Goal: Task Accomplishment & Management: Use online tool/utility

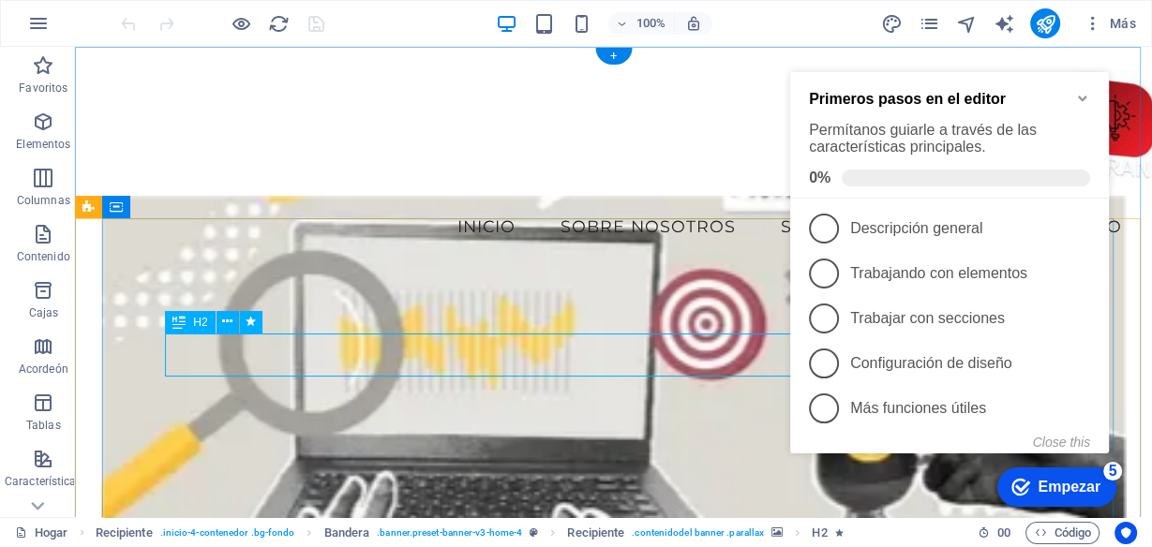
click at [194, 321] on font "H2" at bounding box center [200, 322] width 14 height 13
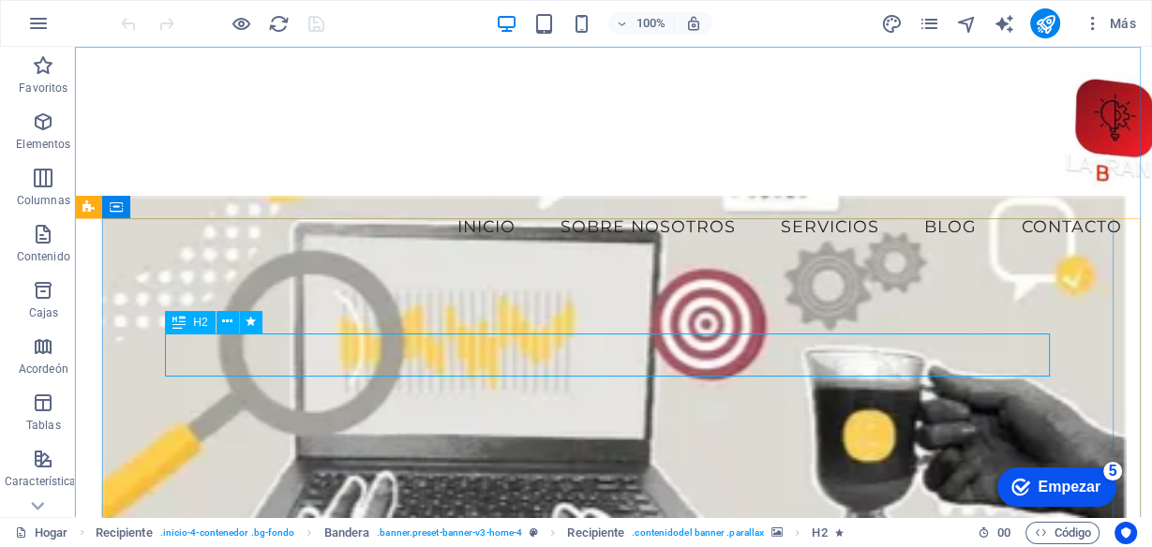
click at [194, 321] on font "H2" at bounding box center [200, 322] width 14 height 13
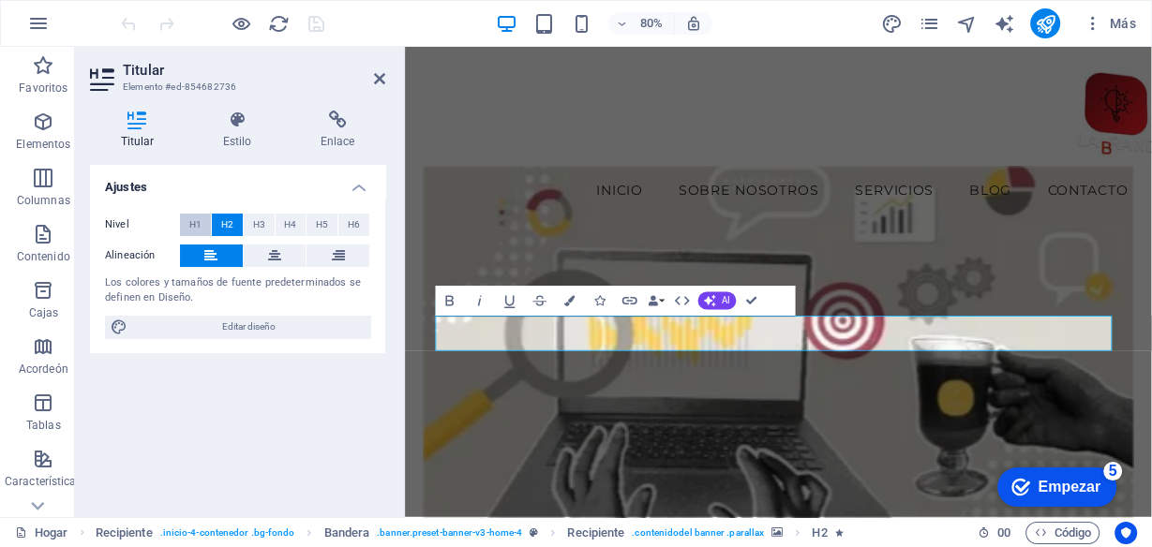
click at [193, 223] on font "H1" at bounding box center [195, 224] width 12 height 10
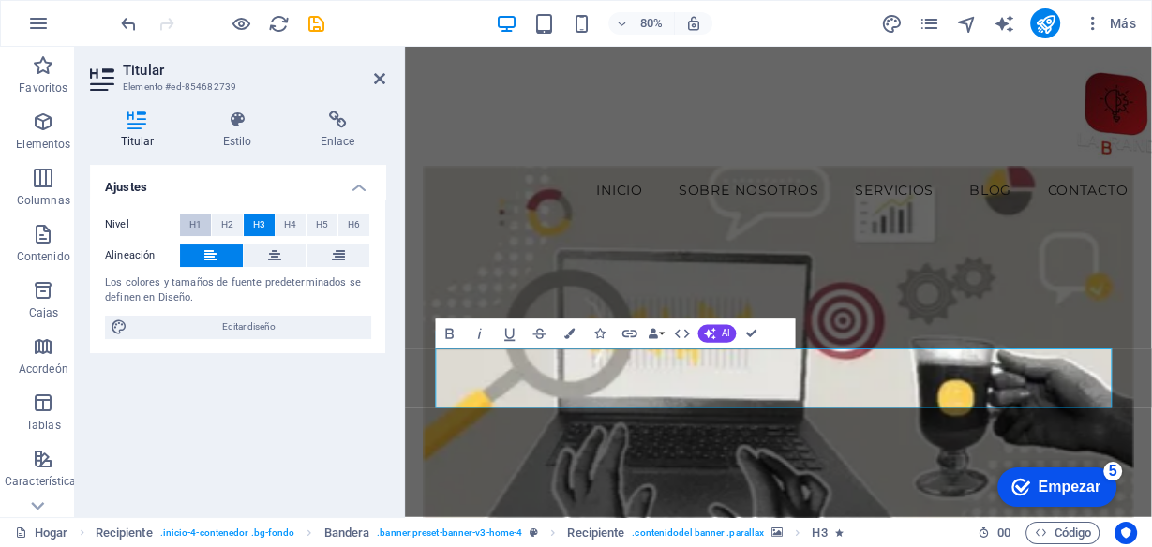
click at [195, 227] on font "H1" at bounding box center [195, 224] width 12 height 10
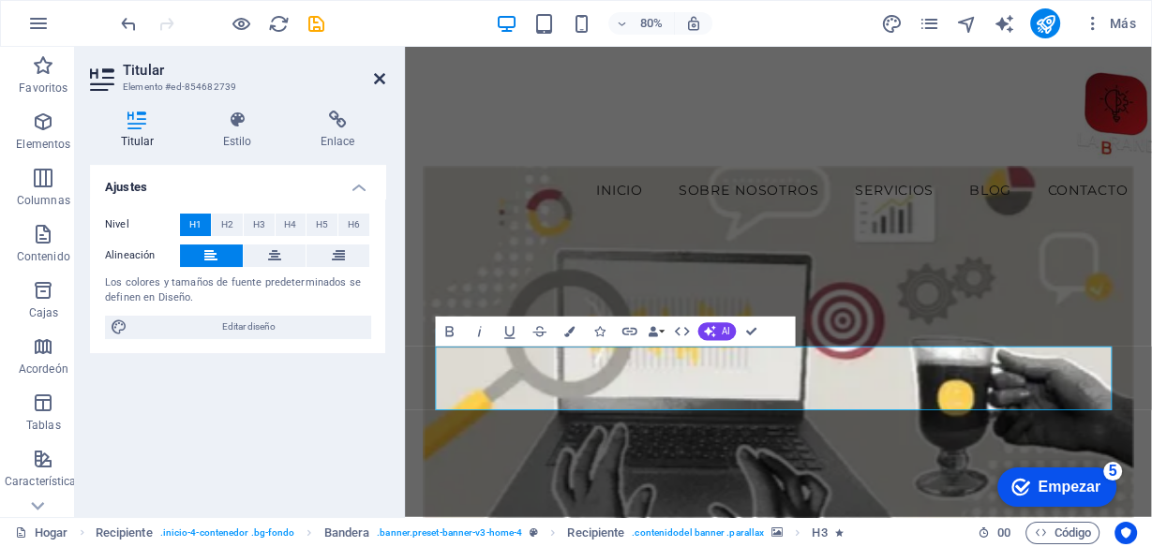
click at [375, 75] on icon at bounding box center [379, 78] width 11 height 15
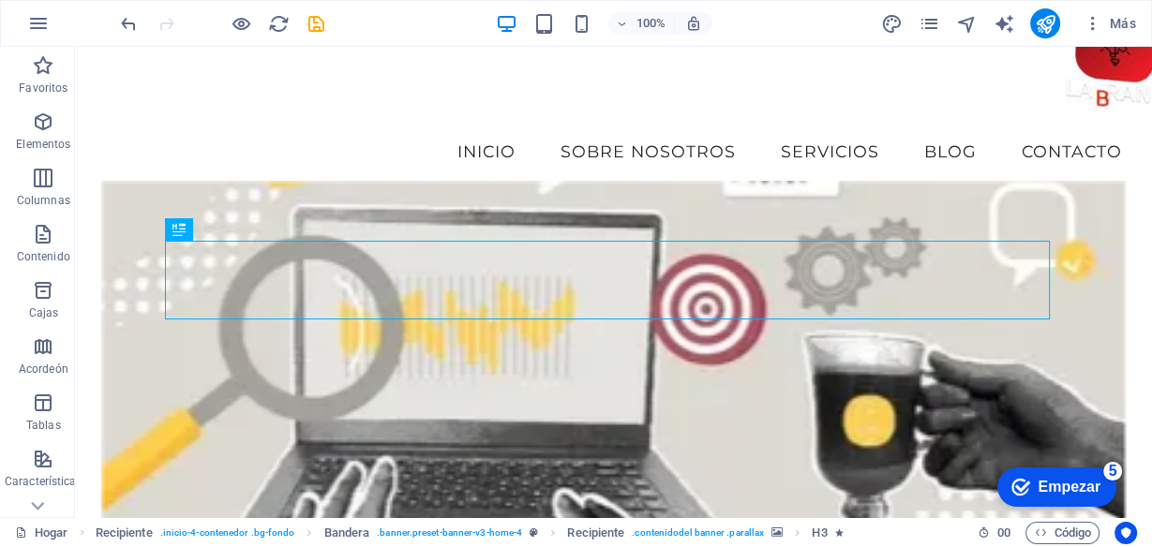
scroll to position [150, 0]
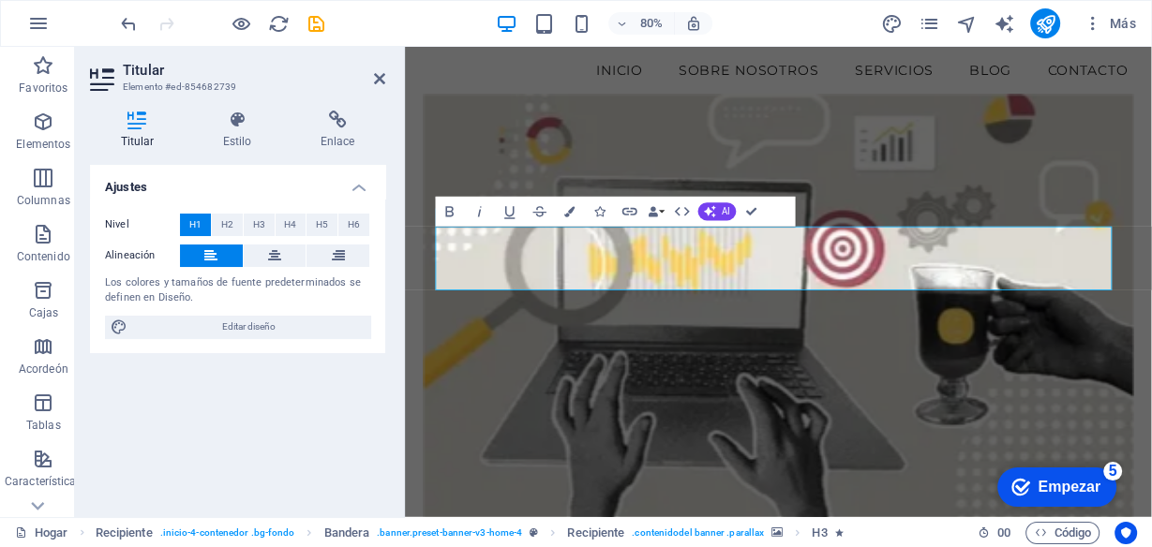
click at [663, 426] on figure at bounding box center [871, 373] width 887 height 535
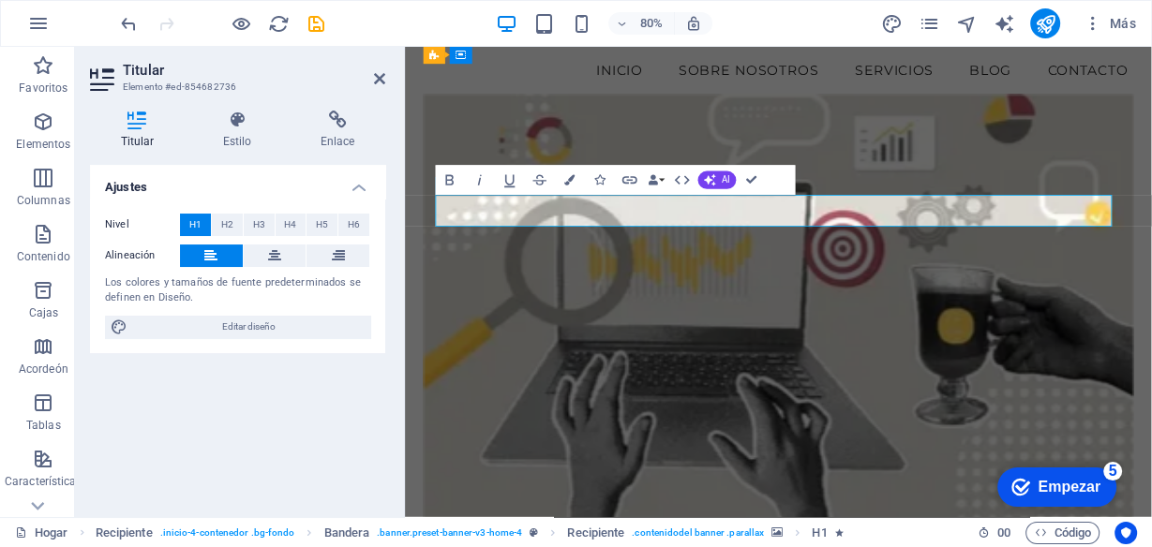
drag, startPoint x: 748, startPoint y: 249, endPoint x: 476, endPoint y: 262, distance: 272.2
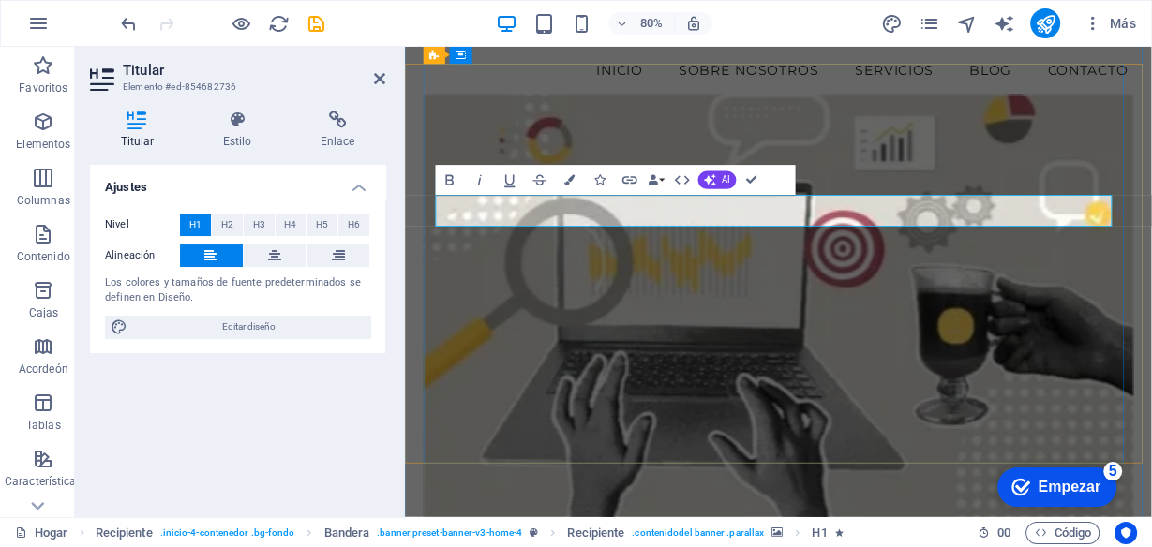
drag, startPoint x: 525, startPoint y: 246, endPoint x: 501, endPoint y: 246, distance: 23.4
click at [560, 177] on button "Bandera" at bounding box center [570, 180] width 28 height 30
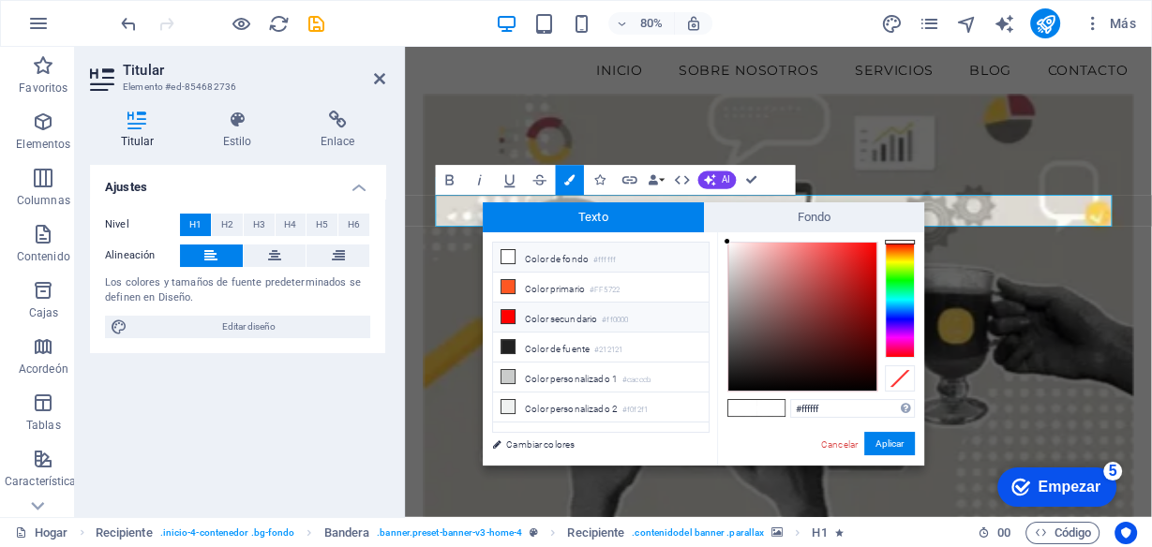
click at [507, 310] on icon at bounding box center [507, 316] width 13 height 13
type input "#ff0000"
click at [886, 433] on button "Aplicar" at bounding box center [889, 443] width 51 height 23
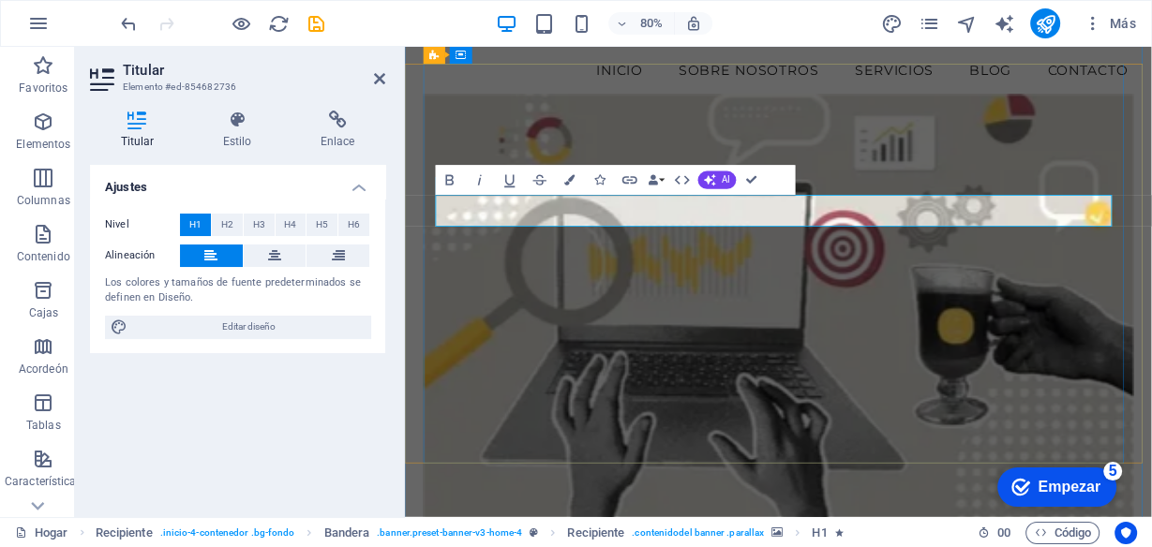
drag, startPoint x: 548, startPoint y: 249, endPoint x: 525, endPoint y: 249, distance: 23.4
drag, startPoint x: 516, startPoint y: 246, endPoint x: 495, endPoint y: 246, distance: 20.6
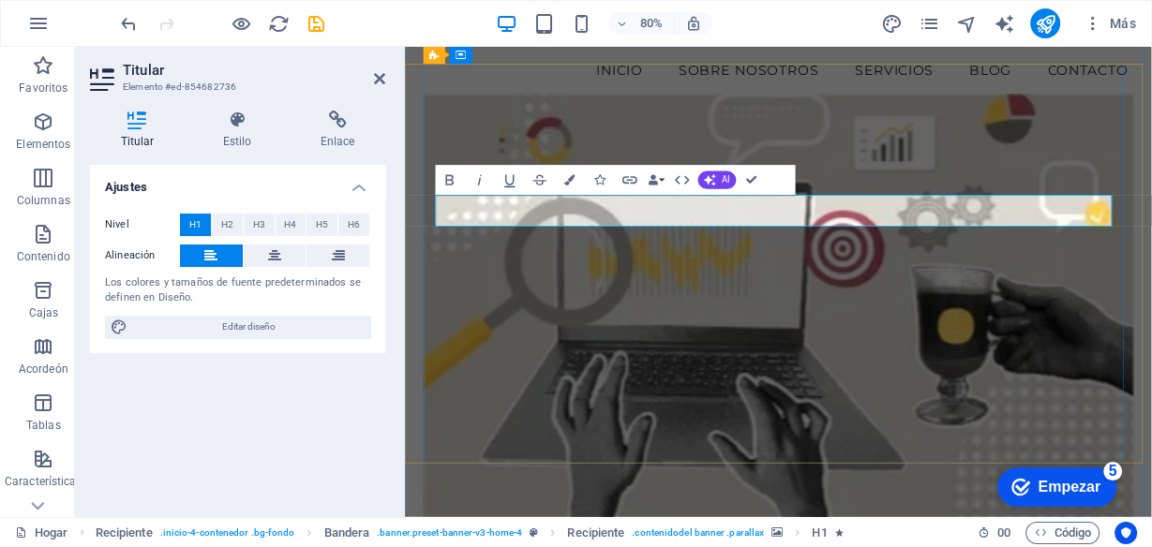
click at [571, 175] on icon "button" at bounding box center [569, 180] width 10 height 10
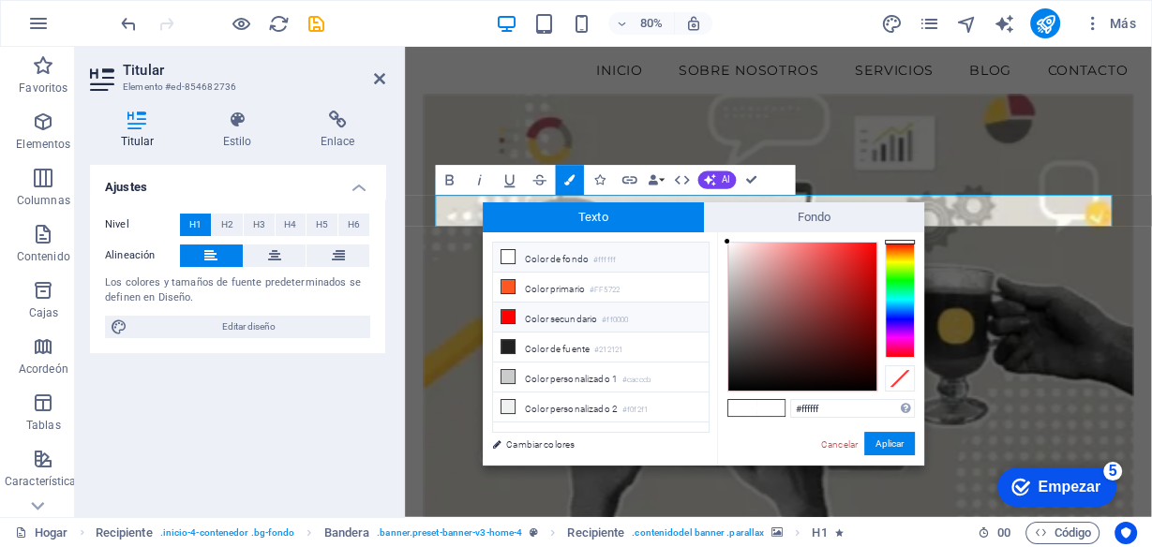
click at [510, 317] on icon at bounding box center [507, 316] width 13 height 13
type input "#ff0000"
click at [890, 441] on font "Aplicar" at bounding box center [889, 444] width 28 height 10
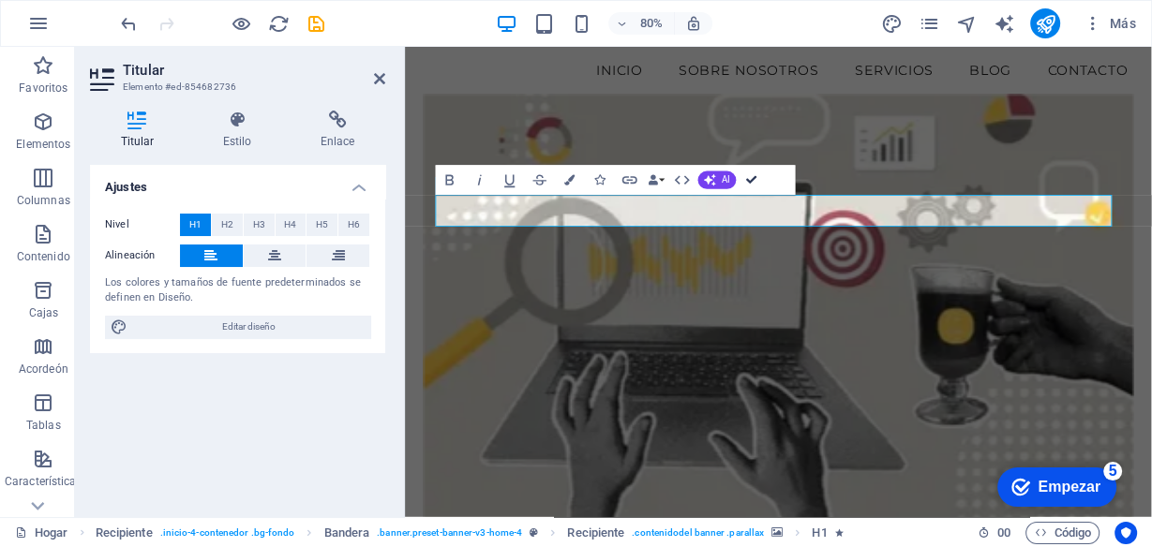
drag, startPoint x: 757, startPoint y: 175, endPoint x: 329, endPoint y: 343, distance: 460.1
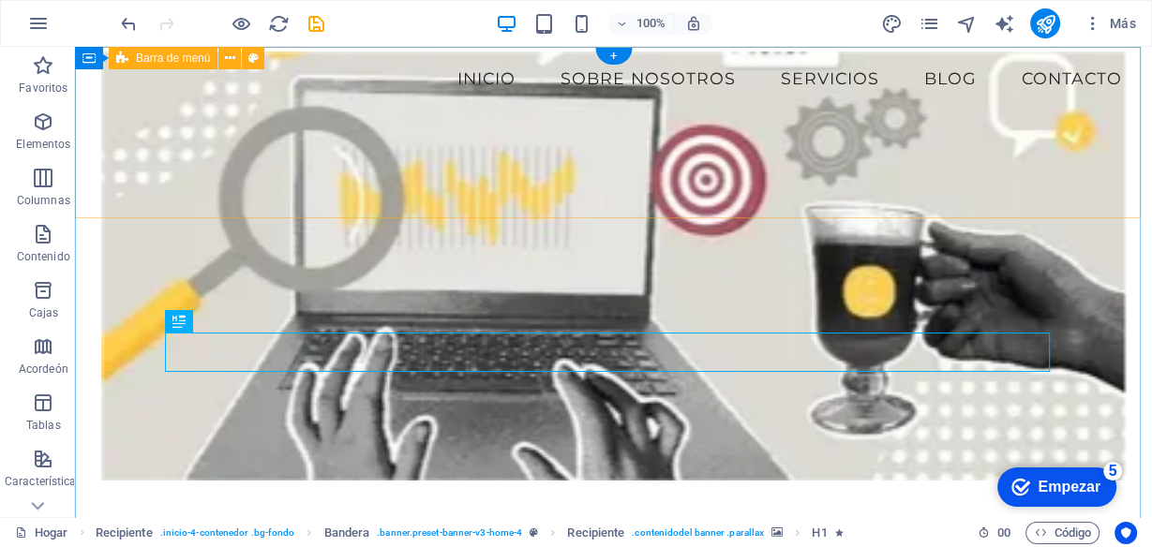
scroll to position [0, 0]
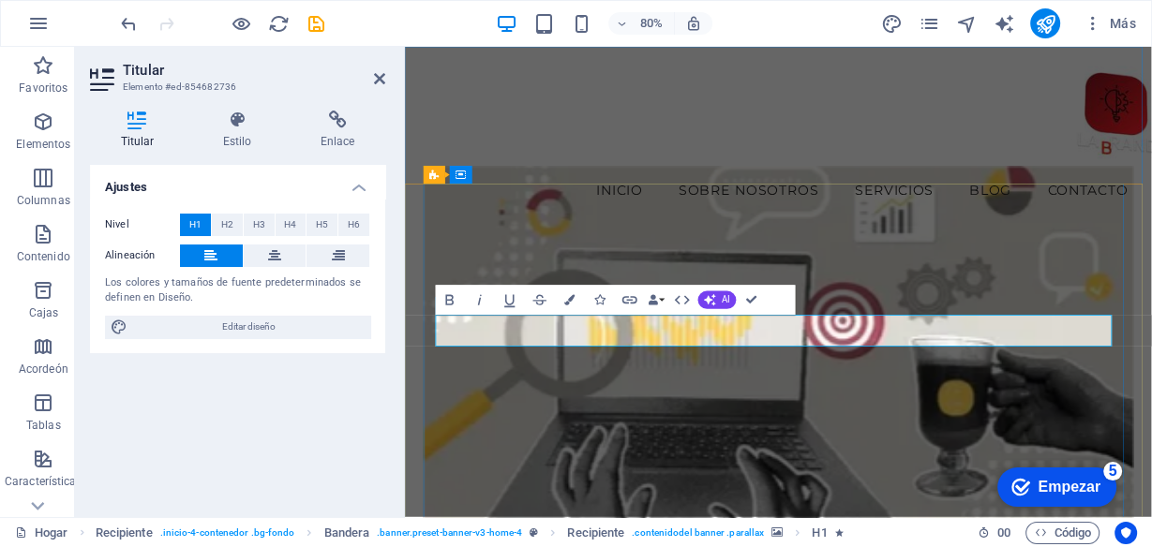
drag, startPoint x: 356, startPoint y: 394, endPoint x: 343, endPoint y: 394, distance: 13.1
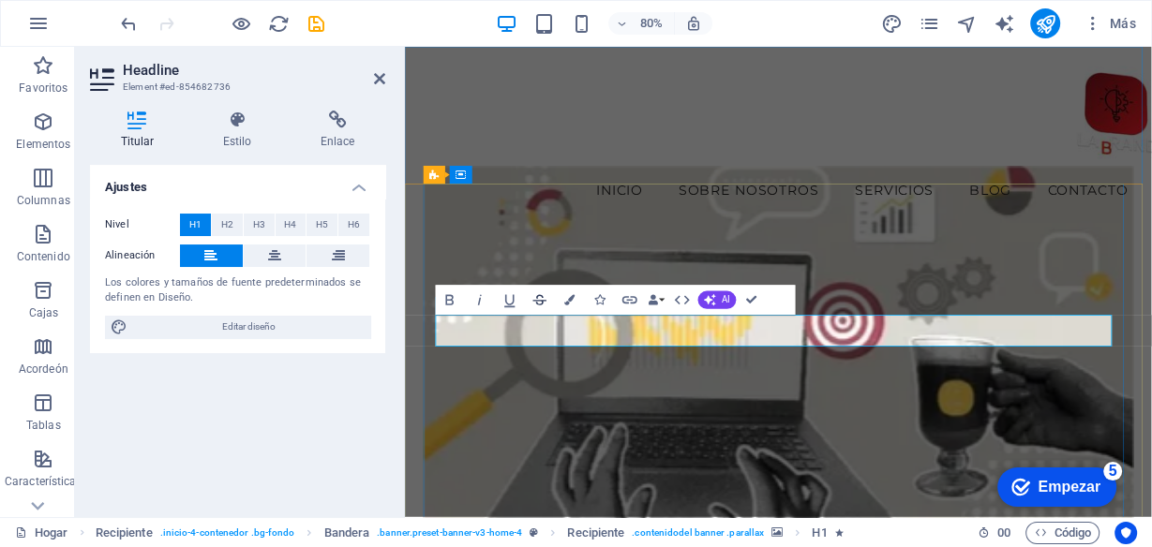
click at [550, 308] on button "Strikethrough" at bounding box center [540, 300] width 28 height 30
drag, startPoint x: 873, startPoint y: 361, endPoint x: 504, endPoint y: 389, distance: 369.5
click at [566, 297] on icon "button" at bounding box center [569, 300] width 10 height 10
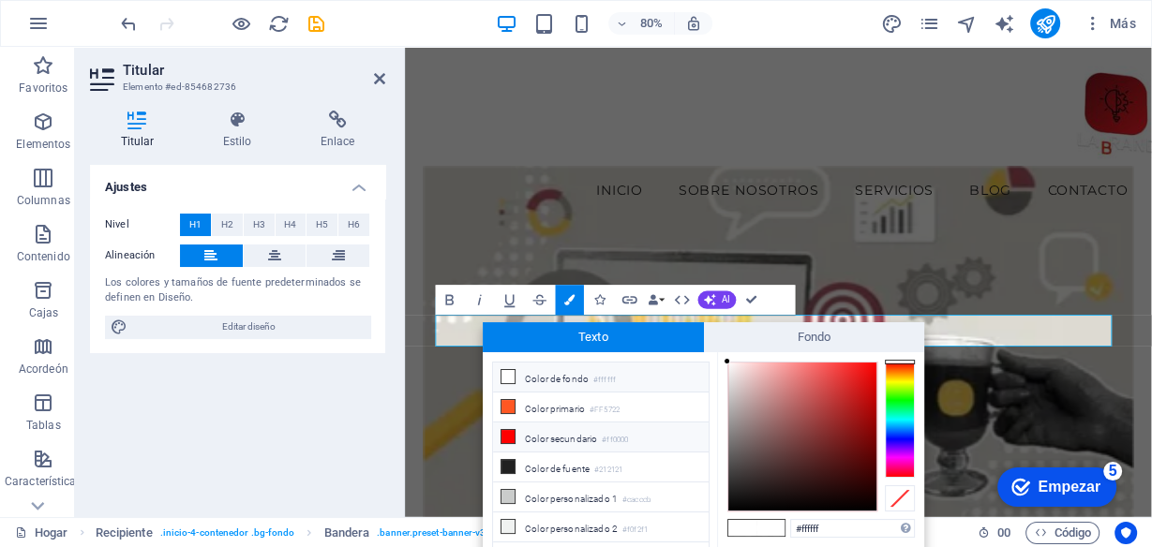
click at [517, 427] on li "Color secundario #ff0000" at bounding box center [601, 438] width 216 height 30
type input "#ff0000"
click at [993, 298] on figure at bounding box center [871, 463] width 887 height 535
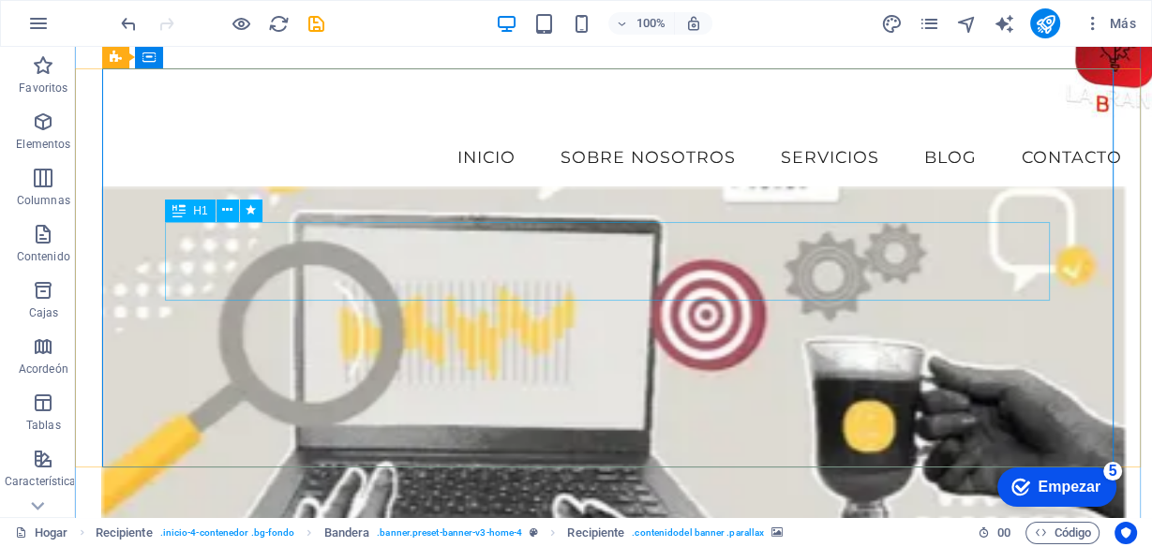
scroll to position [150, 0]
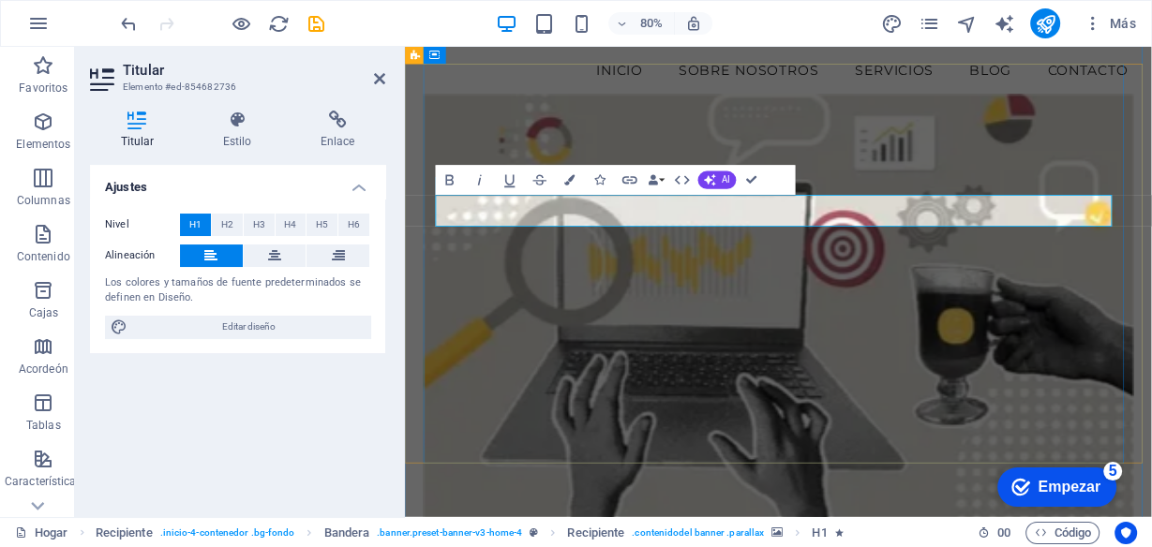
click at [568, 177] on icon "button" at bounding box center [569, 180] width 10 height 10
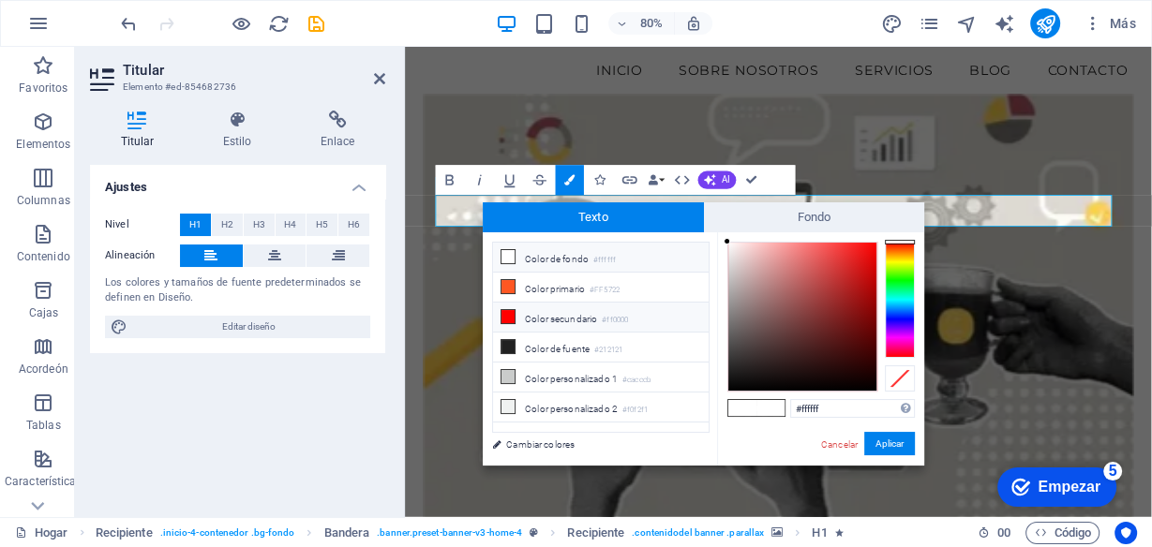
click at [503, 314] on icon at bounding box center [507, 316] width 13 height 13
type input "#ff0000"
click at [885, 440] on font "Aplicar" at bounding box center [889, 444] width 28 height 10
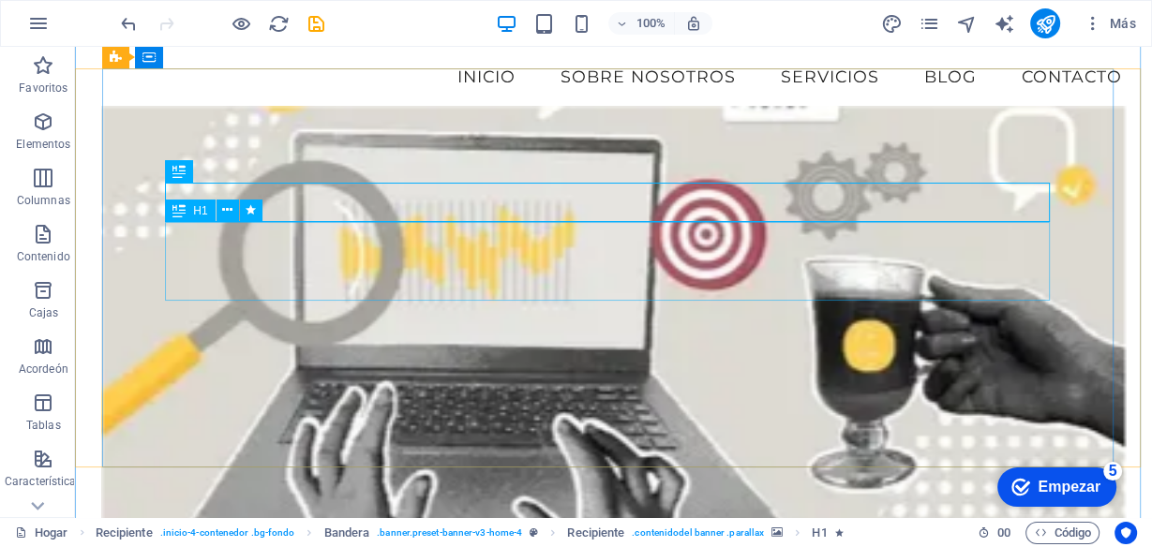
click at [269, 204] on div "H1" at bounding box center [219, 211] width 109 height 23
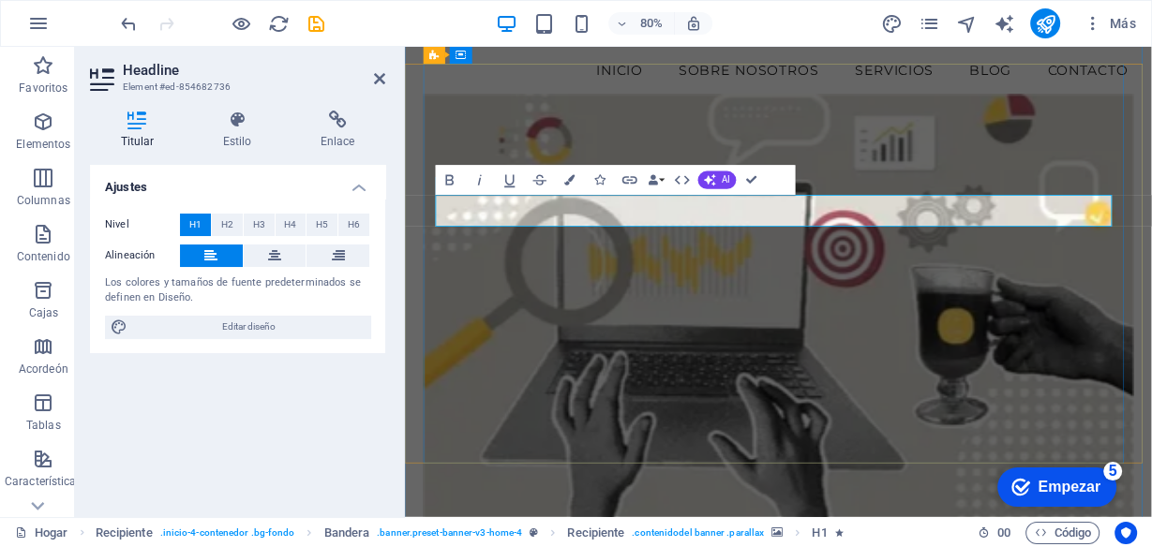
drag, startPoint x: 701, startPoint y: 246, endPoint x: 484, endPoint y: 260, distance: 217.9
drag, startPoint x: 491, startPoint y: 255, endPoint x: 476, endPoint y: 254, distance: 15.0
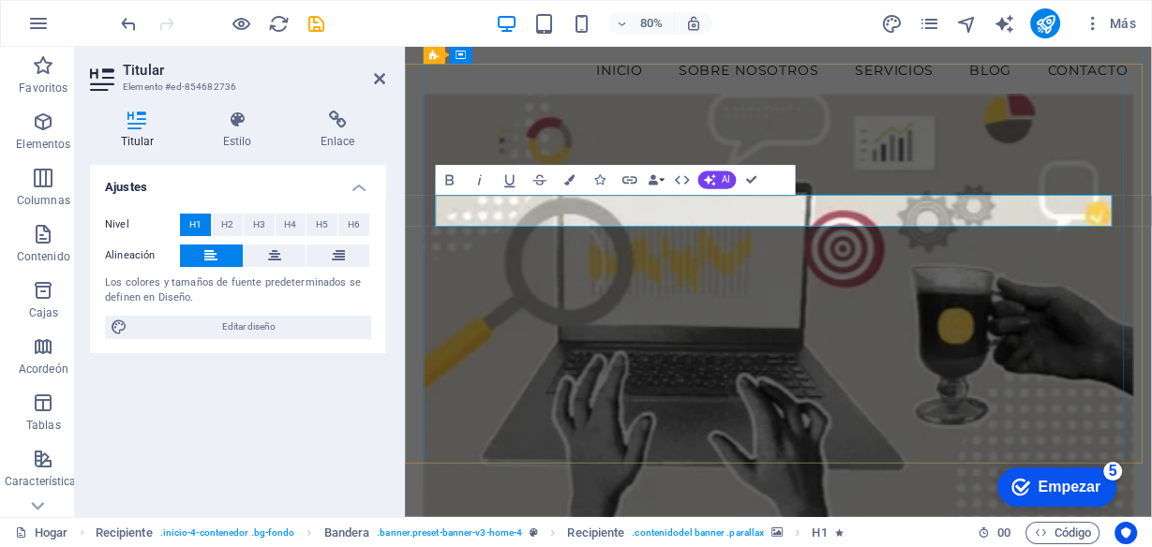
click at [575, 176] on button "Bandera" at bounding box center [570, 180] width 28 height 30
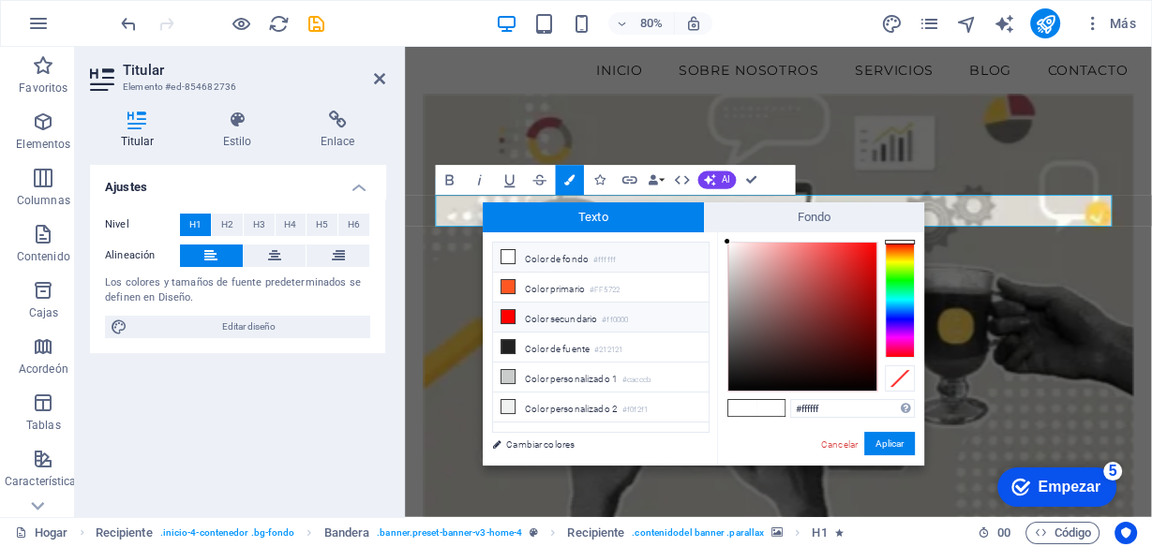
click at [508, 309] on span at bounding box center [508, 316] width 15 height 15
type input "#ff0000"
click at [890, 441] on font "Aplicar" at bounding box center [889, 444] width 28 height 10
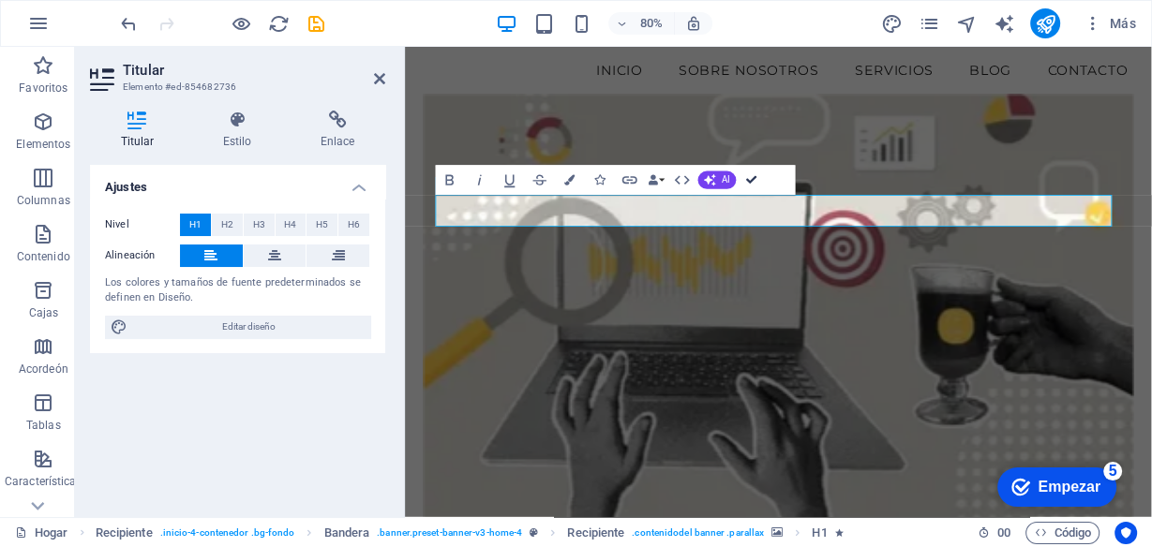
drag, startPoint x: 753, startPoint y: 176, endPoint x: 678, endPoint y: 129, distance: 88.4
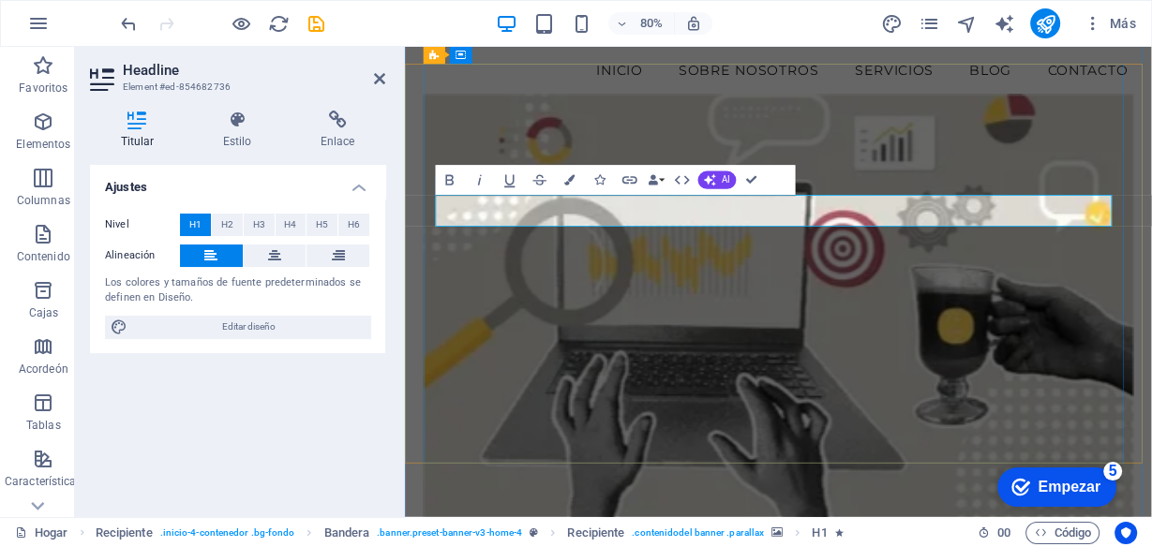
drag, startPoint x: 548, startPoint y: 256, endPoint x: 481, endPoint y: 273, distance: 69.6
click at [570, 177] on icon "button" at bounding box center [569, 180] width 10 height 10
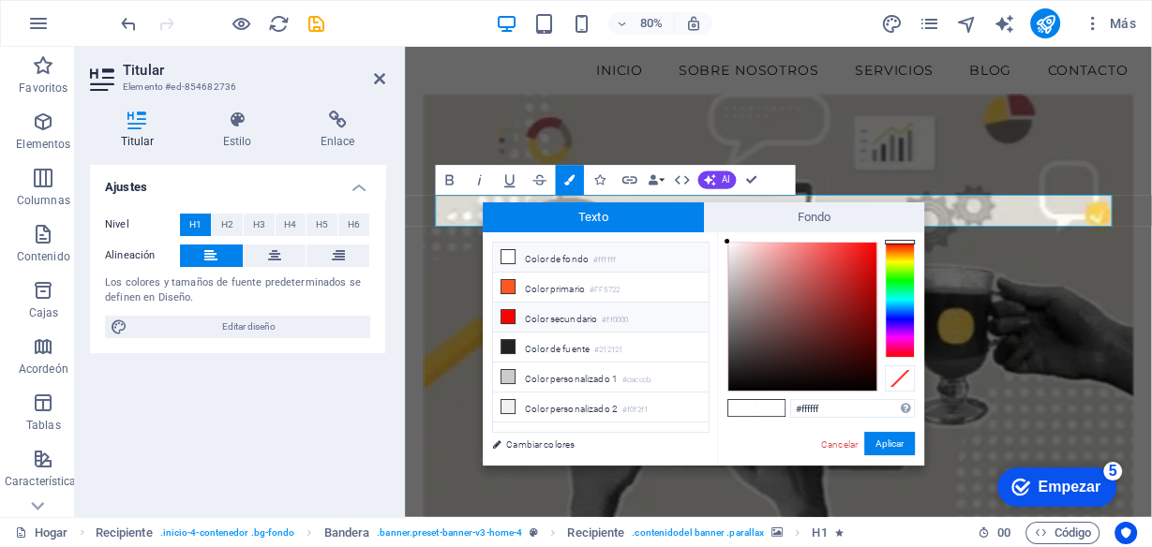
click at [514, 309] on span at bounding box center [508, 316] width 15 height 15
type input "#ff0000"
click at [894, 440] on font "Aplicar" at bounding box center [889, 444] width 28 height 10
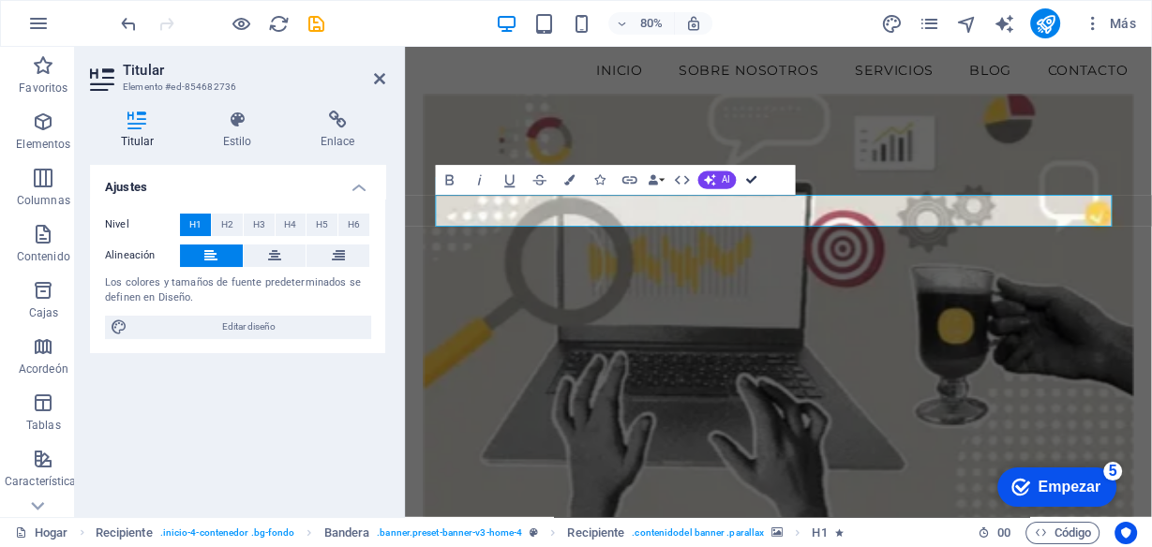
drag, startPoint x: 753, startPoint y: 180, endPoint x: 567, endPoint y: 211, distance: 188.2
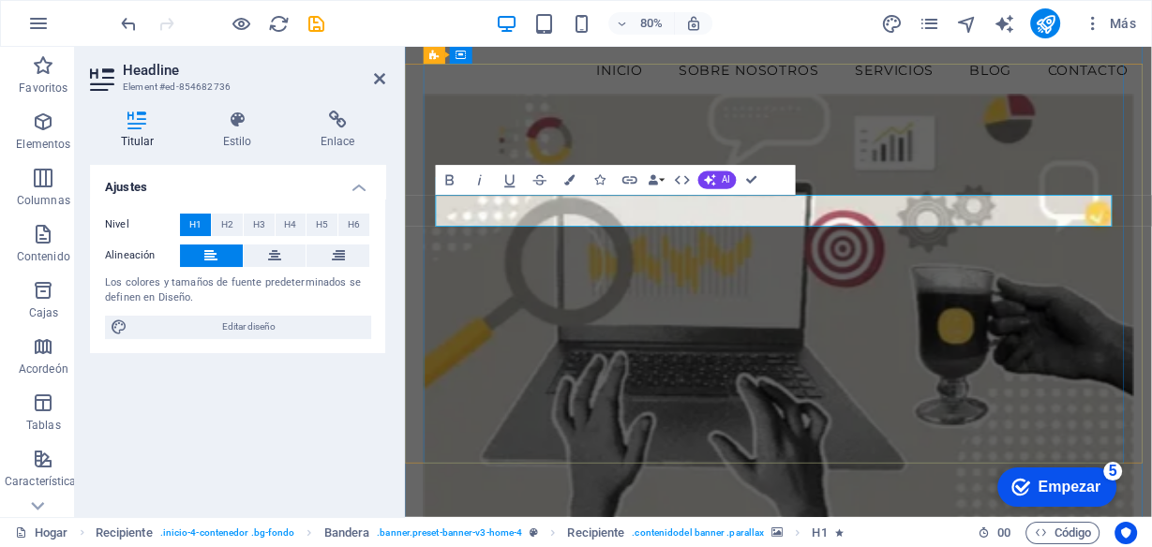
drag, startPoint x: 608, startPoint y: 250, endPoint x: 480, endPoint y: 256, distance: 128.5
drag, startPoint x: 570, startPoint y: 252, endPoint x: 491, endPoint y: 261, distance: 79.2
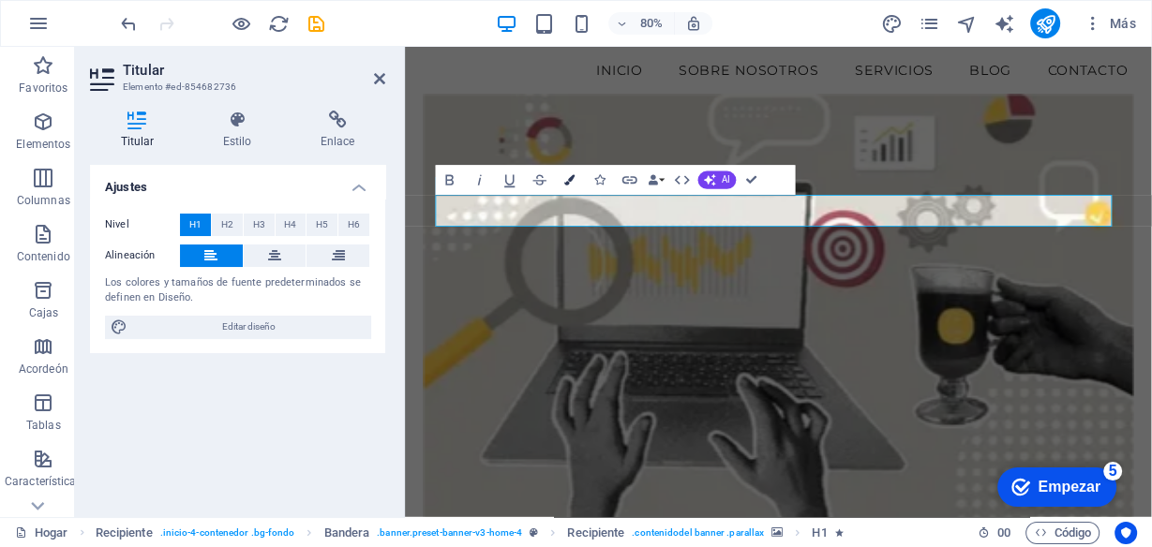
click at [565, 178] on icon "button" at bounding box center [569, 180] width 10 height 10
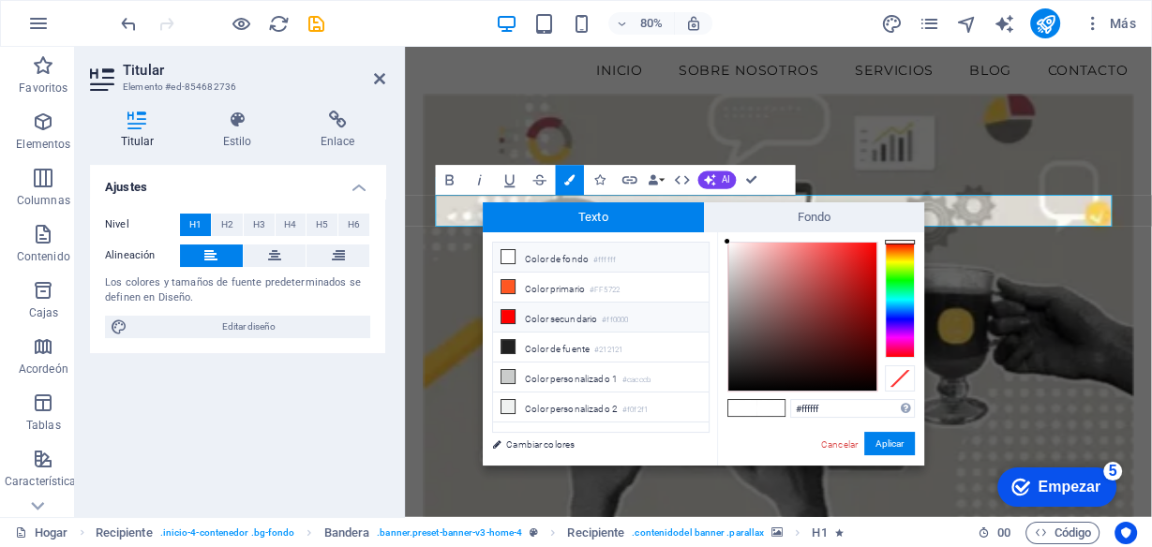
click at [504, 312] on icon at bounding box center [507, 316] width 13 height 13
type input "#ff0000"
click at [888, 441] on font "Aplicar" at bounding box center [889, 444] width 28 height 10
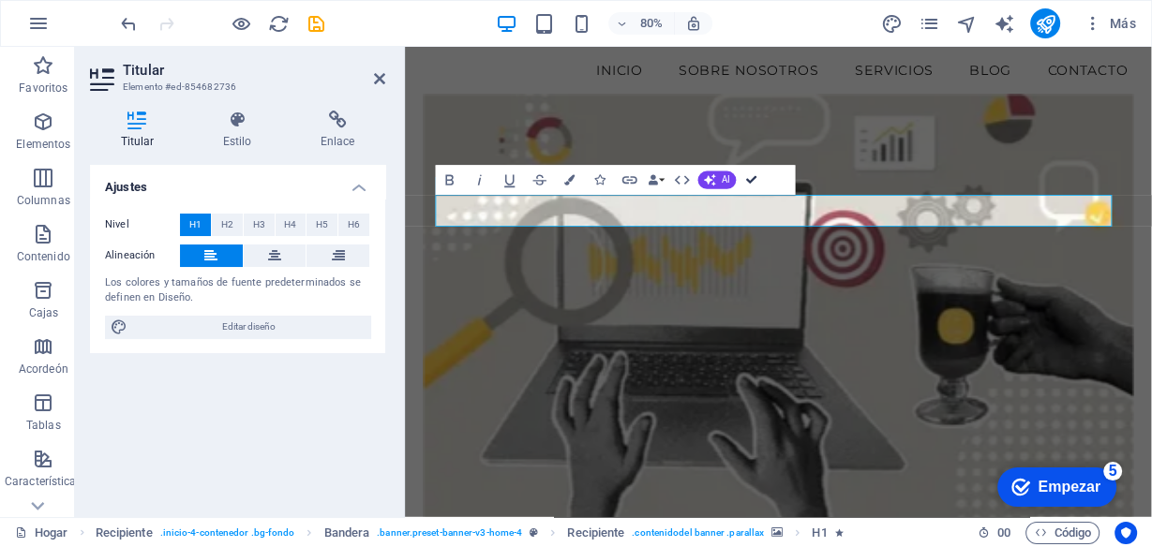
drag, startPoint x: 749, startPoint y: 182, endPoint x: 673, endPoint y: 135, distance: 89.2
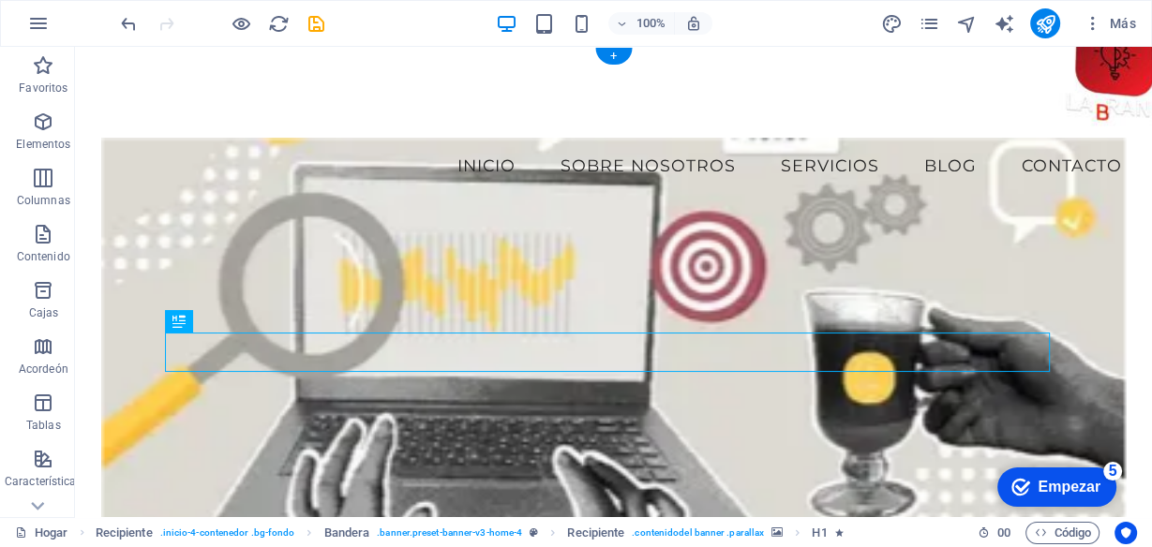
scroll to position [0, 0]
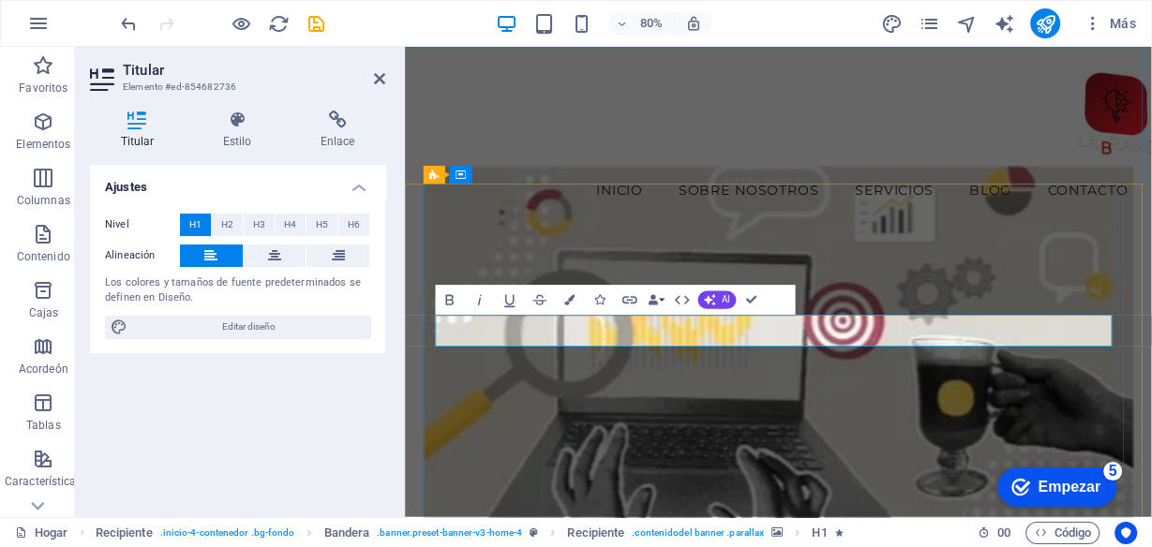
drag, startPoint x: 617, startPoint y: 401, endPoint x: 512, endPoint y: 401, distance: 105.0
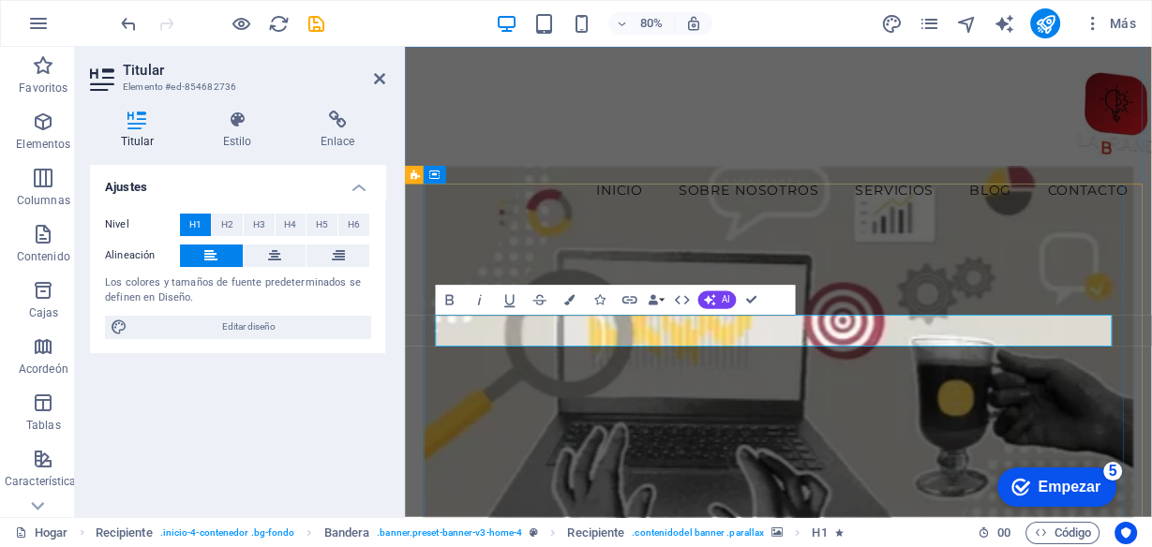
drag, startPoint x: 565, startPoint y: 387, endPoint x: 516, endPoint y: 396, distance: 50.4
drag, startPoint x: 540, startPoint y: 407, endPoint x: 680, endPoint y: 413, distance: 139.8
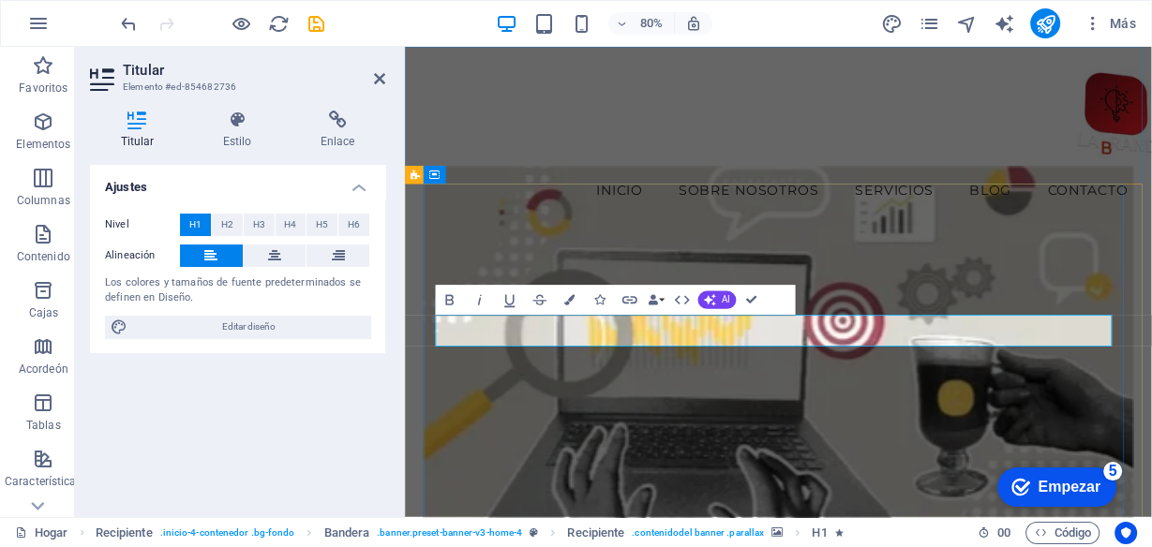
click at [719, 300] on button "AI" at bounding box center [717, 301] width 38 height 18
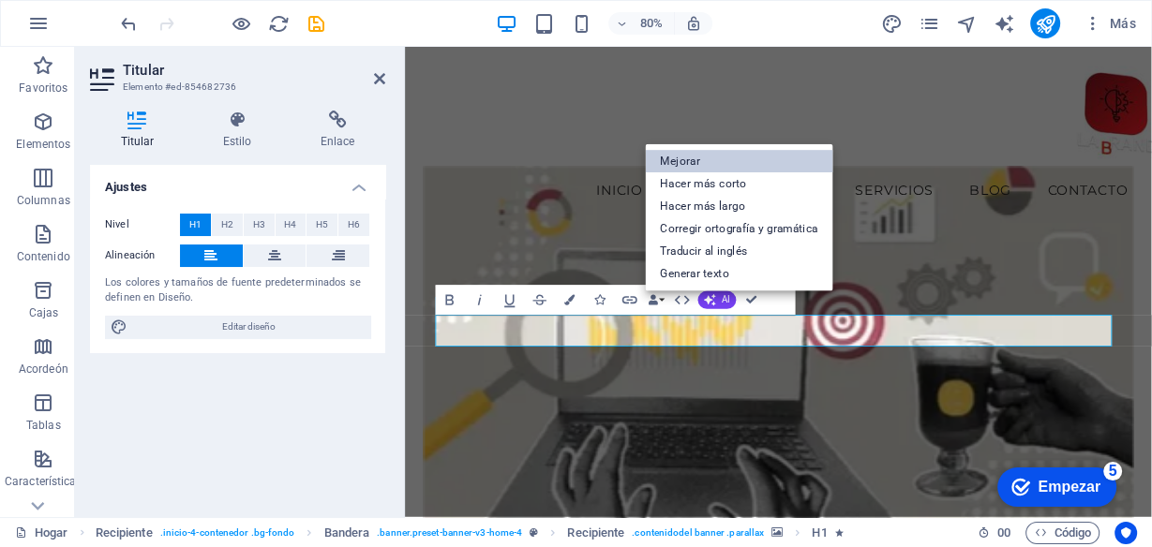
click at [698, 157] on font "Mejorar" at bounding box center [680, 161] width 39 height 13
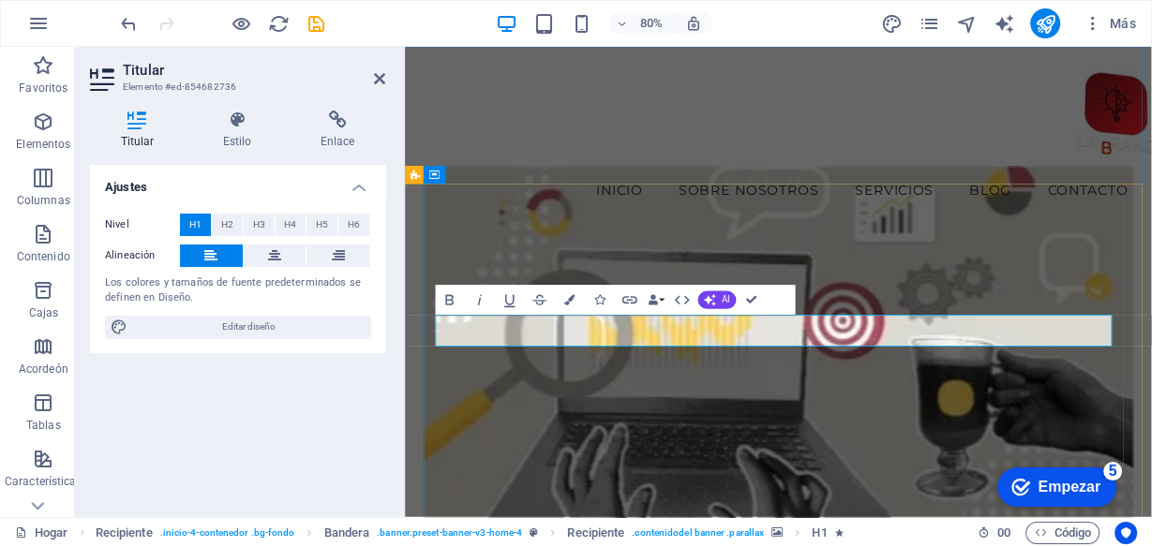
drag, startPoint x: 673, startPoint y: 397, endPoint x: 495, endPoint y: 409, distance: 178.5
drag, startPoint x: 755, startPoint y: 295, endPoint x: 584, endPoint y: 305, distance: 170.9
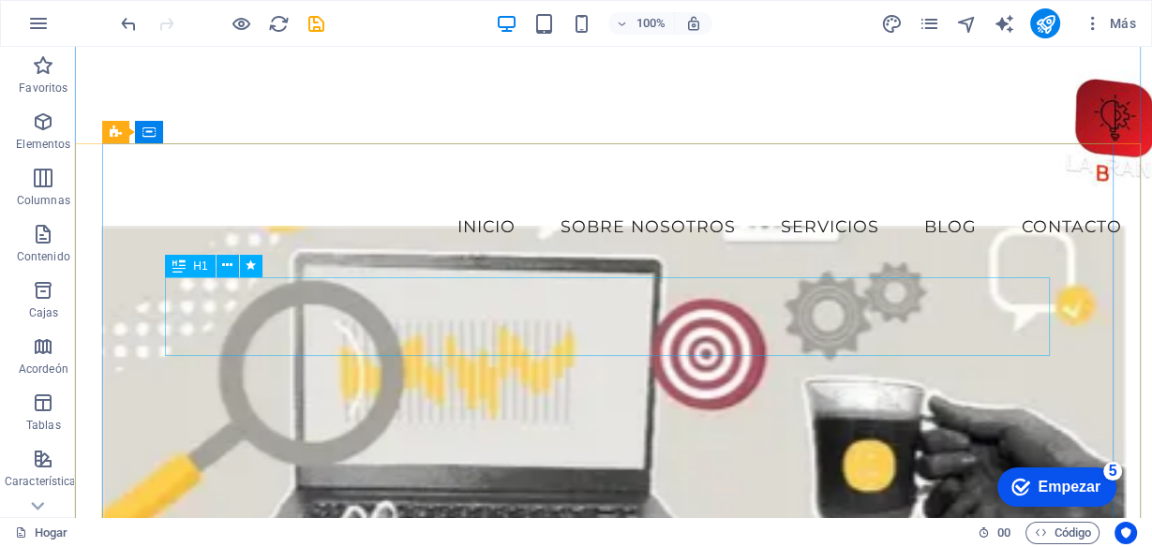
scroll to position [75, 0]
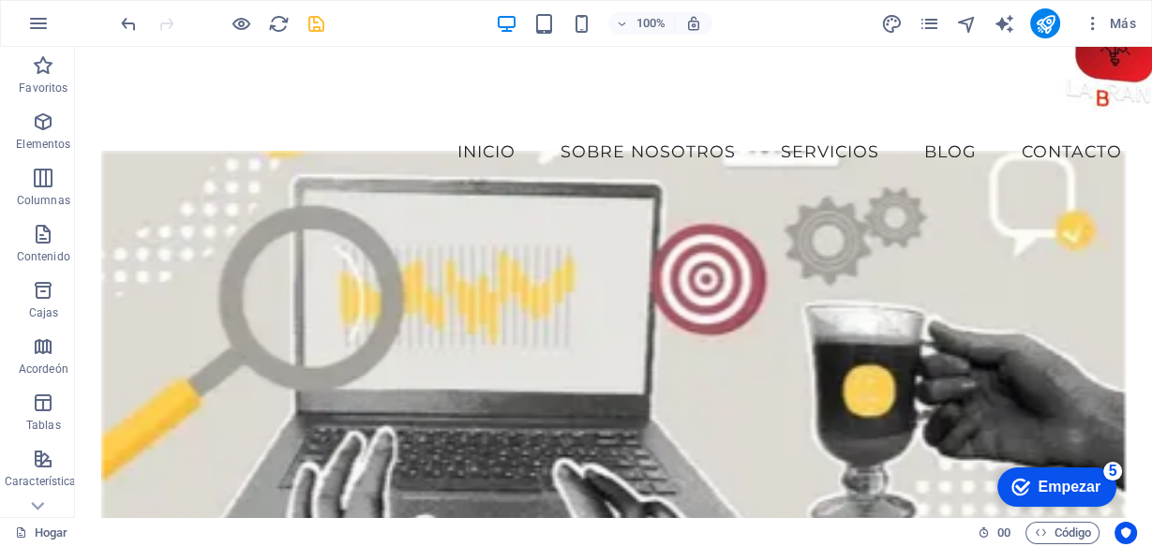
click at [306, 25] on icon "ahorrar" at bounding box center [317, 24] width 22 height 22
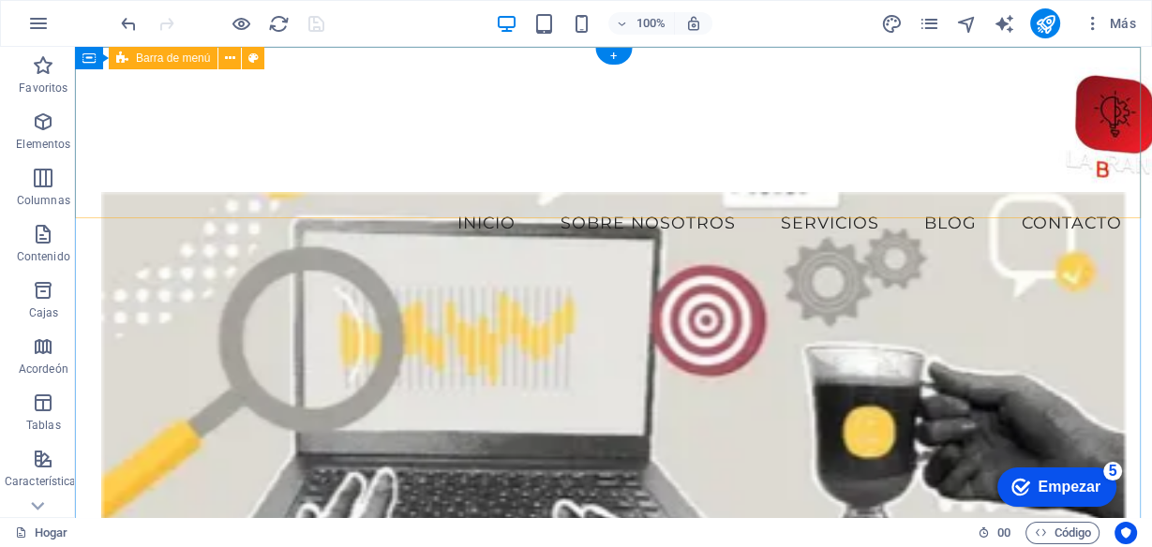
scroll to position [0, 0]
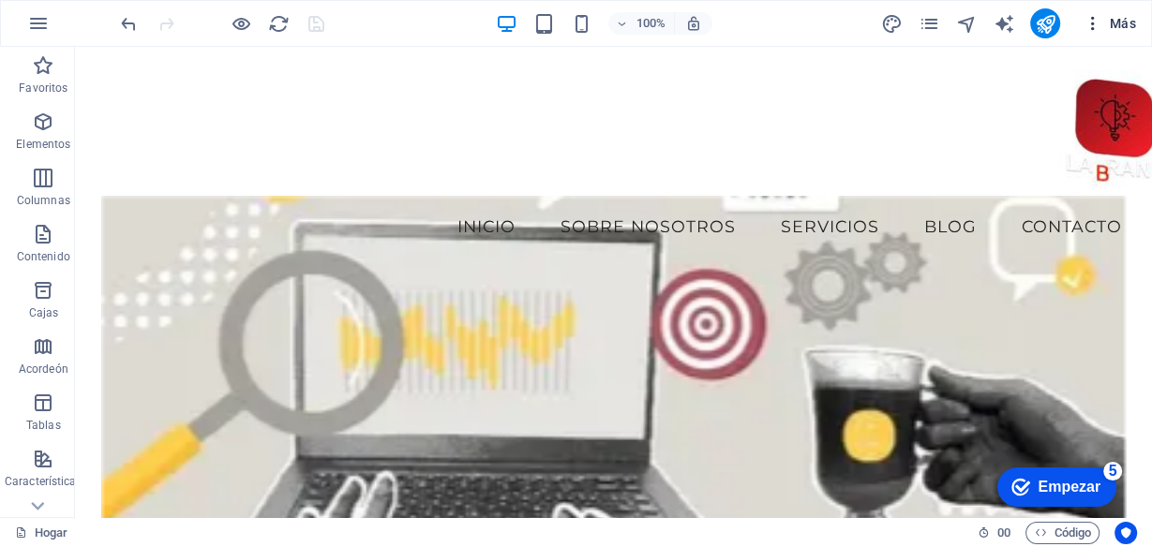
click at [1124, 20] on font "Más" at bounding box center [1123, 23] width 26 height 15
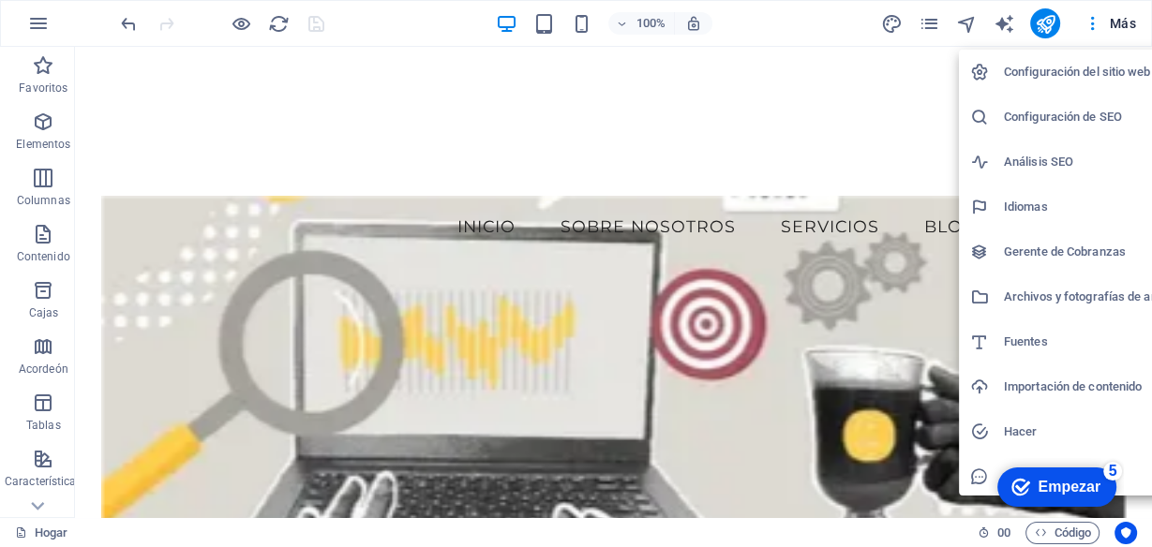
click at [1066, 117] on font "Configuración de SEO" at bounding box center [1063, 117] width 118 height 14
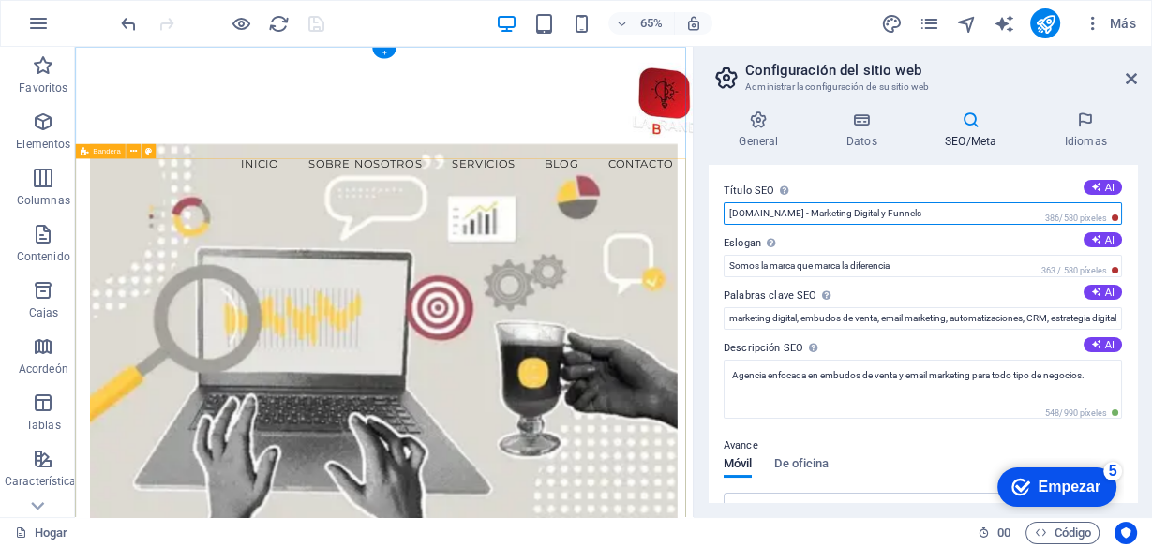
drag, startPoint x: 866, startPoint y: 260, endPoint x: 842, endPoint y: 302, distance: 48.7
click at [731, 210] on input "Marketing Digital y Funnels" at bounding box center [923, 213] width 398 height 22
type input "Marketing Digital y Funnels"
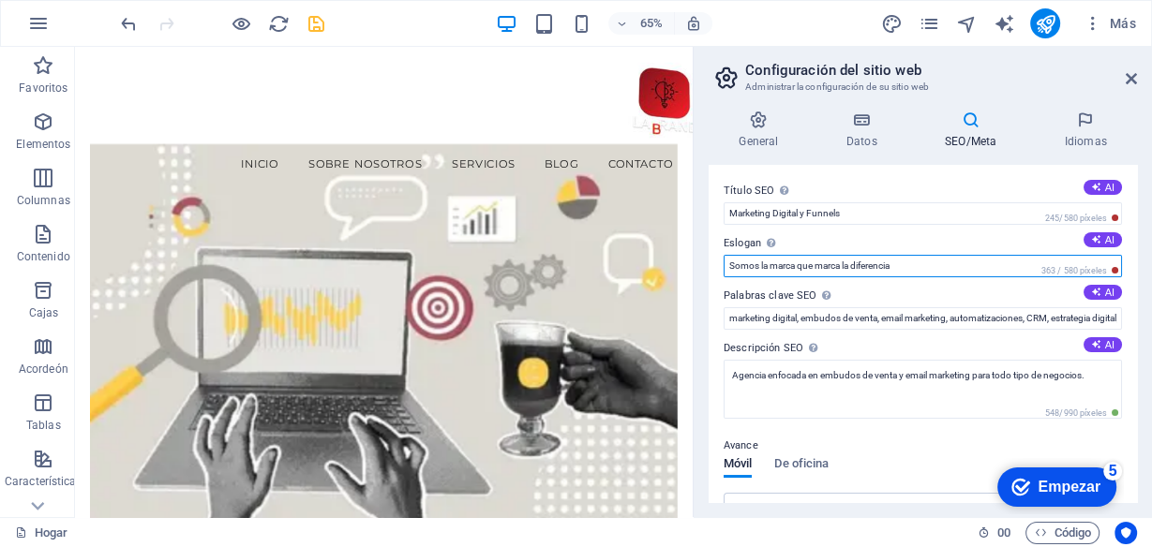
drag, startPoint x: 798, startPoint y: 262, endPoint x: 707, endPoint y: 262, distance: 90.9
click at [707, 262] on div "General Datos SEO/Meta Idiomas Nombre del sitio web LaBrand - Especialistas en …" at bounding box center [923, 307] width 458 height 422
type input "La marca que marca la diferencia"
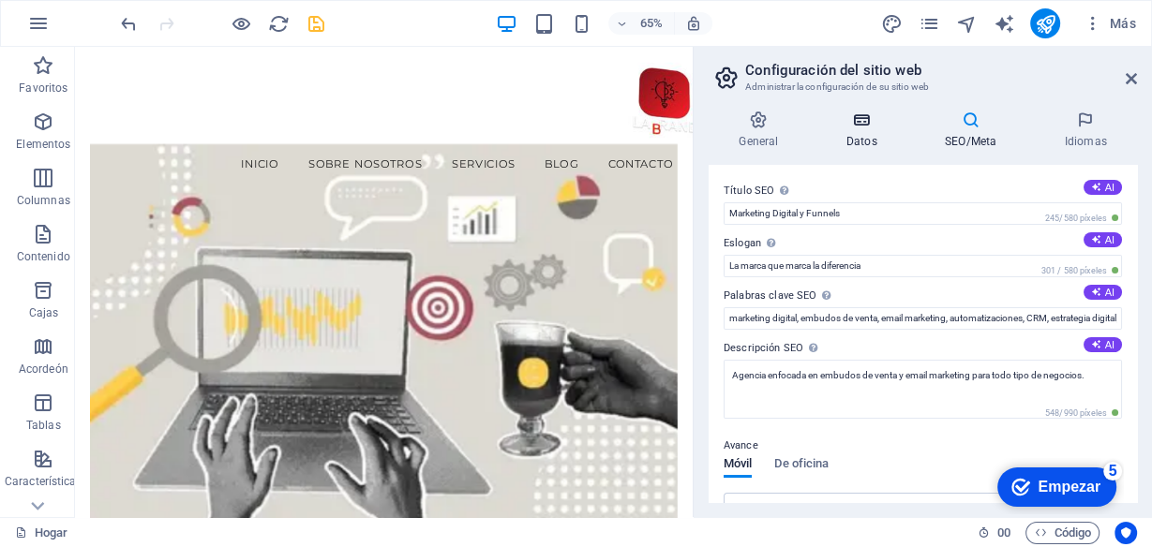
click at [856, 131] on h4 "Datos" at bounding box center [865, 130] width 98 height 39
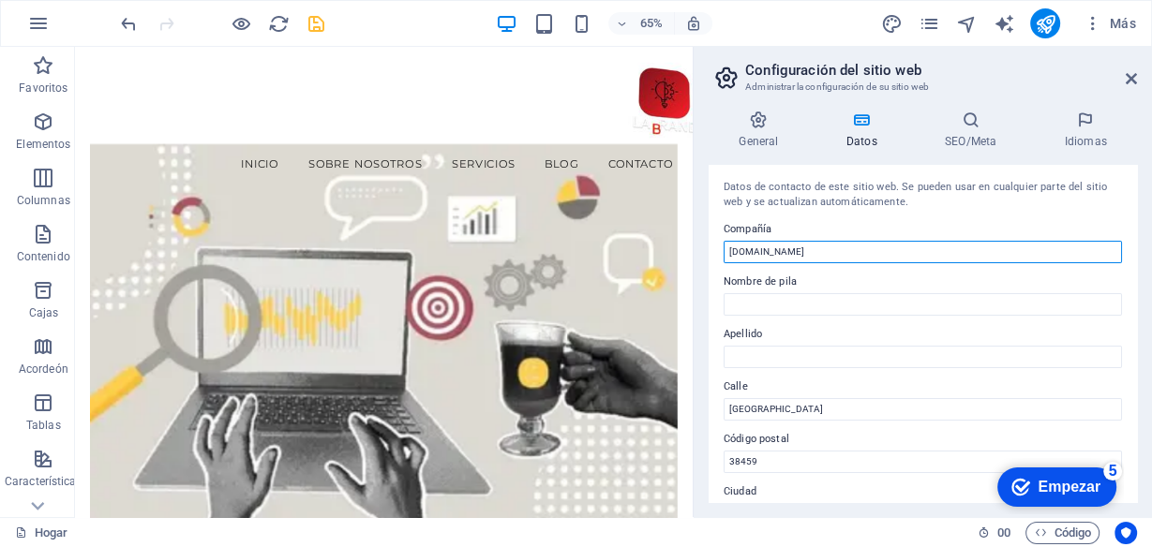
drag, startPoint x: 807, startPoint y: 250, endPoint x: 767, endPoint y: 261, distance: 41.6
click at [767, 261] on input "[DOMAIN_NAME]" at bounding box center [923, 252] width 398 height 22
type input "labraand"
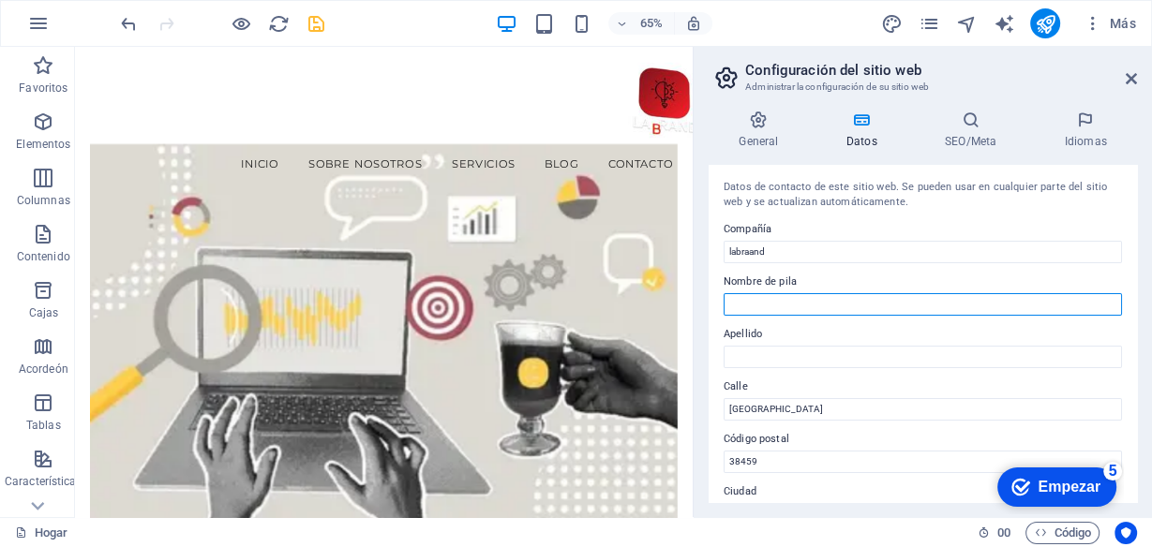
click at [764, 310] on input "Nombre de pila" at bounding box center [923, 304] width 398 height 22
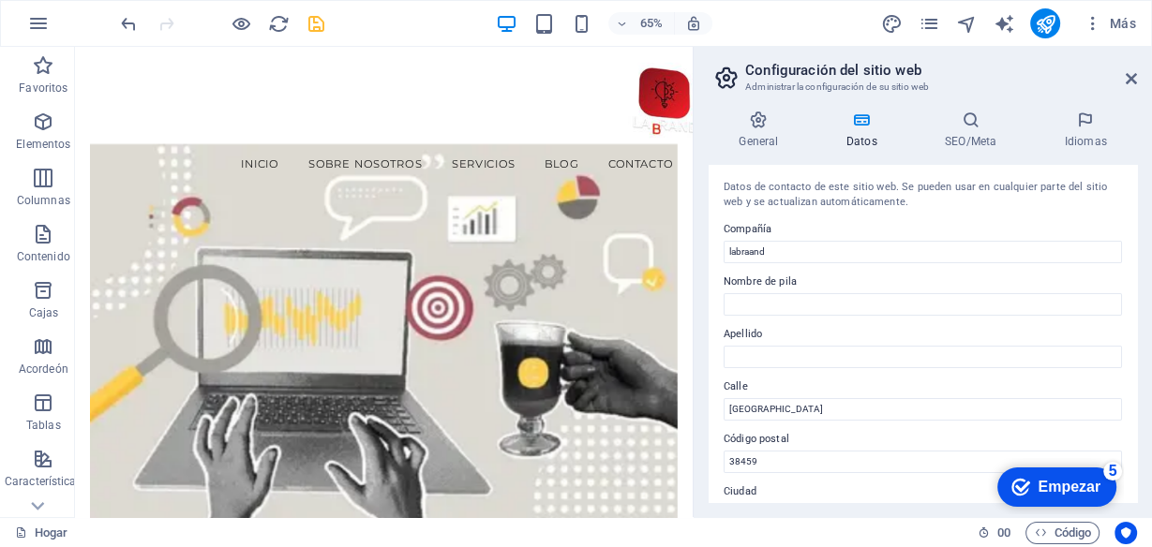
click at [799, 274] on label "Nombre de pila" at bounding box center [923, 282] width 398 height 22
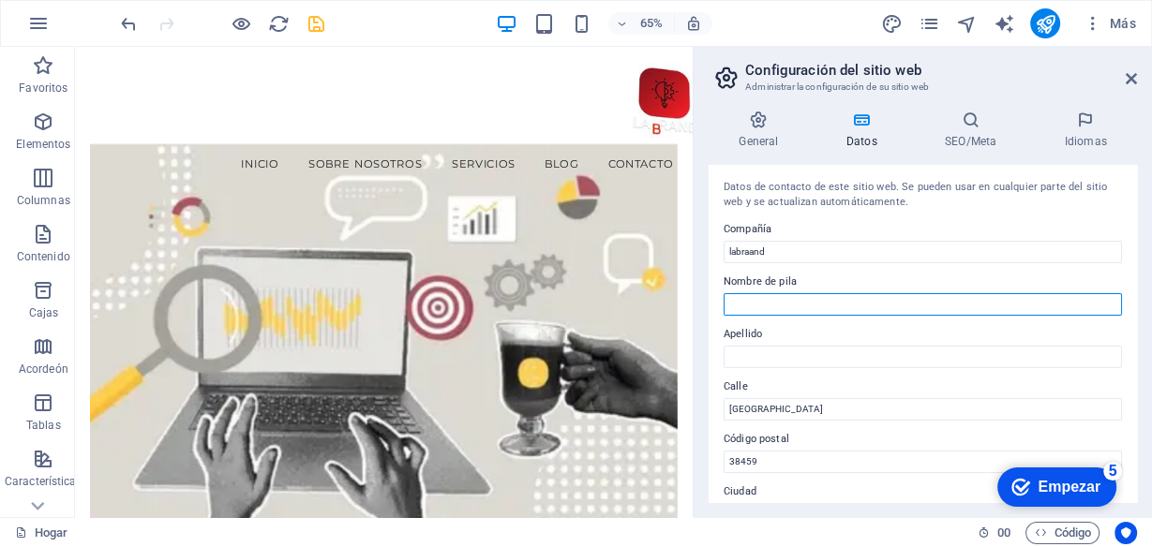
click at [799, 293] on input "Nombre de pila" at bounding box center [923, 304] width 398 height 22
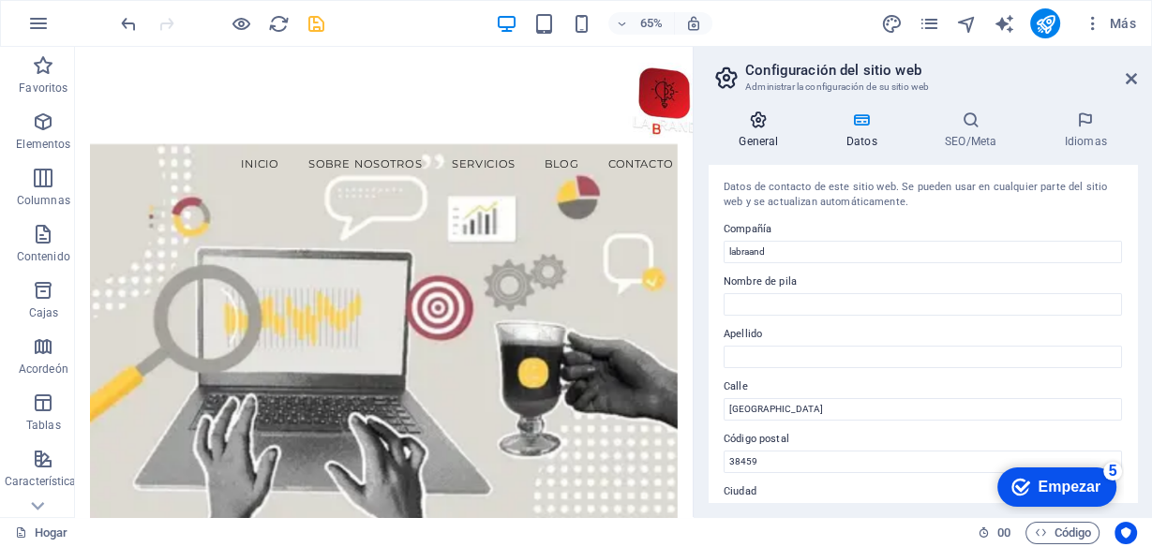
click at [774, 127] on icon at bounding box center [759, 120] width 100 height 19
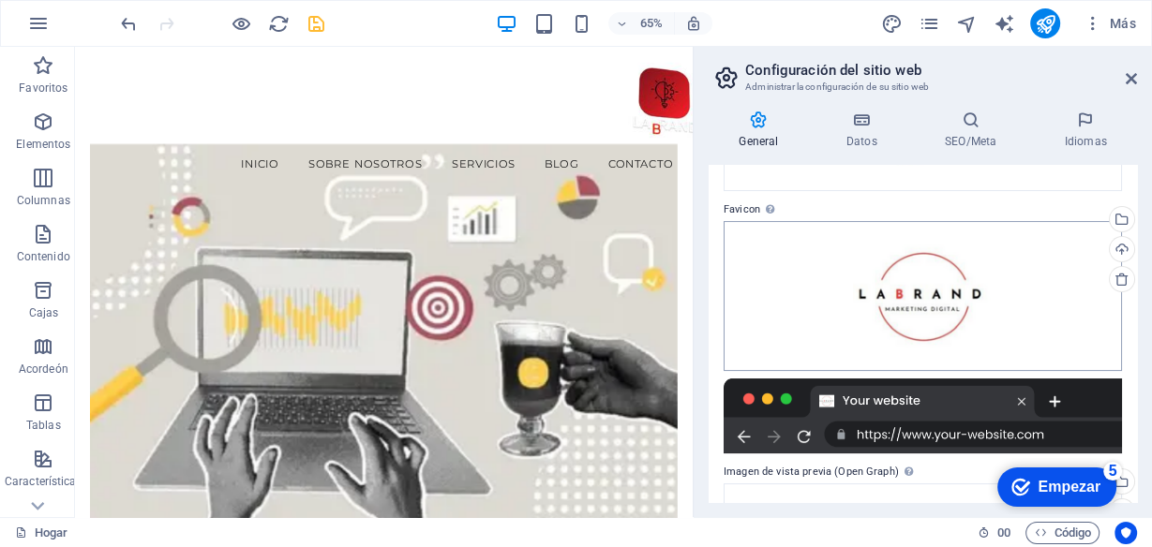
scroll to position [225, 0]
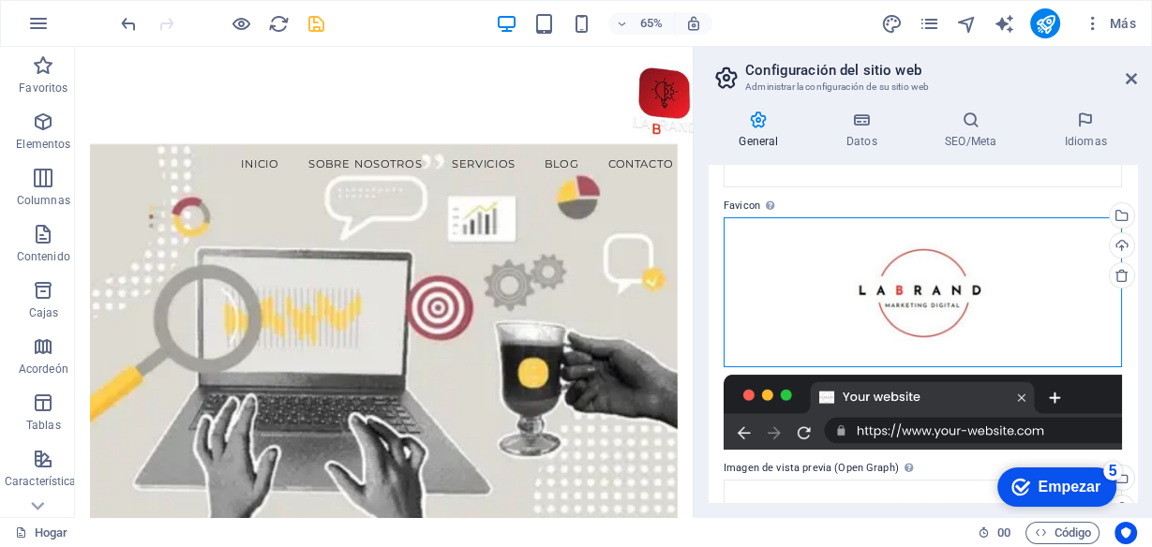
click at [922, 294] on div "Arrastre los archivos aquí, haga clic para elegir archivos o seleccione archivo…" at bounding box center [923, 292] width 398 height 150
click at [922, 294] on body "[DOMAIN_NAME] Hogar Favoritos Elementos Columnas Contenido Cajas Acordeón Tabla…" at bounding box center [576, 273] width 1152 height 547
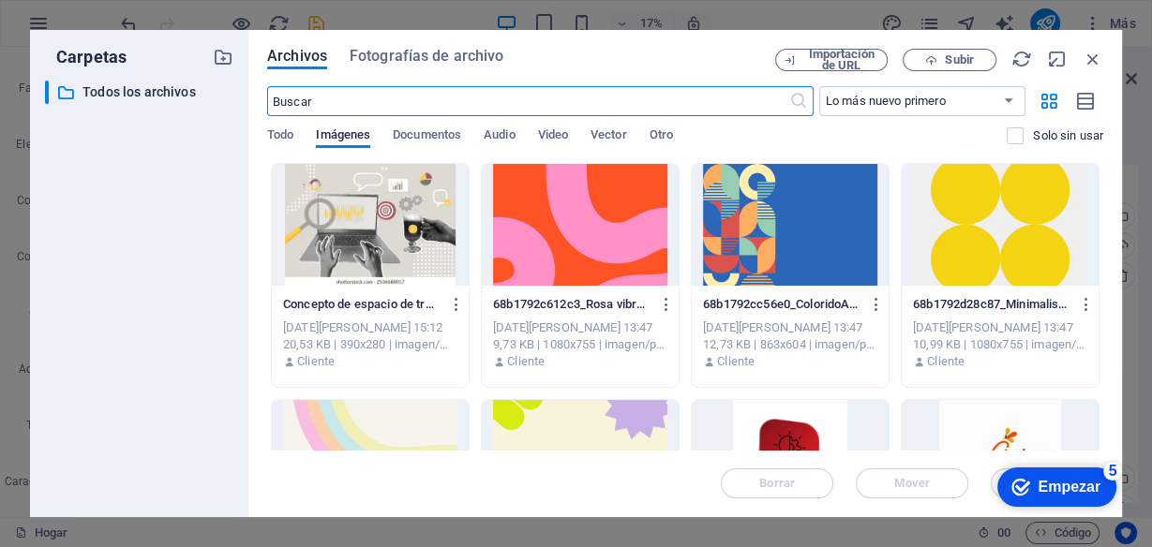
scroll to position [150, 0]
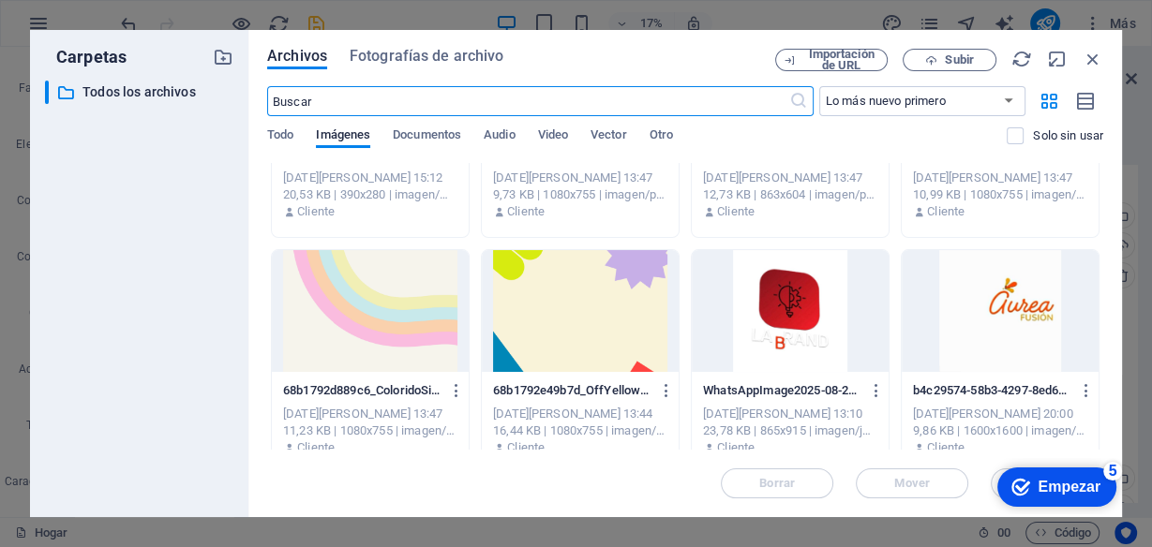
click at [796, 326] on div at bounding box center [790, 311] width 197 height 122
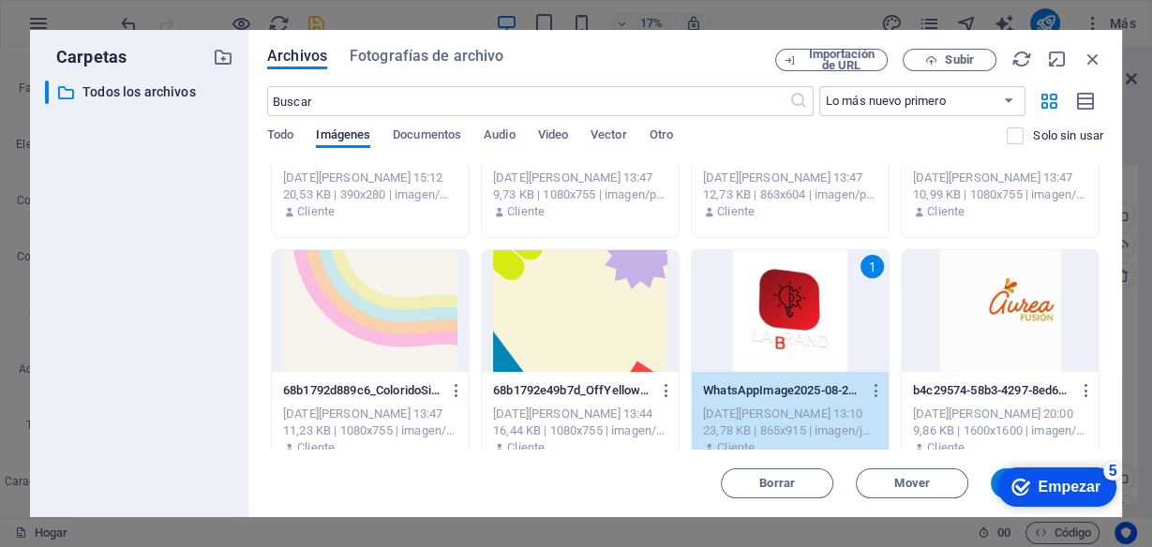
click at [810, 294] on div "1" at bounding box center [790, 311] width 197 height 122
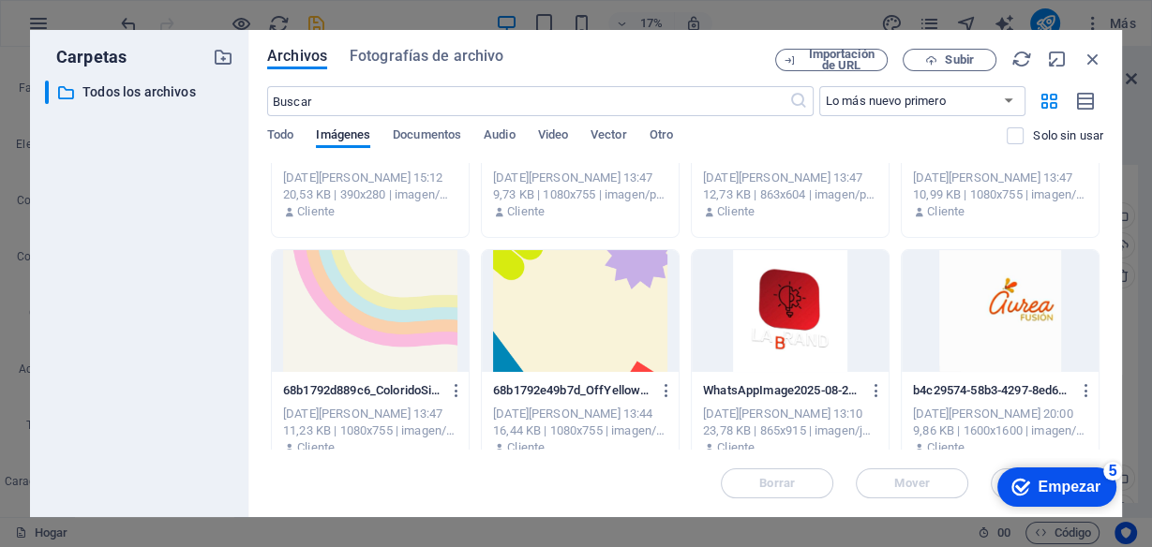
click at [810, 294] on div at bounding box center [790, 311] width 197 height 122
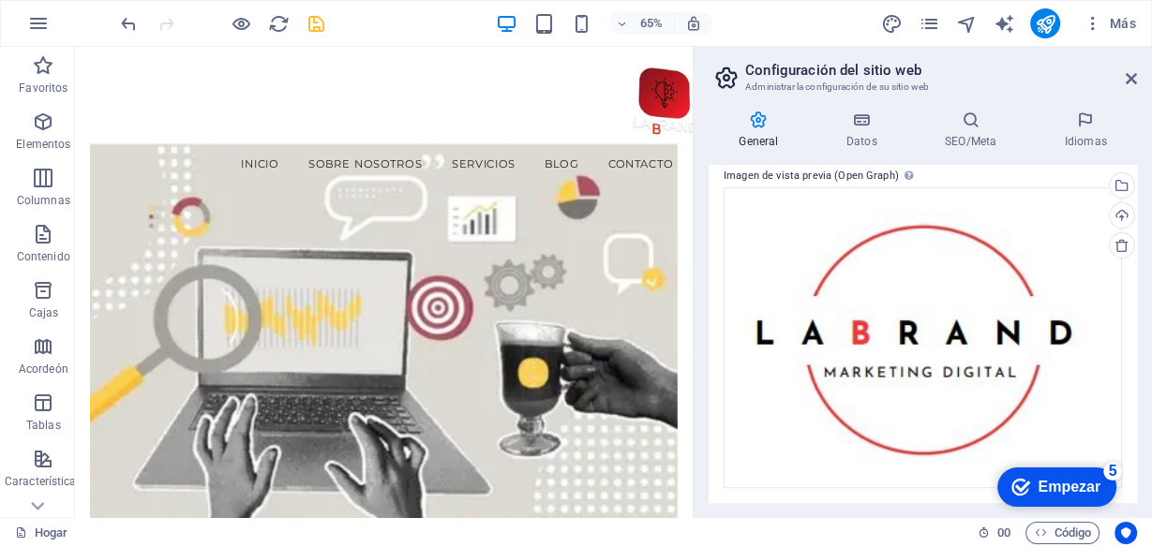
scroll to position [525, 0]
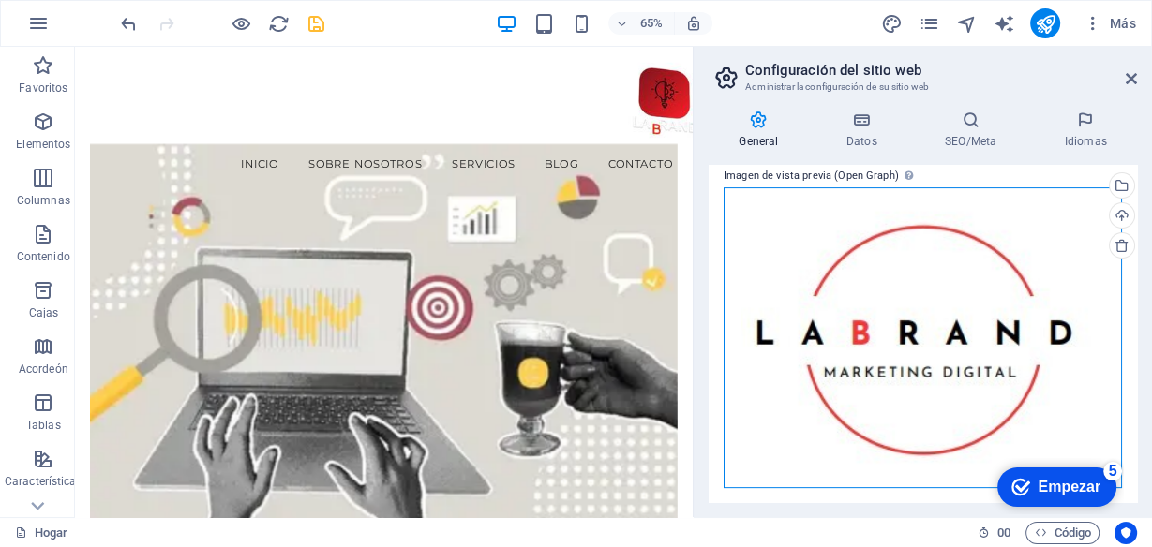
click at [931, 296] on div "Arrastre los archivos aquí, haga clic para elegir archivos o seleccione archivo…" at bounding box center [923, 337] width 398 height 300
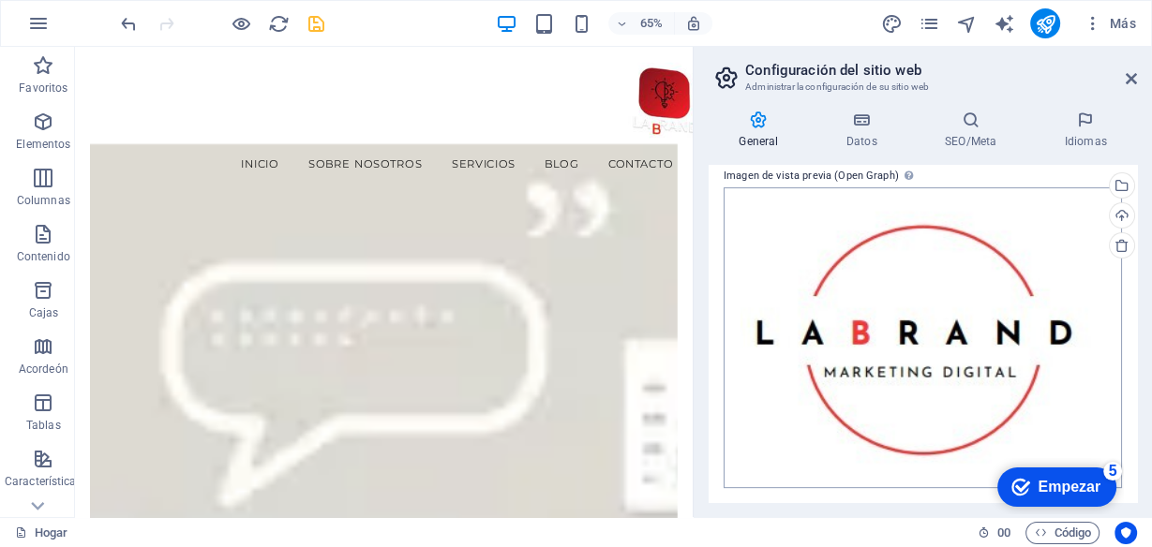
click at [931, 296] on body "[DOMAIN_NAME] Hogar Favoritos Elementos Columnas Contenido Cajas Acordeón Tabla…" at bounding box center [576, 273] width 1152 height 547
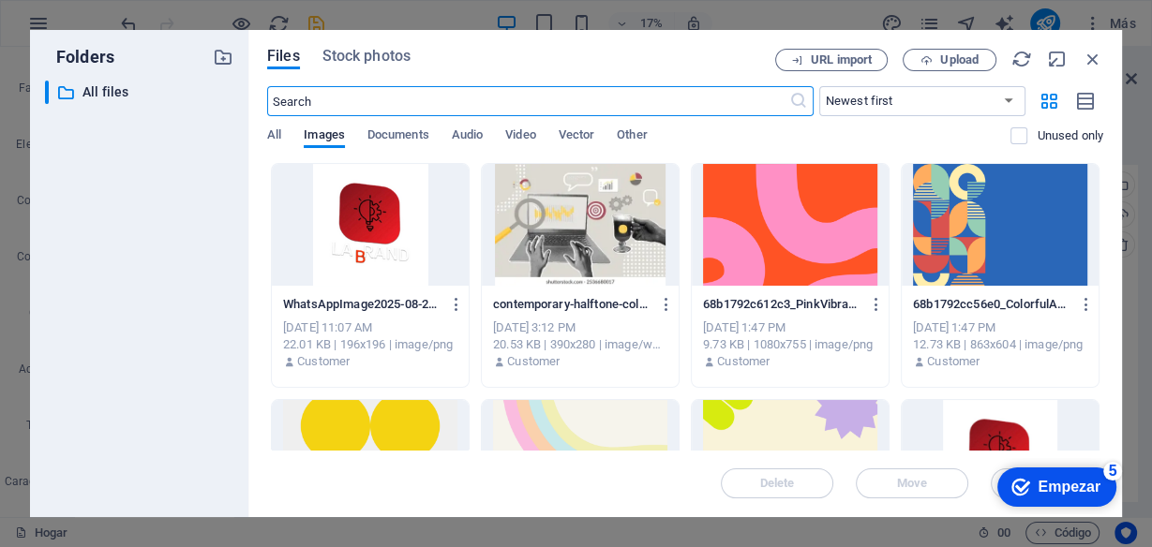
scroll to position [517, 0]
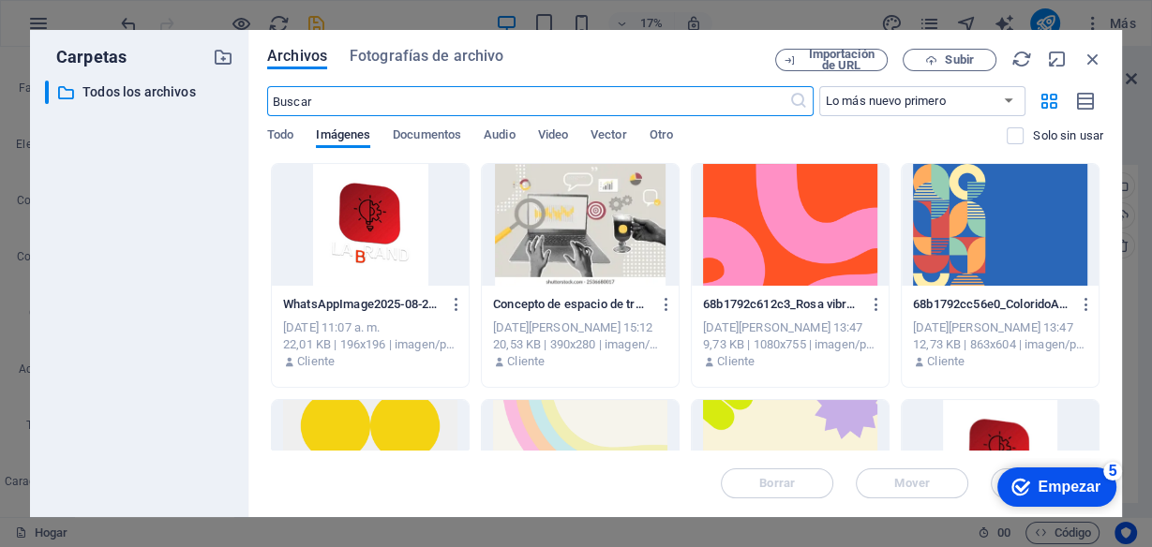
click at [393, 220] on div at bounding box center [370, 225] width 197 height 122
drag, startPoint x: 822, startPoint y: 406, endPoint x: 393, endPoint y: 219, distance: 468.1
click at [393, 219] on div at bounding box center [370, 225] width 197 height 122
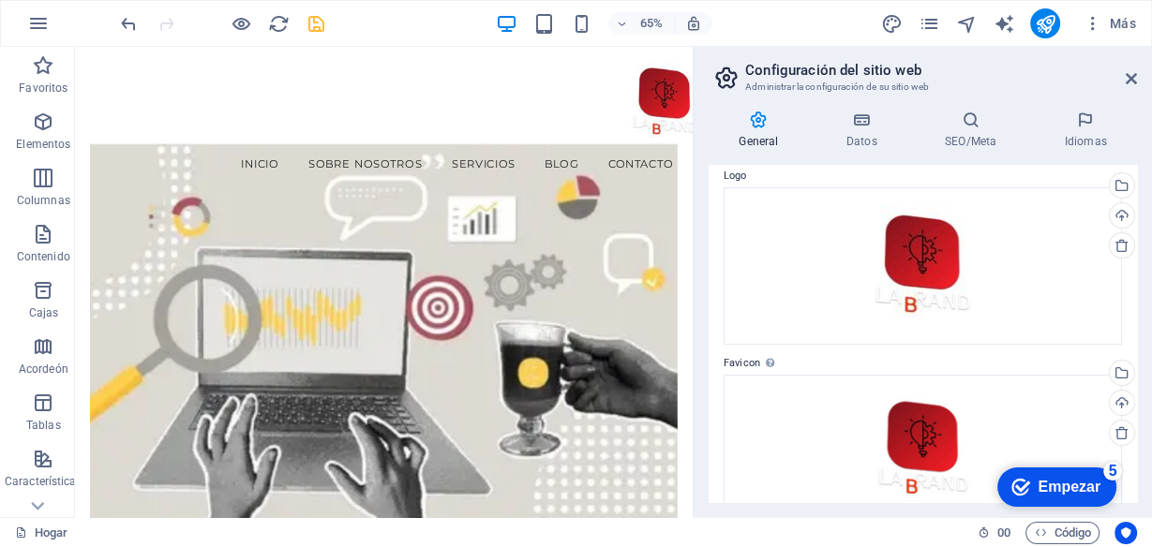
scroll to position [0, 0]
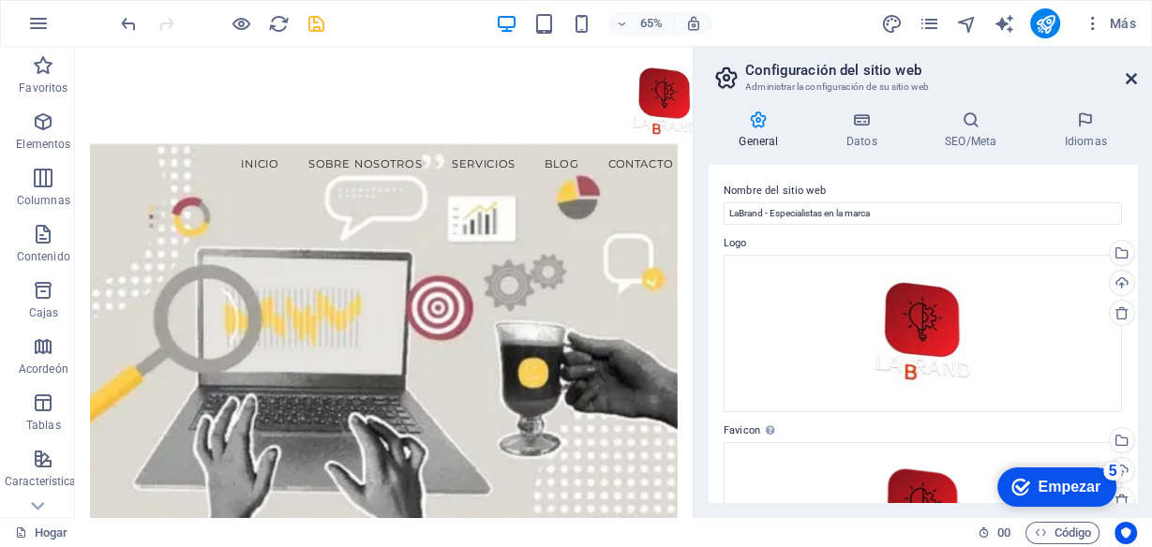
click at [1135, 83] on icon at bounding box center [1131, 78] width 11 height 15
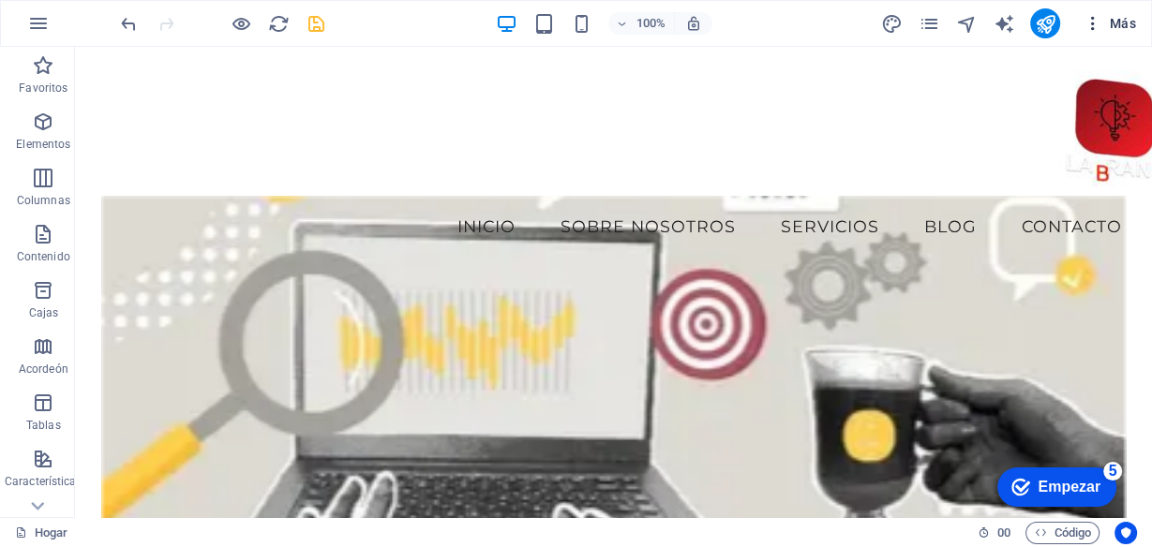
click at [1119, 19] on font "Más" at bounding box center [1123, 23] width 26 height 15
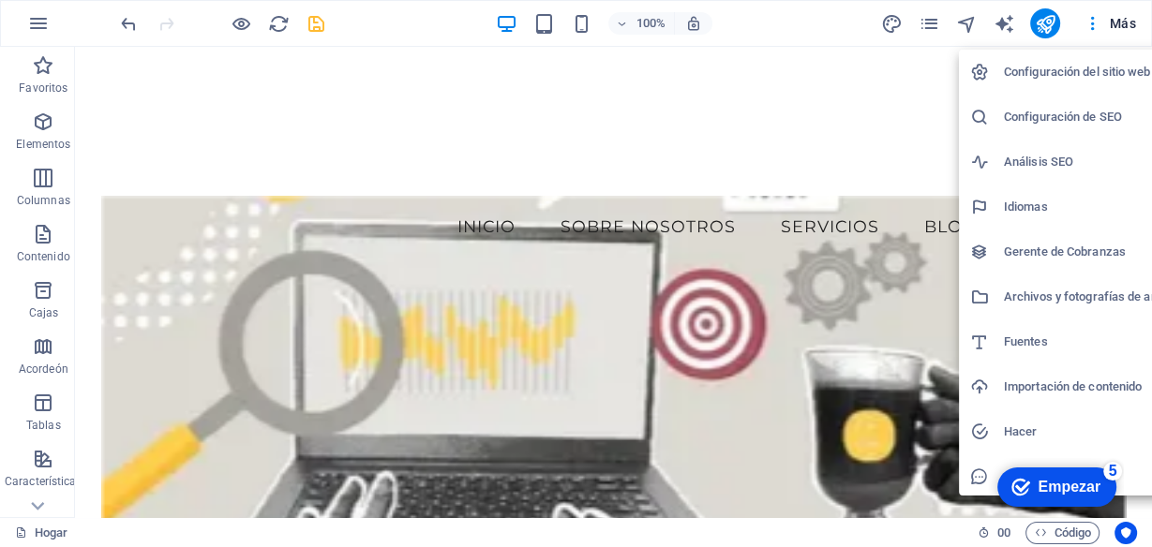
click at [1046, 157] on font "Análisis SEO" at bounding box center [1038, 162] width 69 height 14
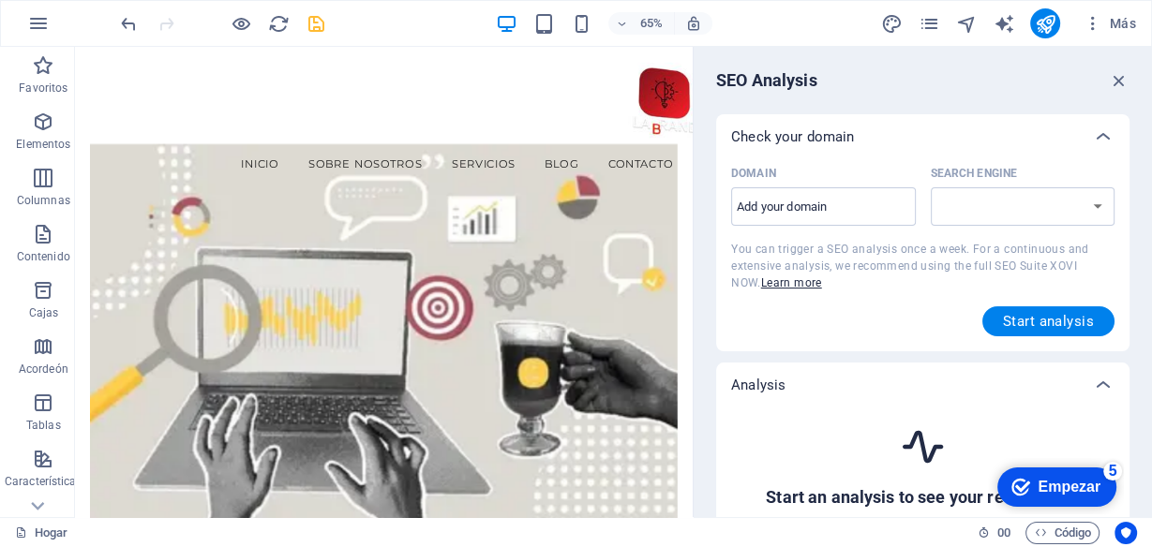
select select "[DOMAIN_NAME]"
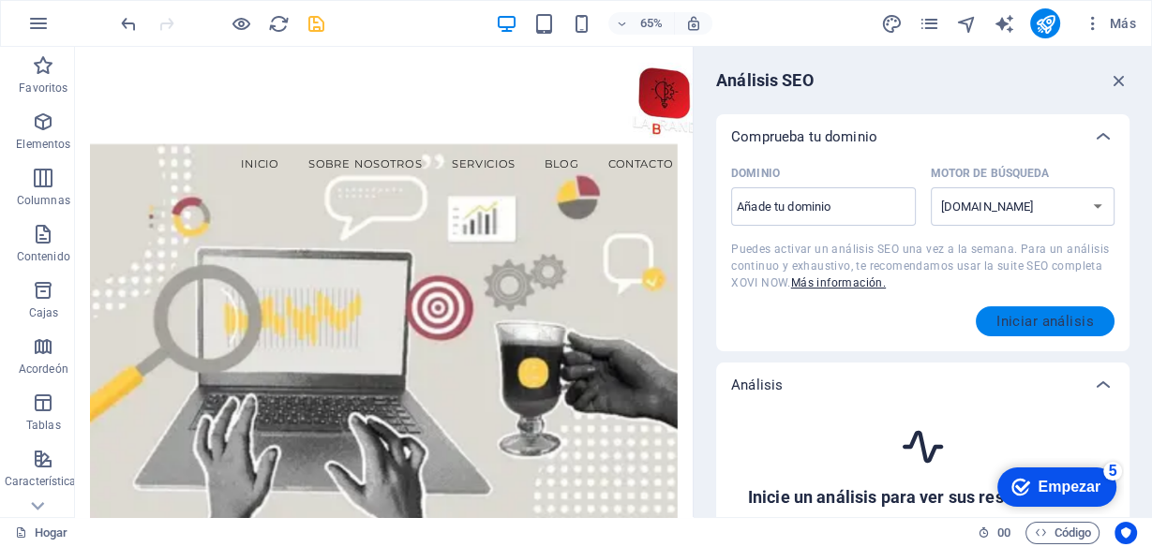
click at [1020, 319] on font "Iniciar análisis" at bounding box center [1044, 321] width 97 height 17
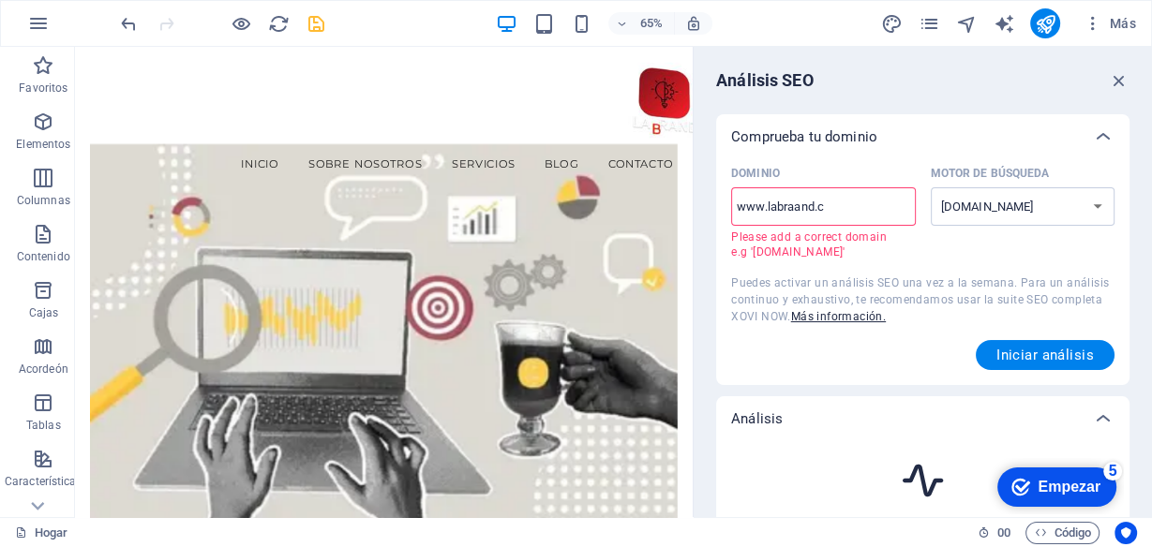
type input "[DOMAIN_NAME]"
select select "[DOMAIN_NAME]"
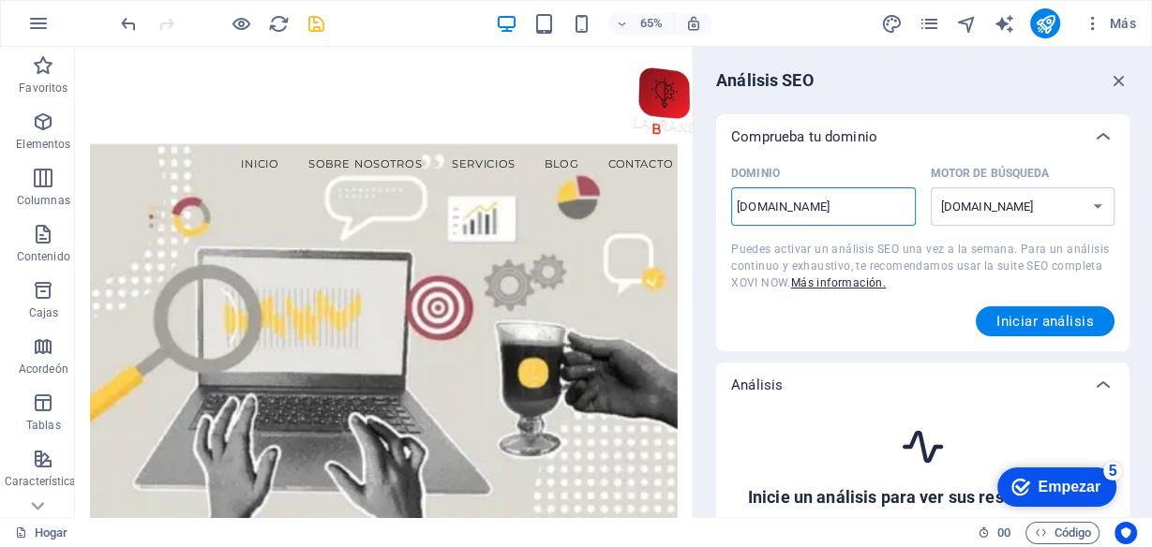
type input "[DOMAIN_NAME]"
select select "[DOMAIN_NAME]"
type input "[DOMAIN_NAME]"
click at [1036, 310] on button "Iniciar análisis" at bounding box center [1045, 322] width 139 height 30
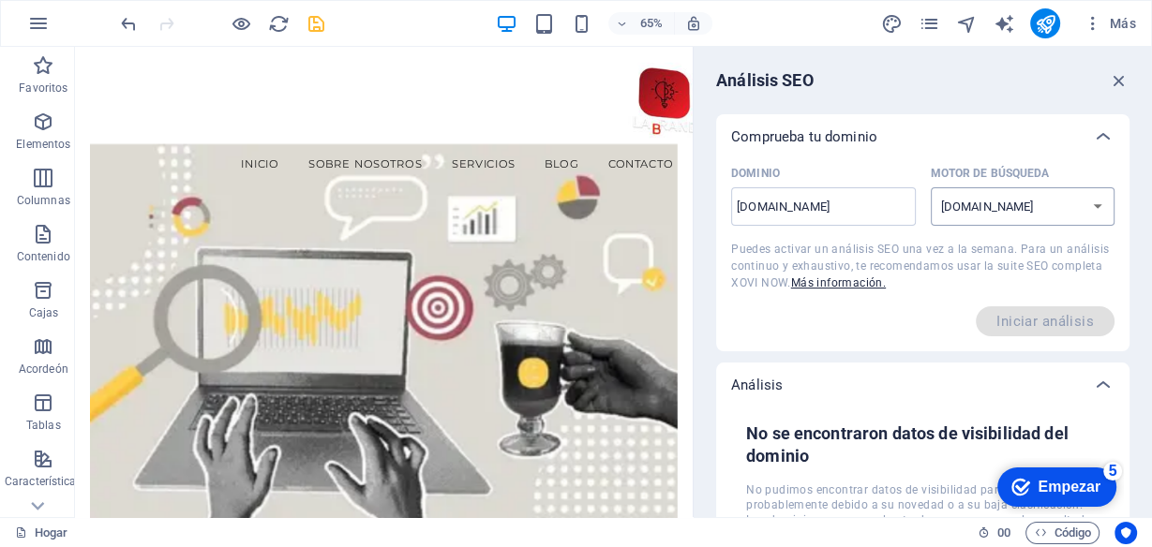
click at [1065, 203] on select "[DOMAIN_NAME] [DOMAIN_NAME] [DOMAIN_NAME] [DOMAIN_NAME] [DOMAIN_NAME] [DOMAIN_N…" at bounding box center [1023, 206] width 185 height 38
drag, startPoint x: 1119, startPoint y: 81, endPoint x: 994, endPoint y: 60, distance: 127.3
click at [1119, 81] on icon "button" at bounding box center [1119, 80] width 21 height 21
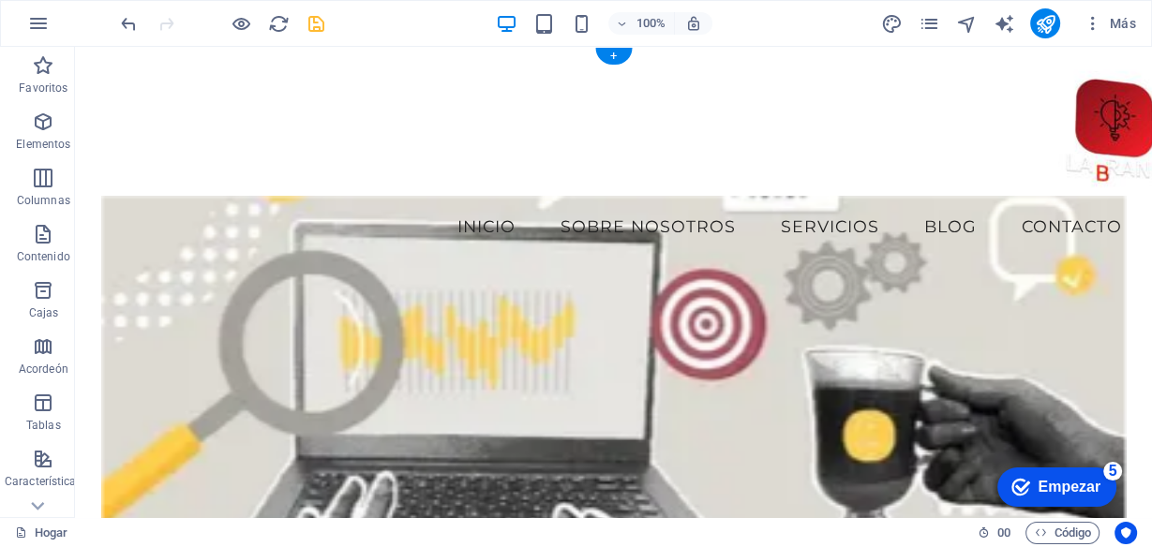
click at [538, 227] on figure at bounding box center [614, 410] width 1024 height 428
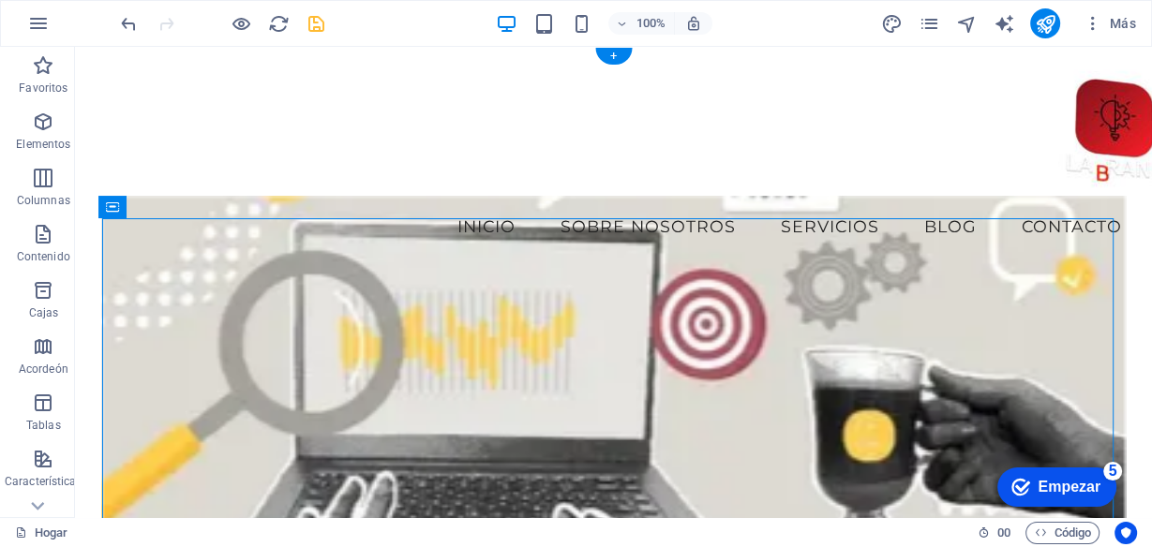
click at [538, 227] on figure at bounding box center [614, 410] width 1024 height 428
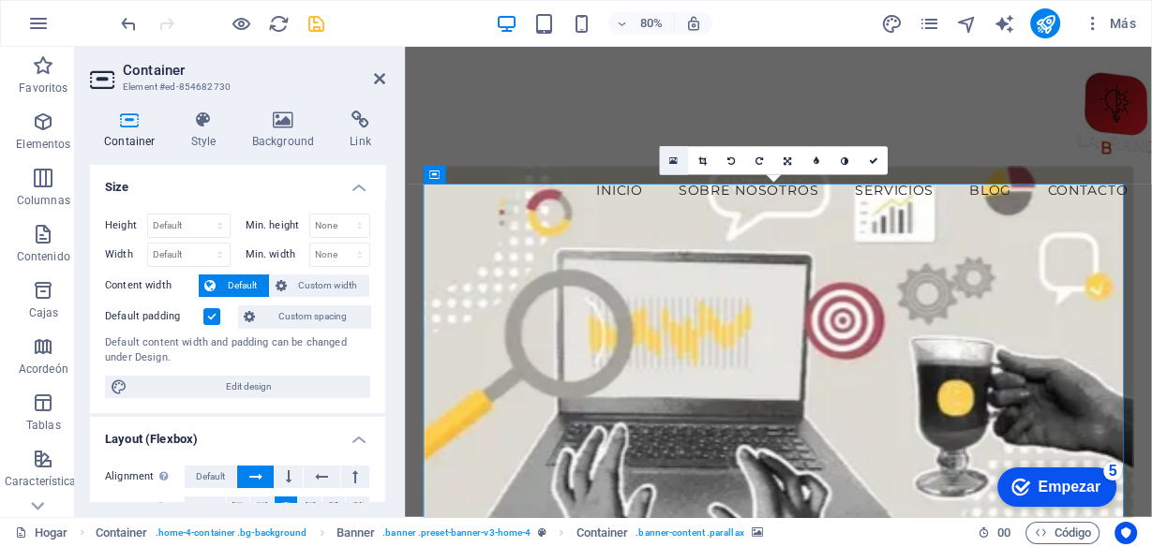
click at [668, 152] on link at bounding box center [674, 160] width 28 height 28
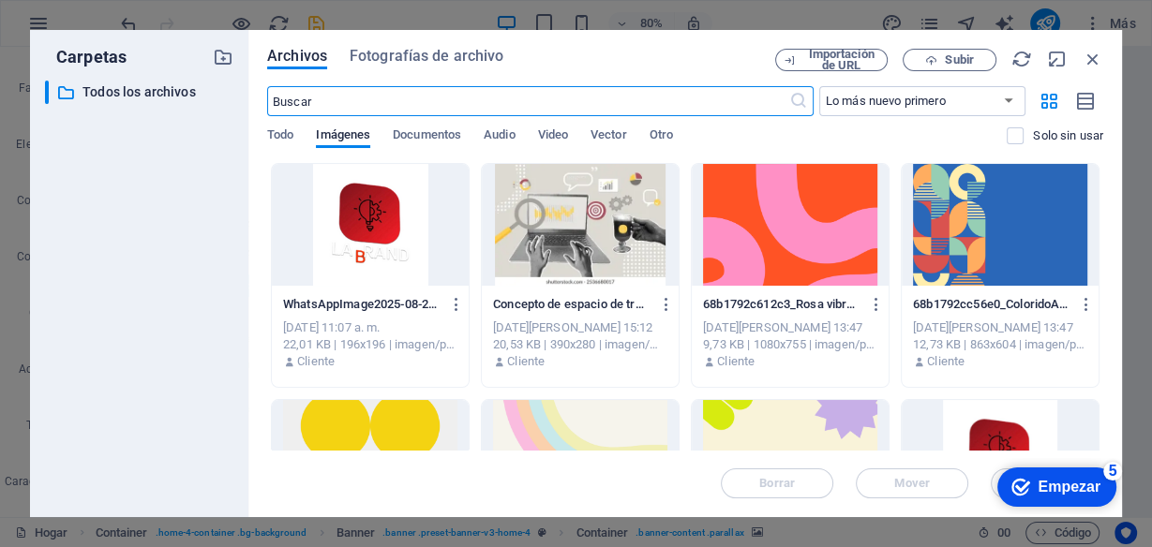
click at [1014, 217] on div at bounding box center [1000, 225] width 197 height 122
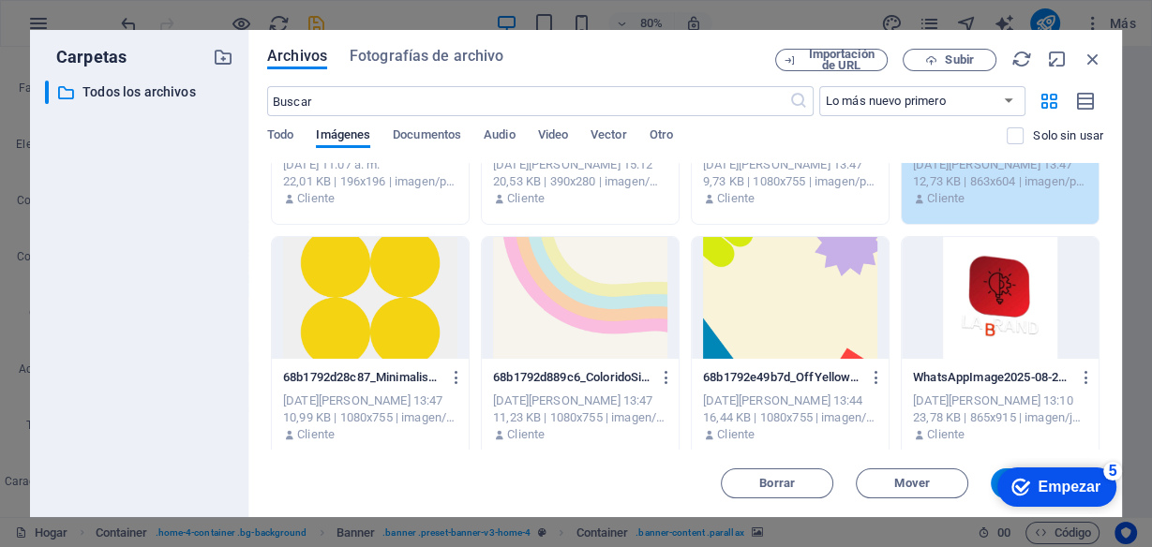
scroll to position [91, 0]
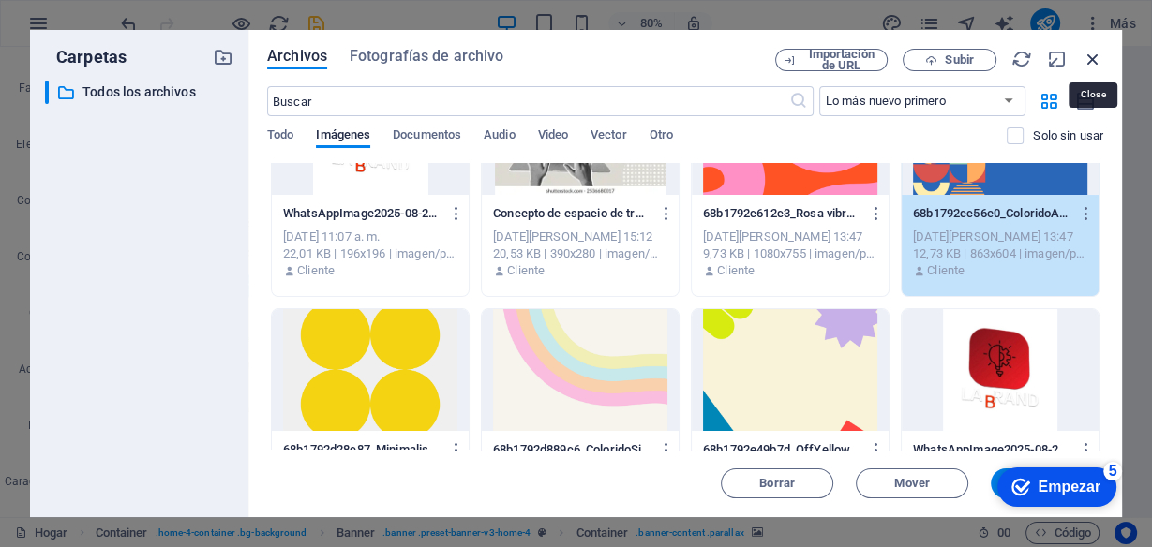
click at [1092, 62] on icon "button" at bounding box center [1093, 59] width 21 height 21
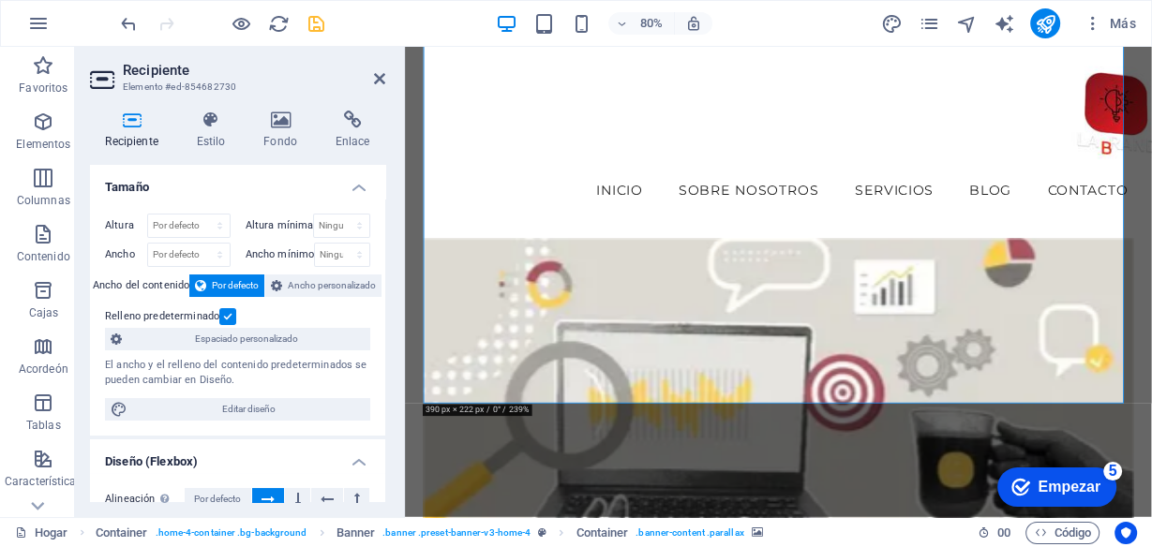
scroll to position [225, 0]
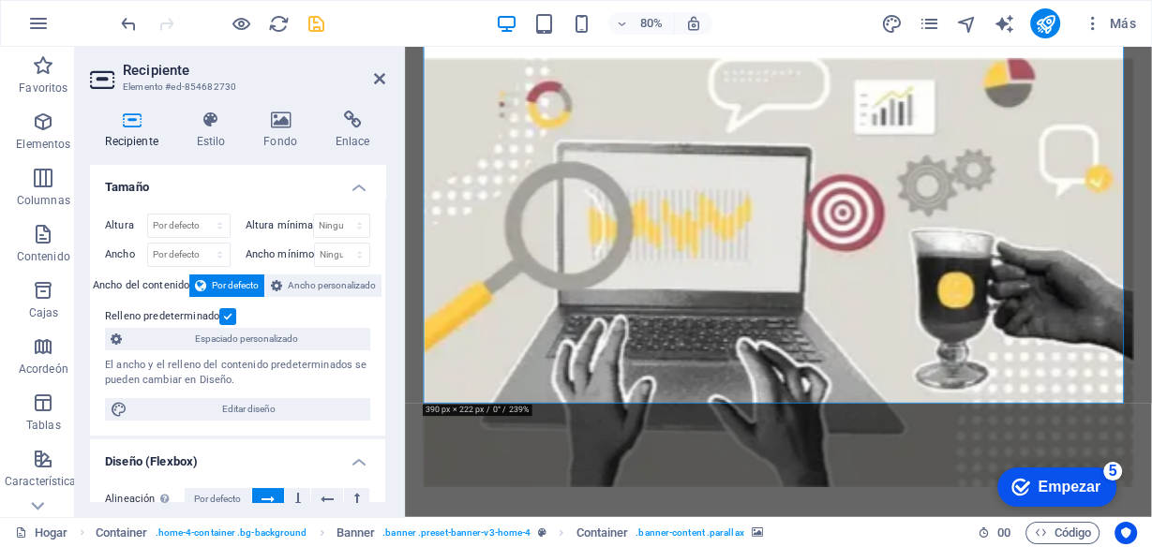
click at [615, 72] on figure at bounding box center [871, 328] width 887 height 535
click at [615, 71] on figure at bounding box center [871, 328] width 887 height 535
click at [281, 125] on icon at bounding box center [280, 120] width 65 height 19
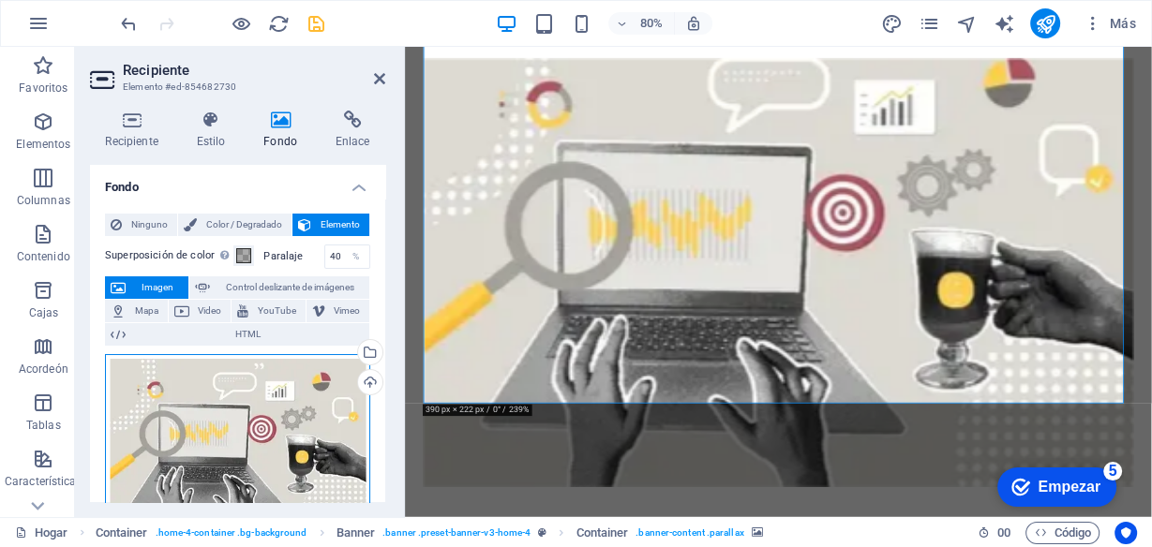
click at [222, 395] on div "Arrastre los archivos aquí, haga clic para elegir archivos o seleccione archivo…" at bounding box center [237, 450] width 265 height 193
click at [222, 394] on div "Arrastre los archivos aquí, haga clic para elegir archivos o seleccione archivo…" at bounding box center [237, 450] width 265 height 193
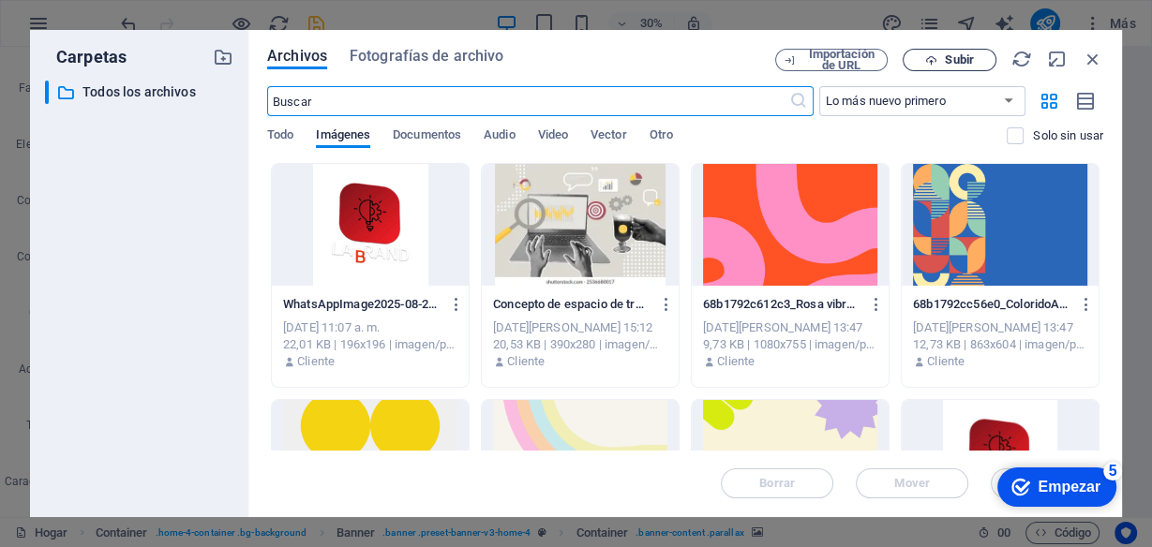
click at [964, 55] on font "Subir" at bounding box center [959, 59] width 28 height 14
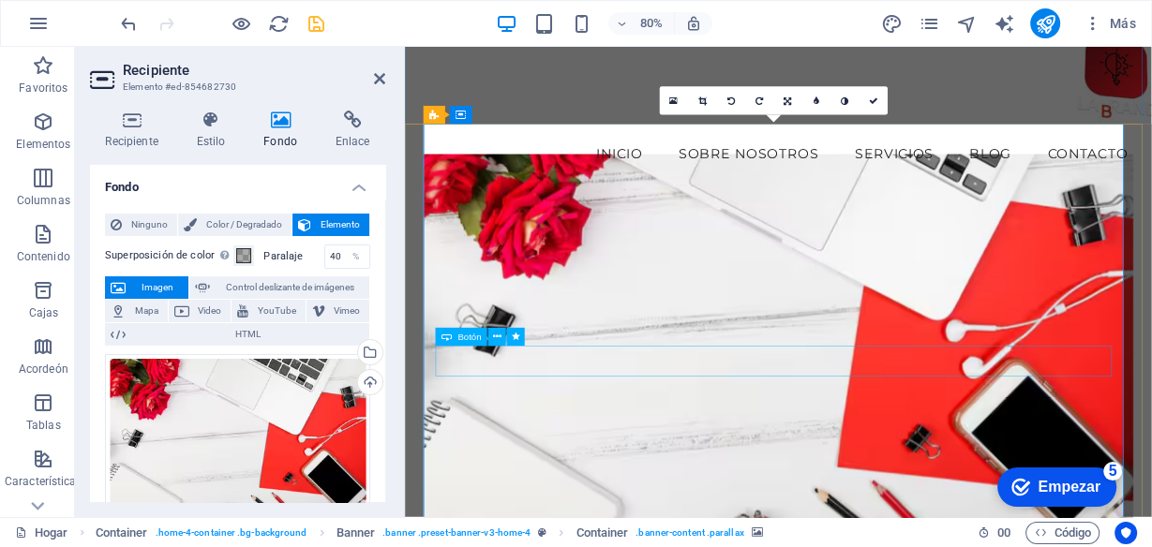
scroll to position [75, 0]
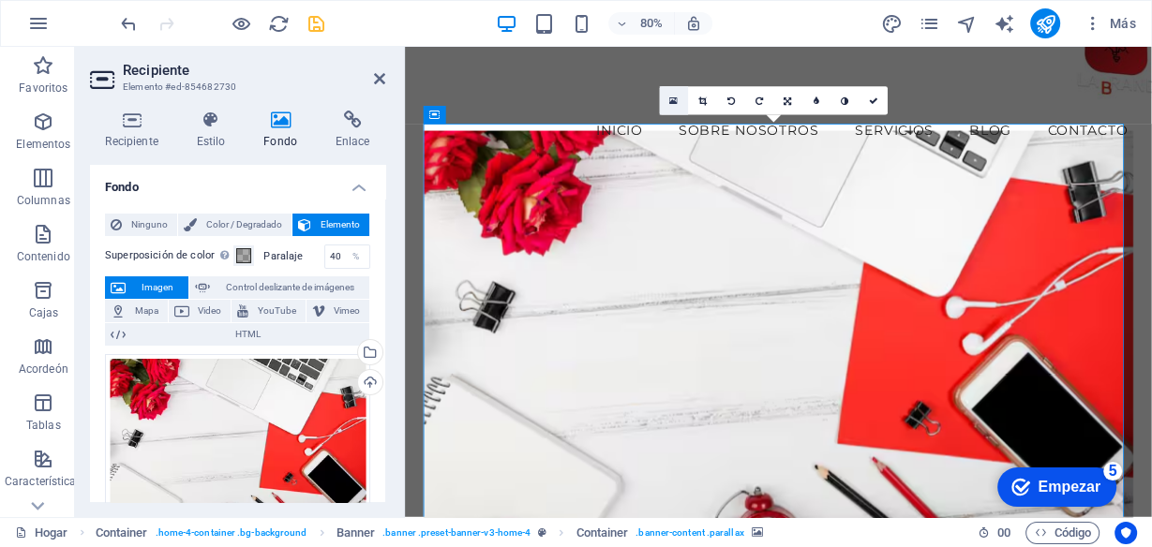
click at [673, 101] on icon at bounding box center [674, 101] width 8 height 10
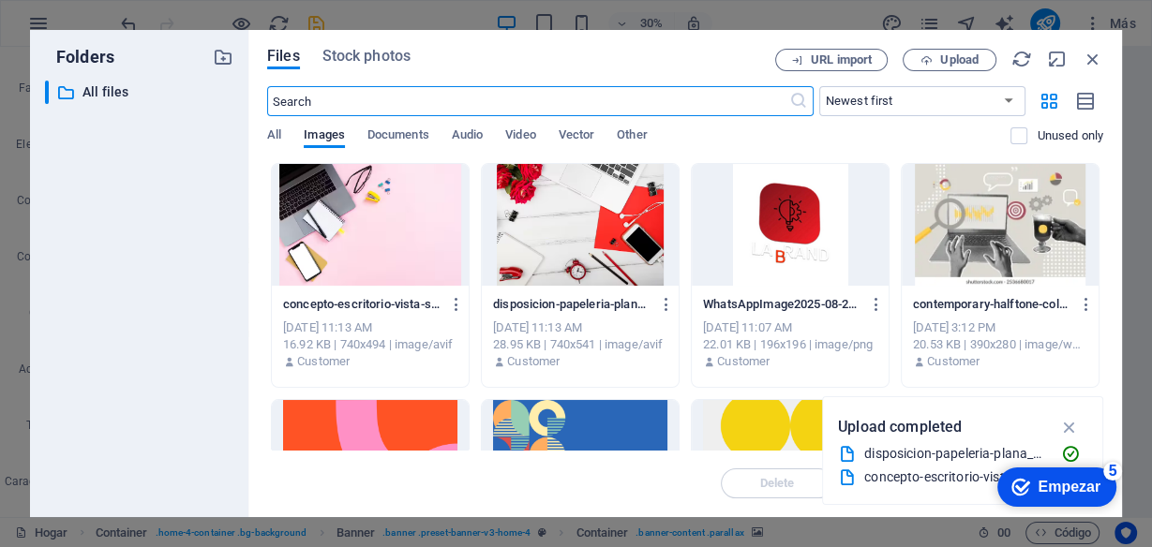
click at [409, 235] on div at bounding box center [370, 225] width 197 height 122
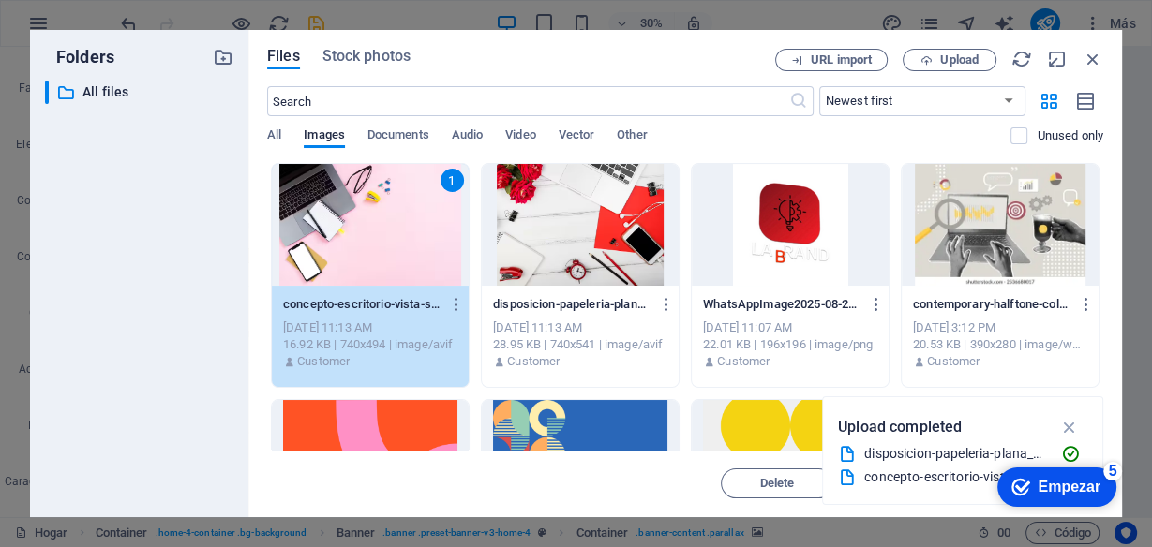
click at [412, 230] on div "1" at bounding box center [370, 225] width 197 height 122
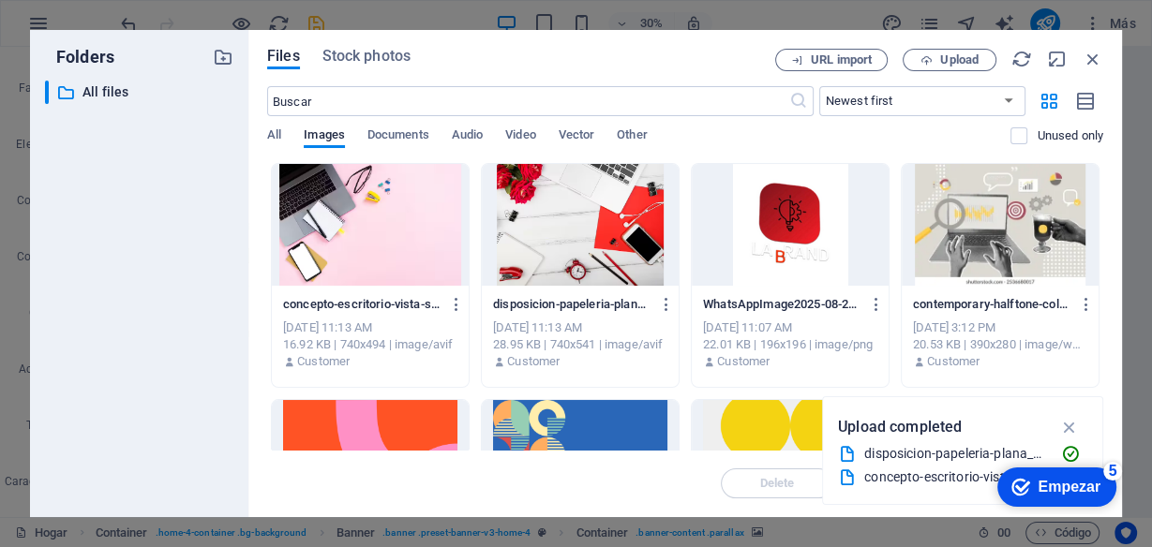
click at [412, 230] on div at bounding box center [370, 225] width 197 height 122
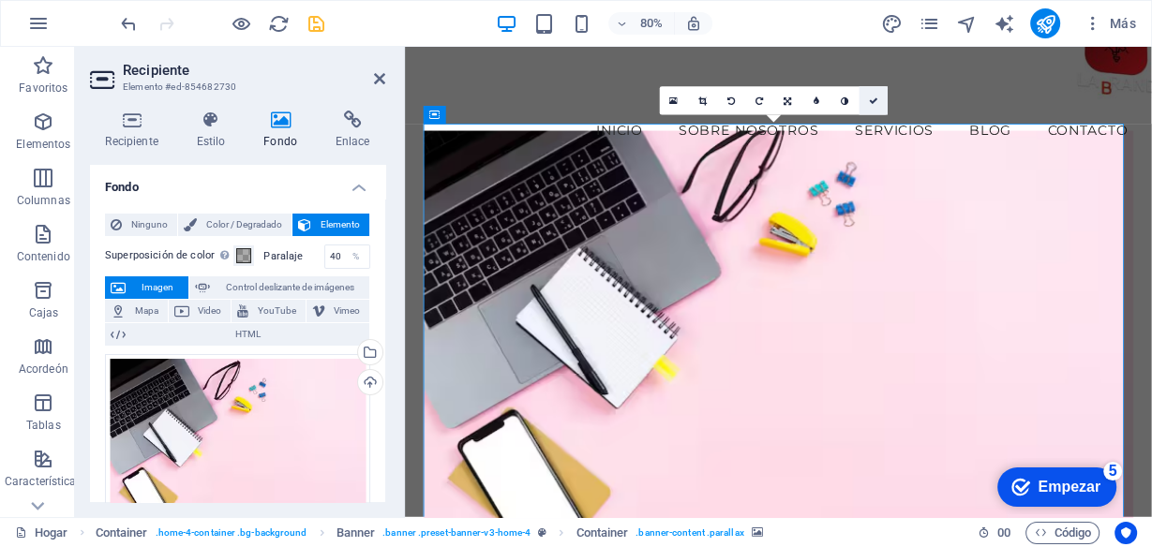
drag, startPoint x: 862, startPoint y: 101, endPoint x: 793, endPoint y: 51, distance: 85.9
click at [862, 101] on link at bounding box center [874, 100] width 28 height 28
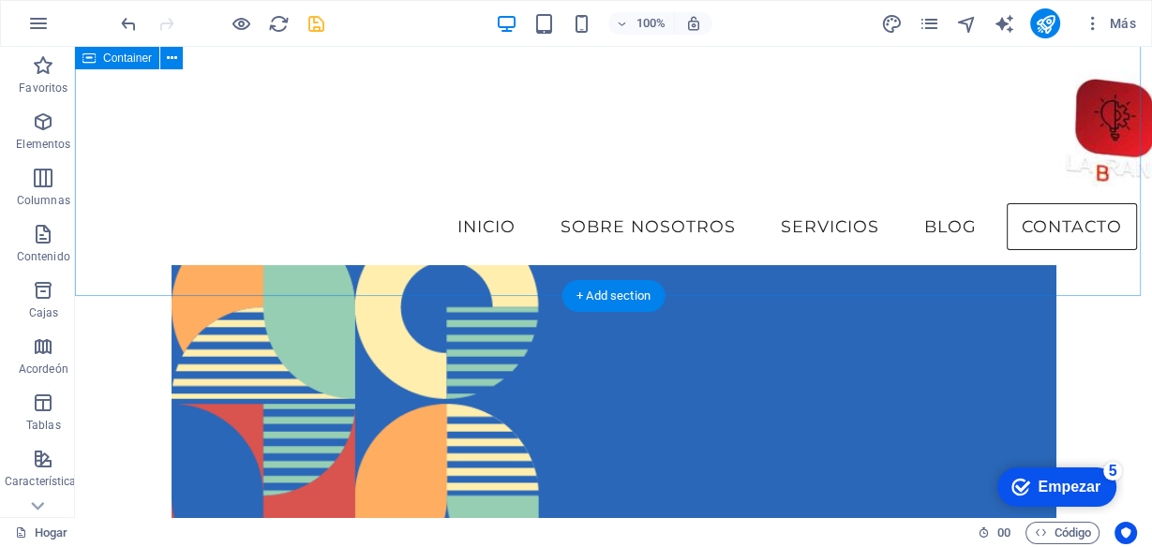
scroll to position [6314, 0]
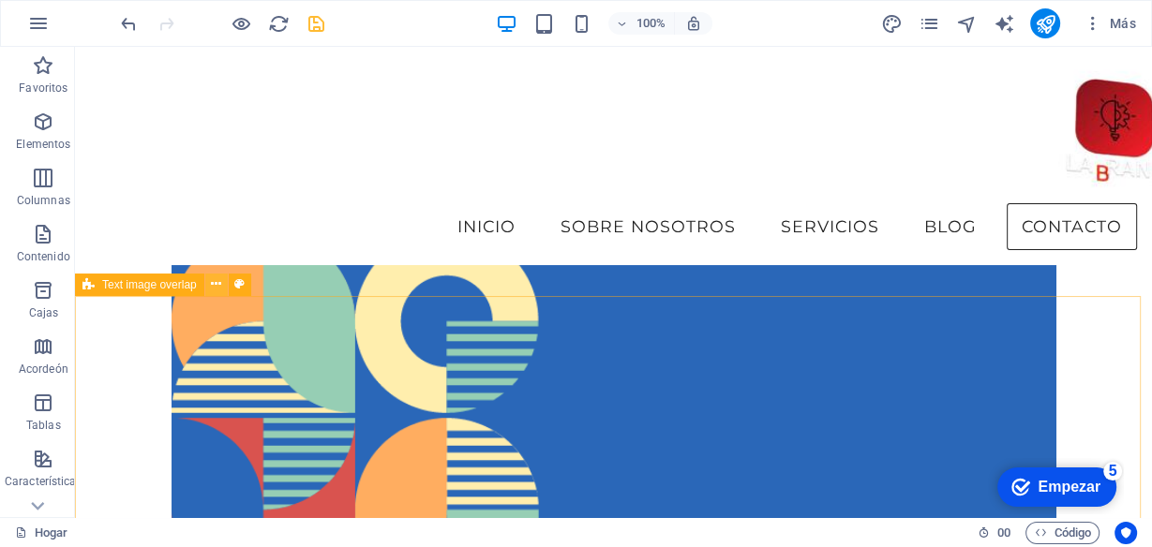
click at [214, 288] on icon at bounding box center [216, 285] width 10 height 20
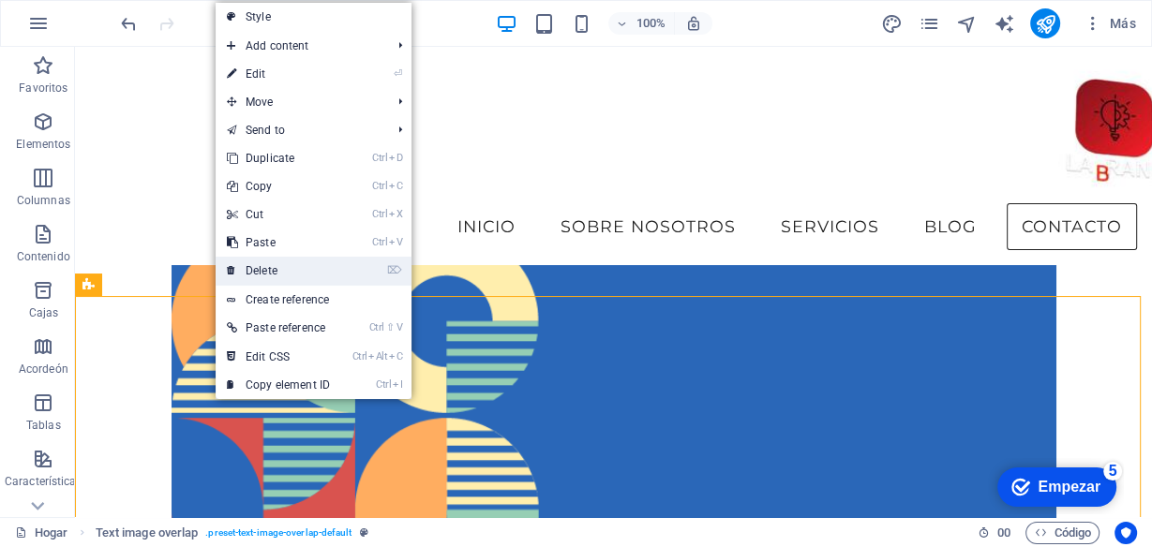
click at [313, 265] on link "⌦ Delete" at bounding box center [279, 271] width 126 height 28
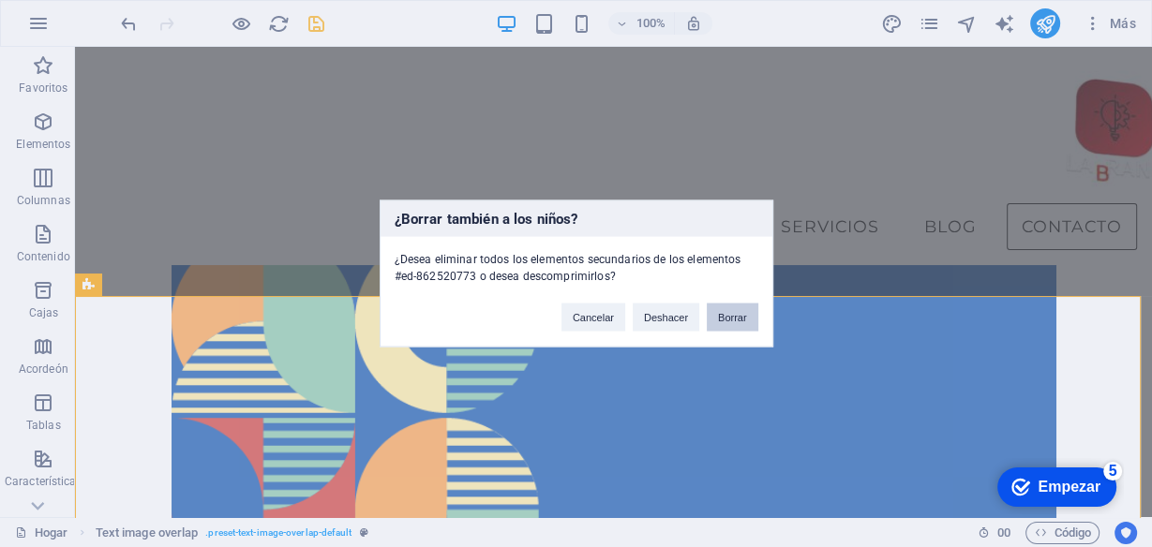
click at [737, 319] on font "Borrar" at bounding box center [732, 317] width 29 height 11
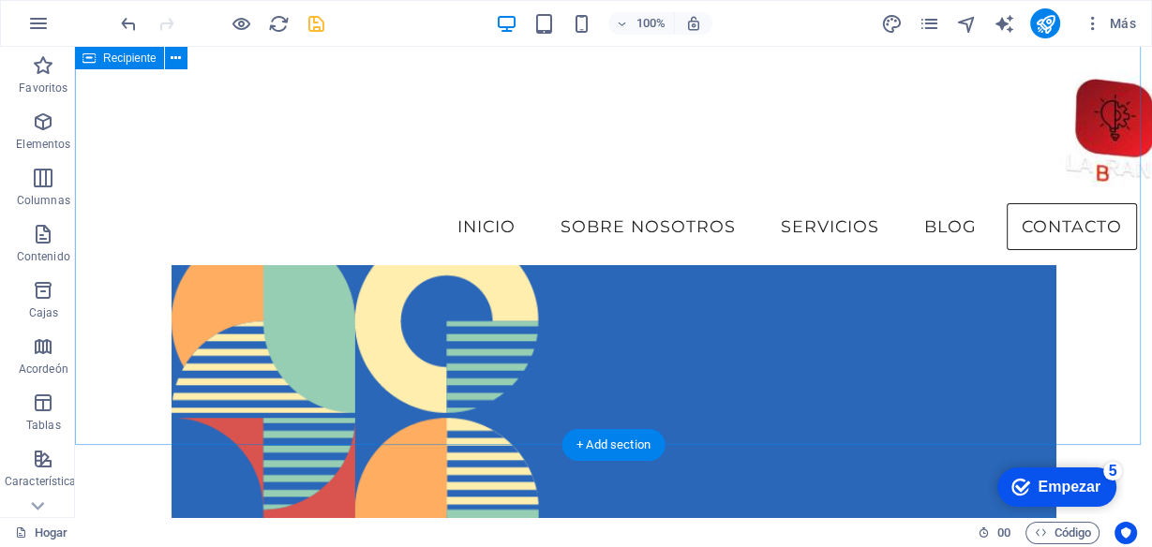
scroll to position [6164, 0]
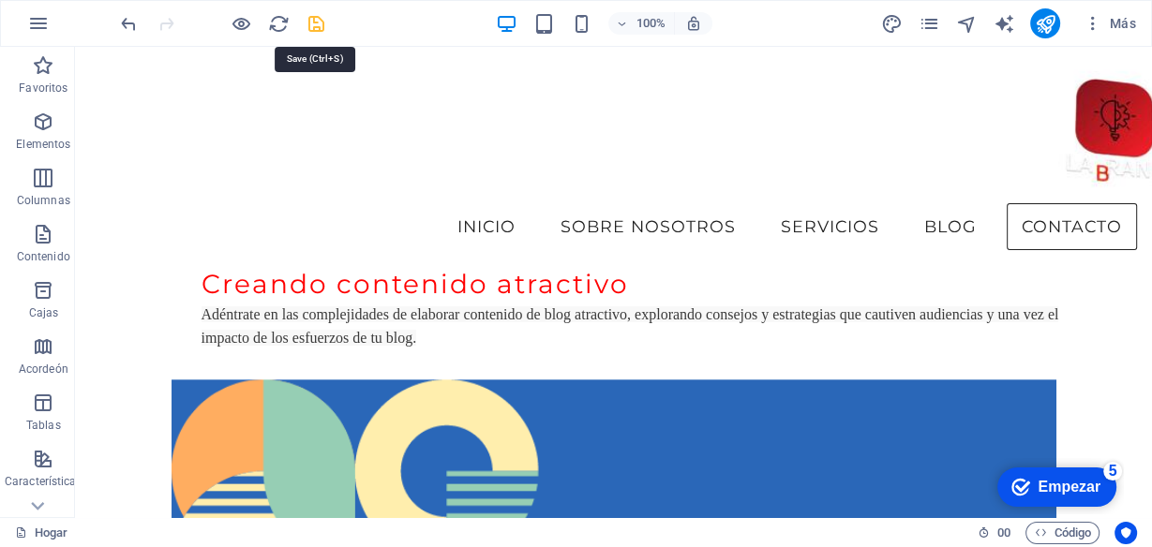
drag, startPoint x: 316, startPoint y: 21, endPoint x: 446, endPoint y: 144, distance: 179.7
click at [316, 21] on icon "ahorrar" at bounding box center [317, 24] width 22 height 22
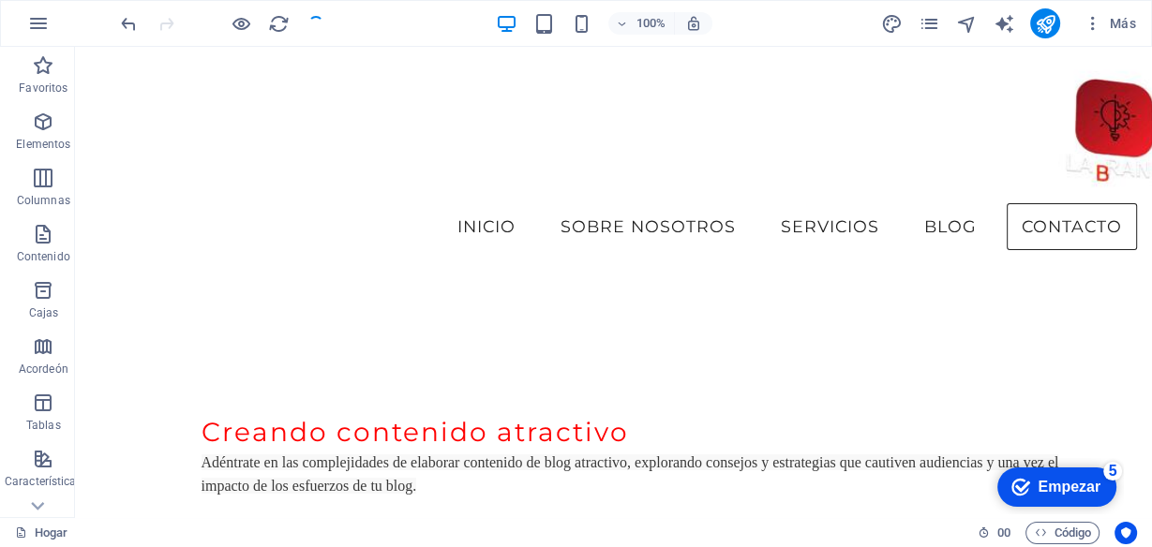
scroll to position [6014, 0]
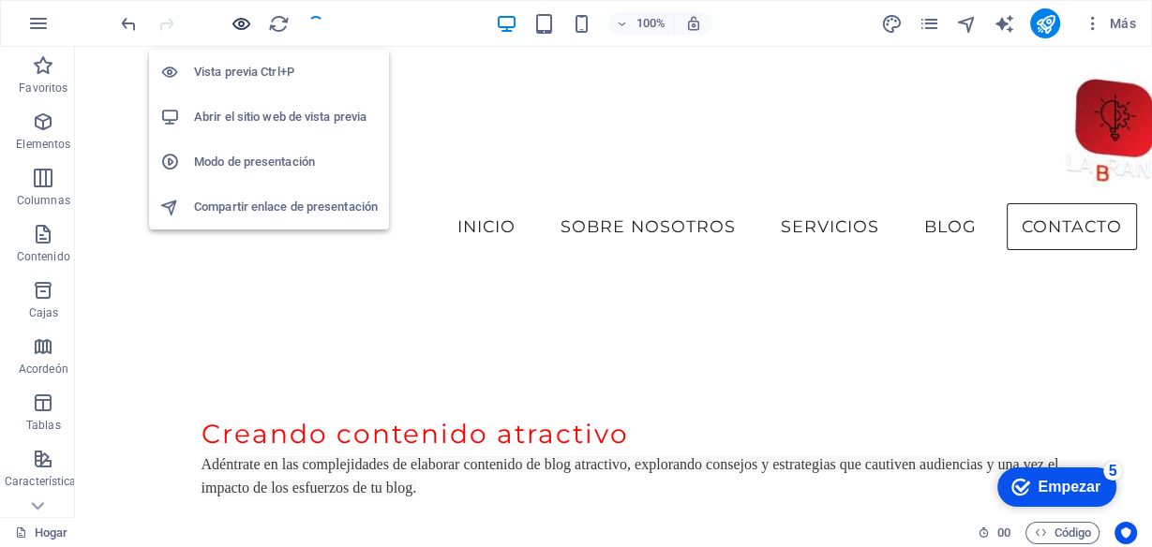
click at [234, 19] on icon "button" at bounding box center [242, 24] width 22 height 22
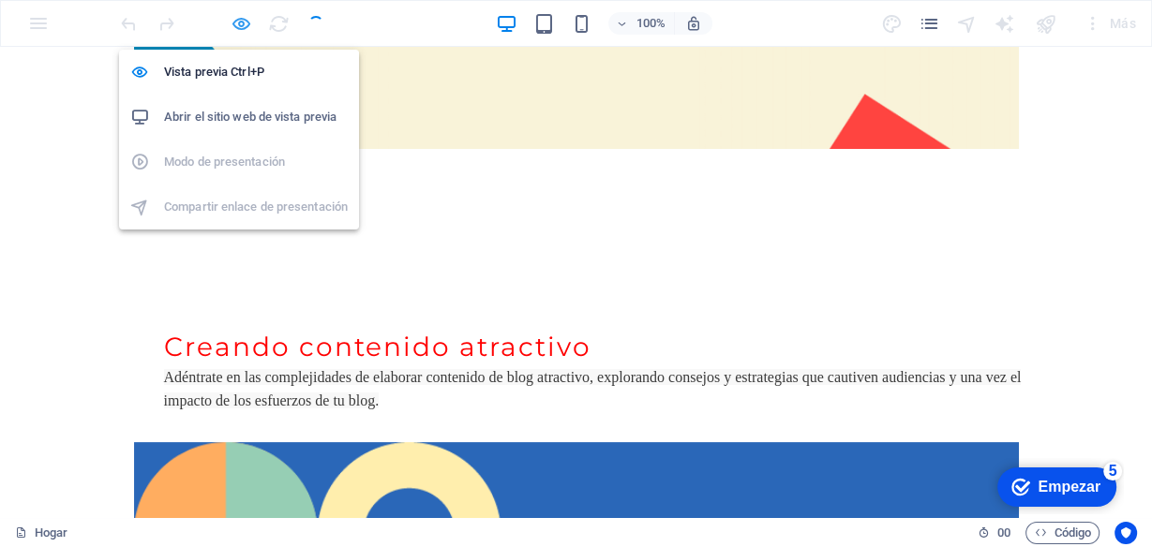
scroll to position [6117, 0]
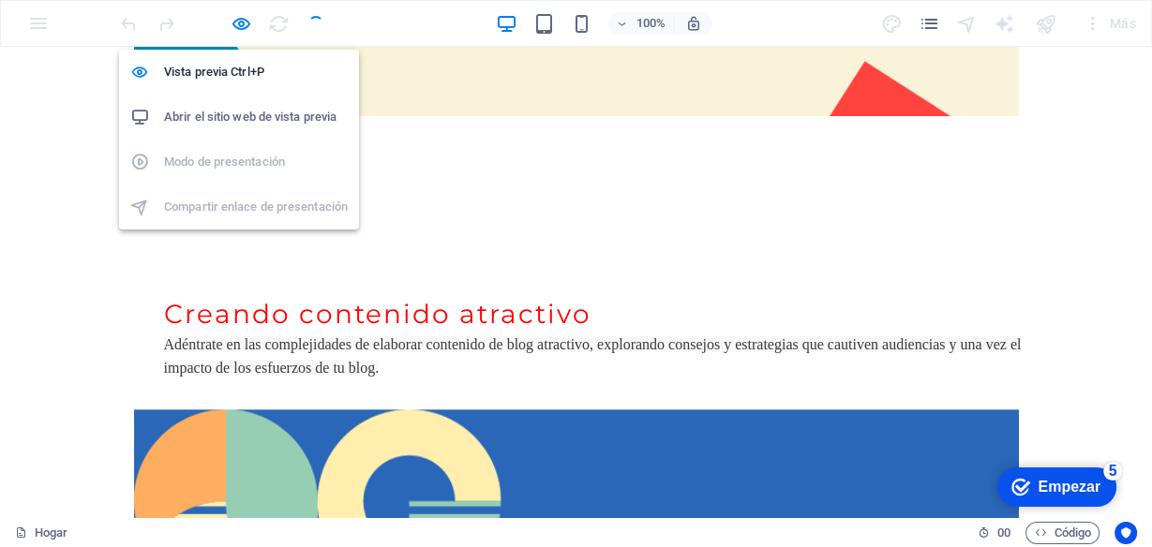
click at [222, 114] on font "Abrir el sitio web de vista previa" at bounding box center [250, 117] width 172 height 14
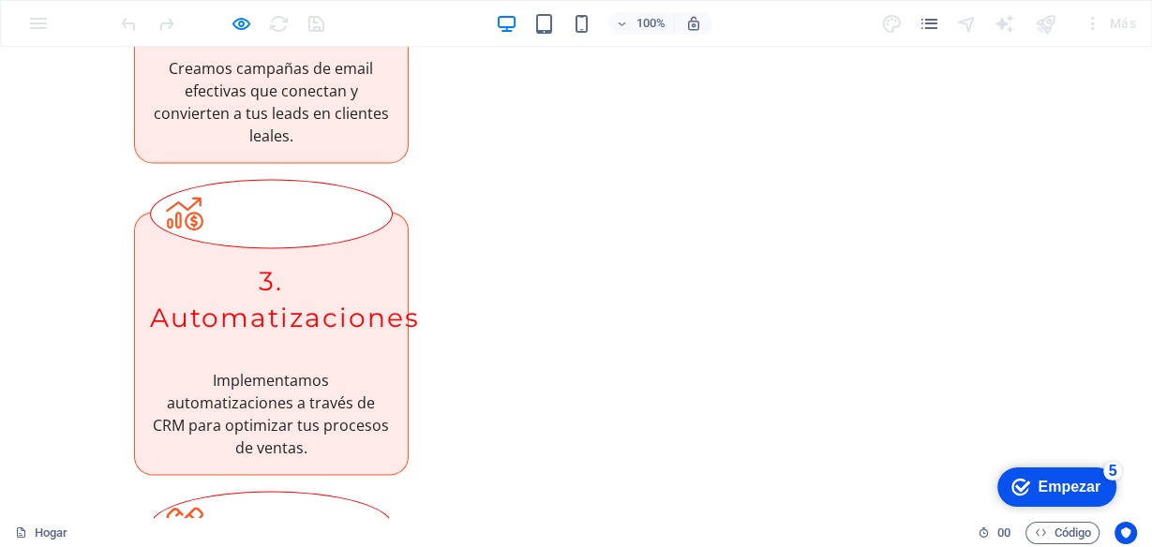
scroll to position [2486, 0]
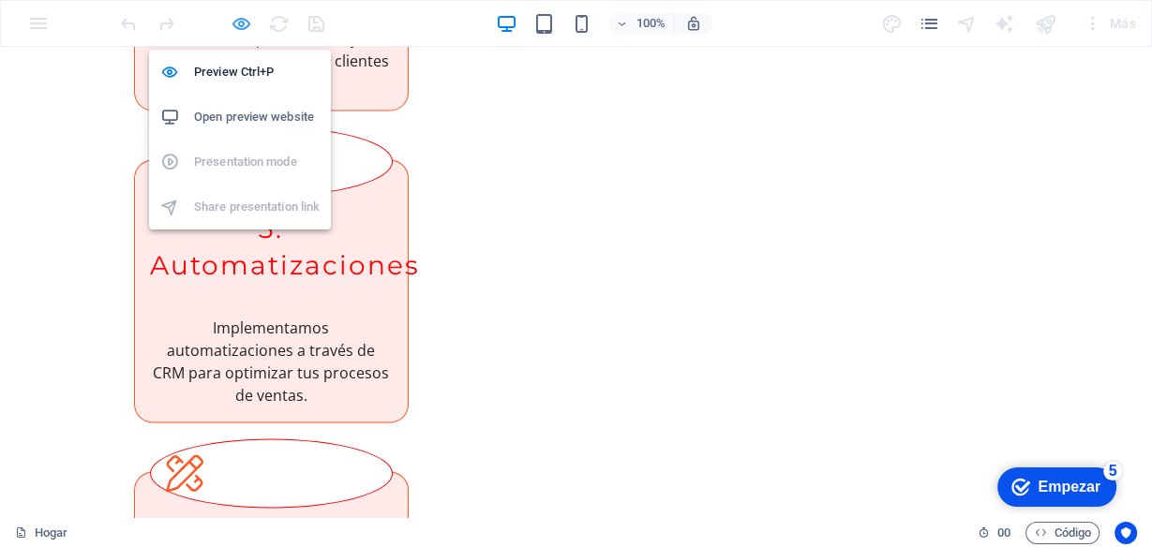
click at [232, 20] on icon "button" at bounding box center [242, 24] width 22 height 22
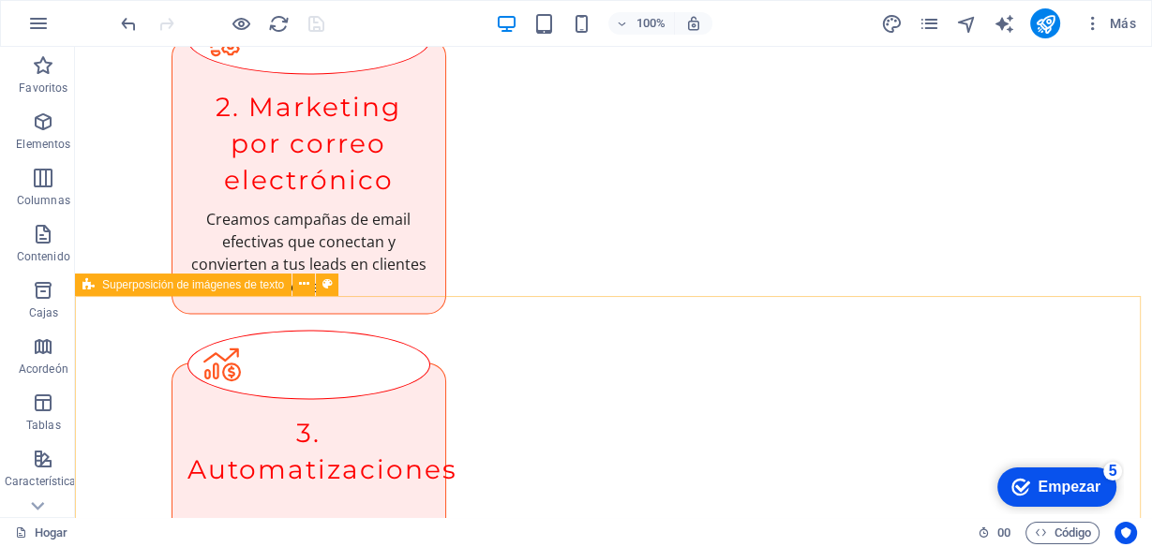
click at [153, 285] on font "Superposición de imágenes de texto" at bounding box center [193, 284] width 182 height 13
click at [153, 284] on font "Superposición de imágenes de texto" at bounding box center [193, 284] width 182 height 13
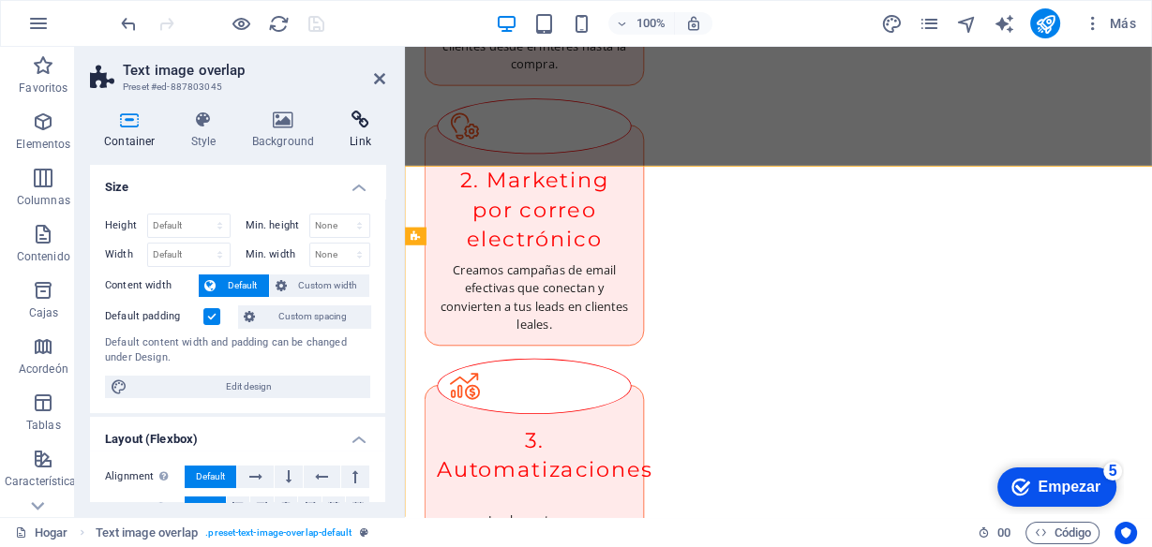
click at [360, 118] on icon at bounding box center [361, 120] width 50 height 19
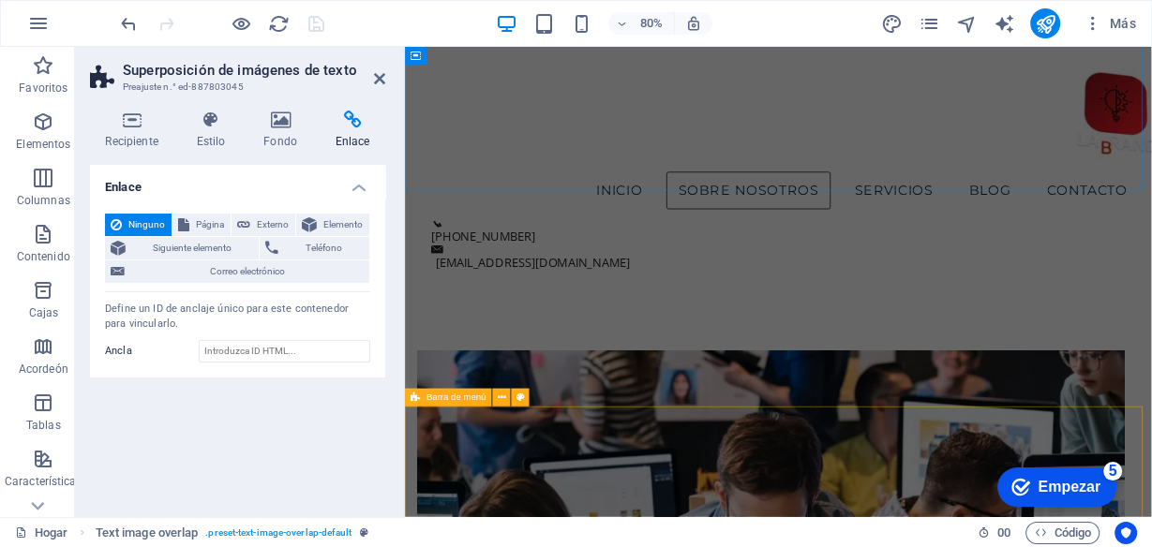
scroll to position [390, 0]
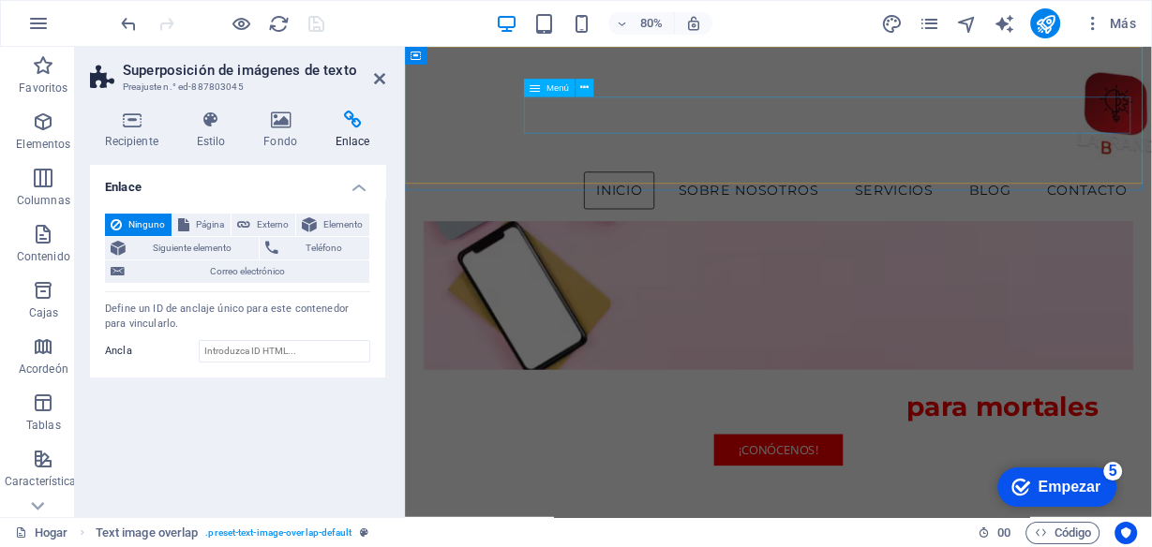
click at [1095, 203] on nav "Inicio Sobre nosotros Servicios Blog contacto" at bounding box center [872, 226] width 904 height 47
click at [1121, 203] on nav "Inicio Sobre nosotros Servicios Blog contacto" at bounding box center [872, 226] width 904 height 47
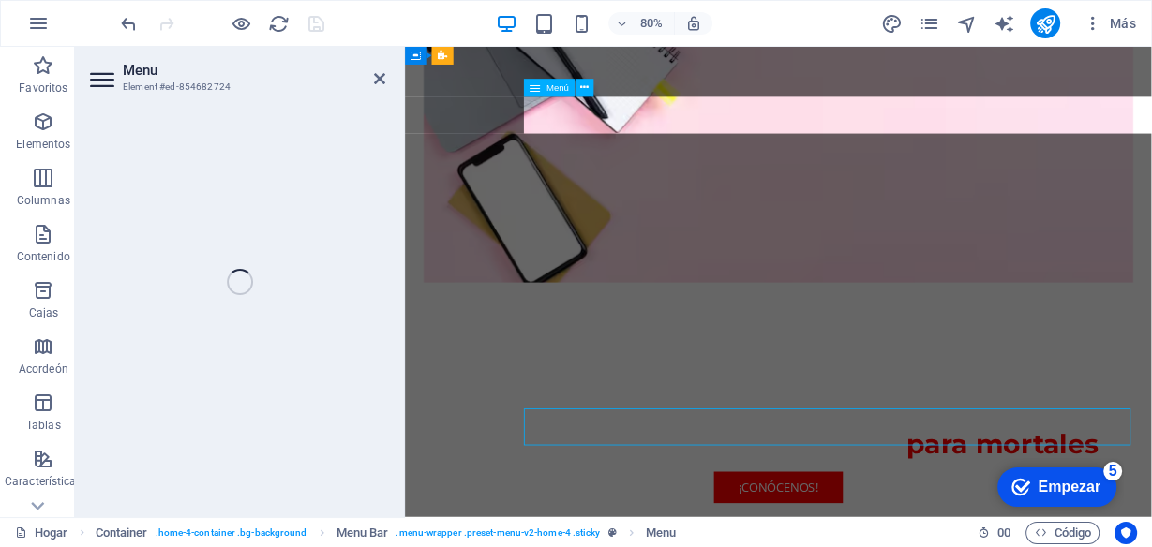
scroll to position [0, 0]
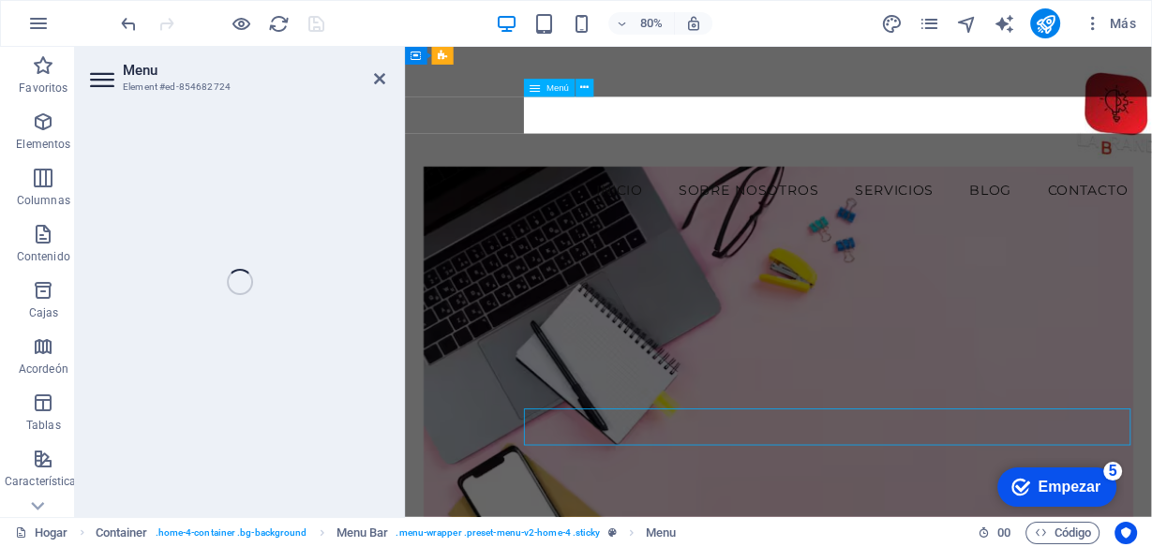
select select
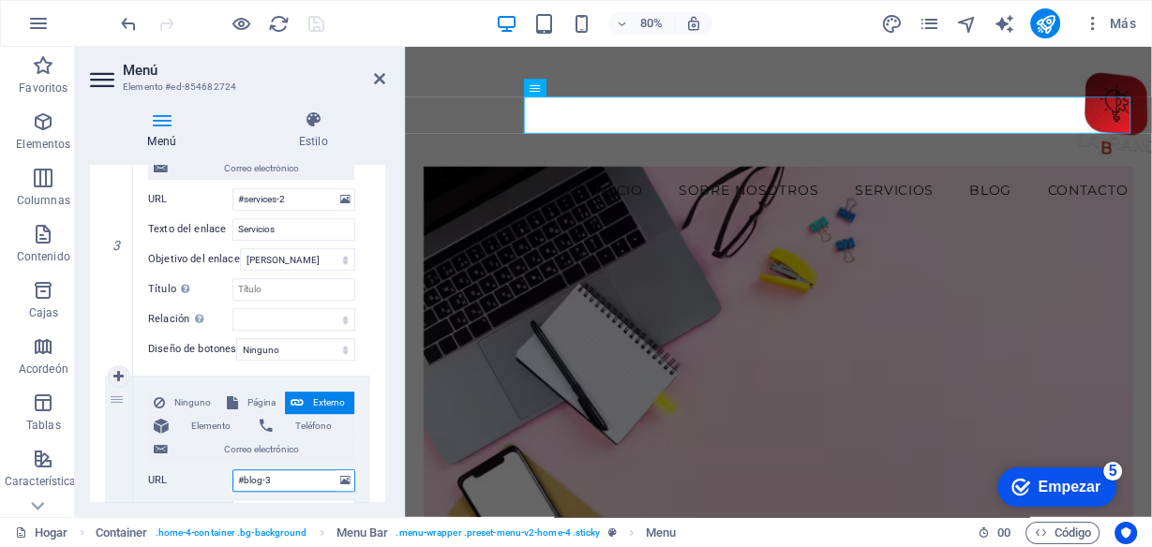
scroll to position [899, 0]
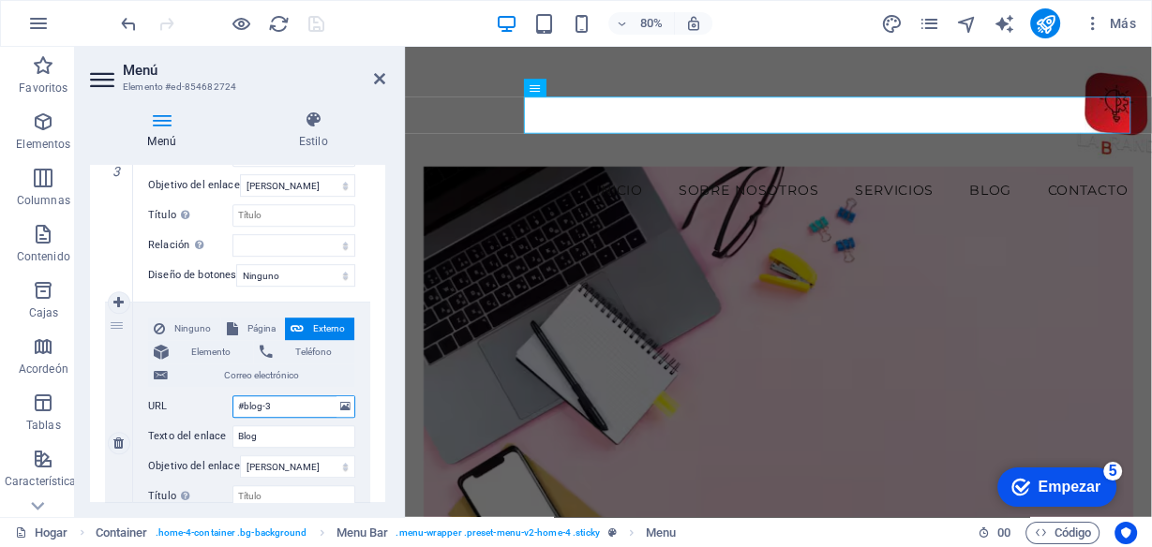
drag, startPoint x: 270, startPoint y: 372, endPoint x: 240, endPoint y: 405, distance: 44.5
click at [240, 405] on input "#blog-3" at bounding box center [293, 407] width 123 height 22
click at [592, 253] on figure at bounding box center [871, 463] width 887 height 535
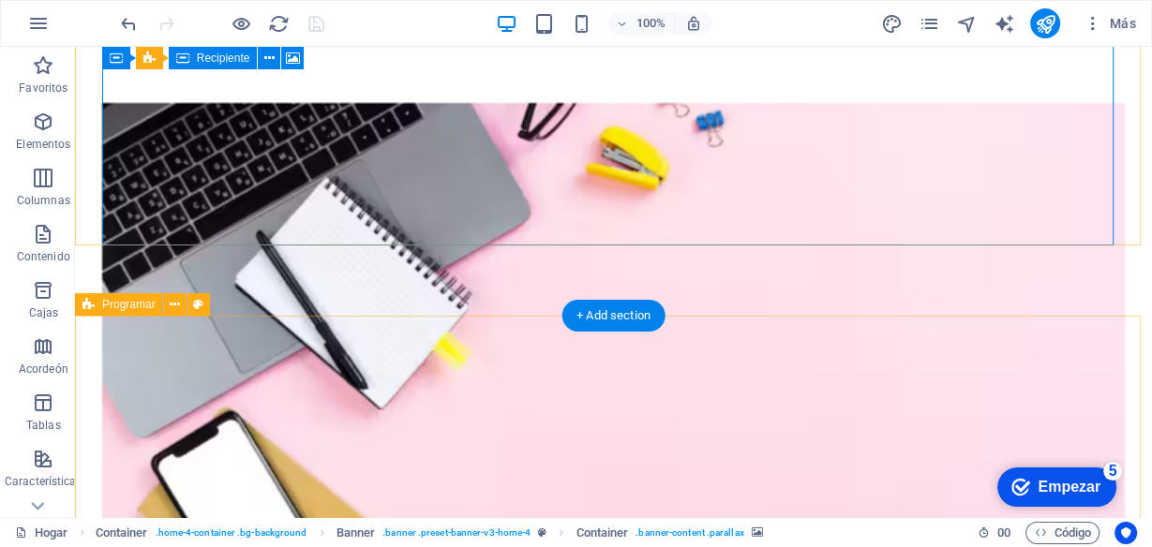
scroll to position [525, 0]
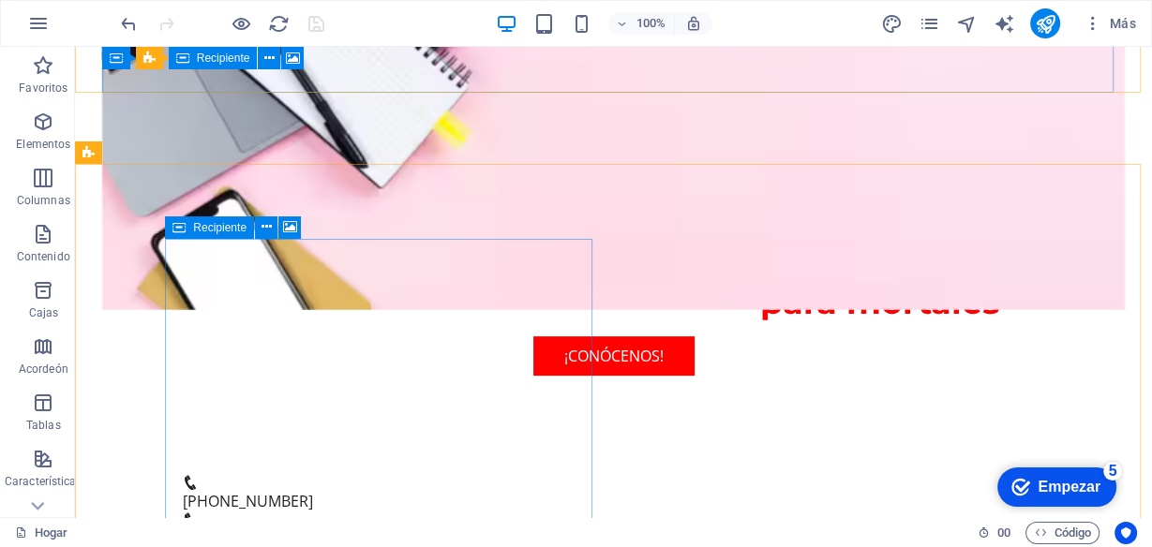
click at [210, 224] on font "Recipiente" at bounding box center [219, 227] width 53 height 13
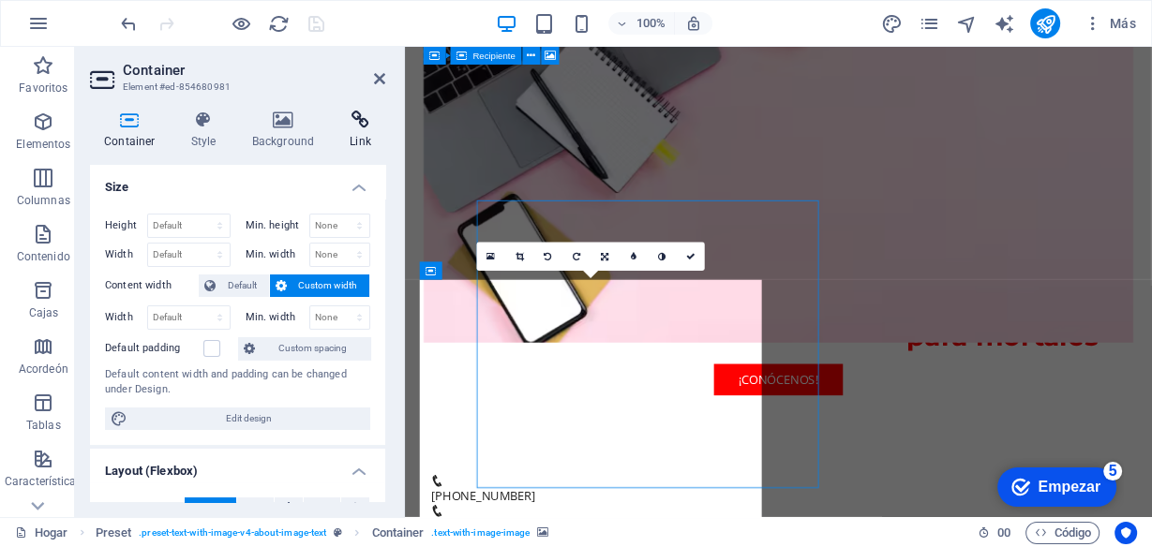
click at [359, 127] on icon at bounding box center [361, 120] width 50 height 19
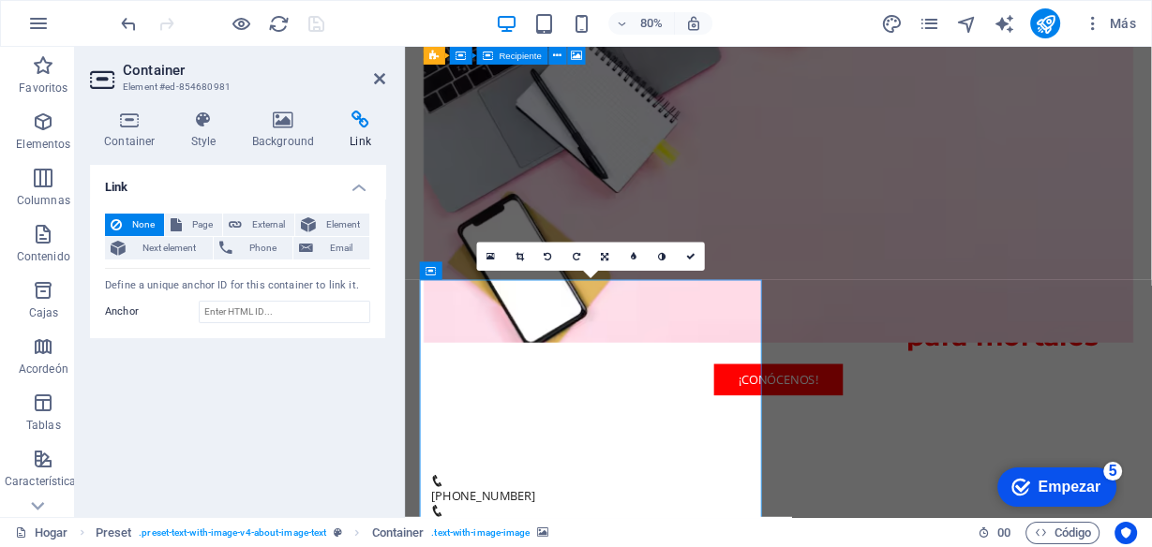
click at [358, 127] on icon at bounding box center [361, 120] width 50 height 19
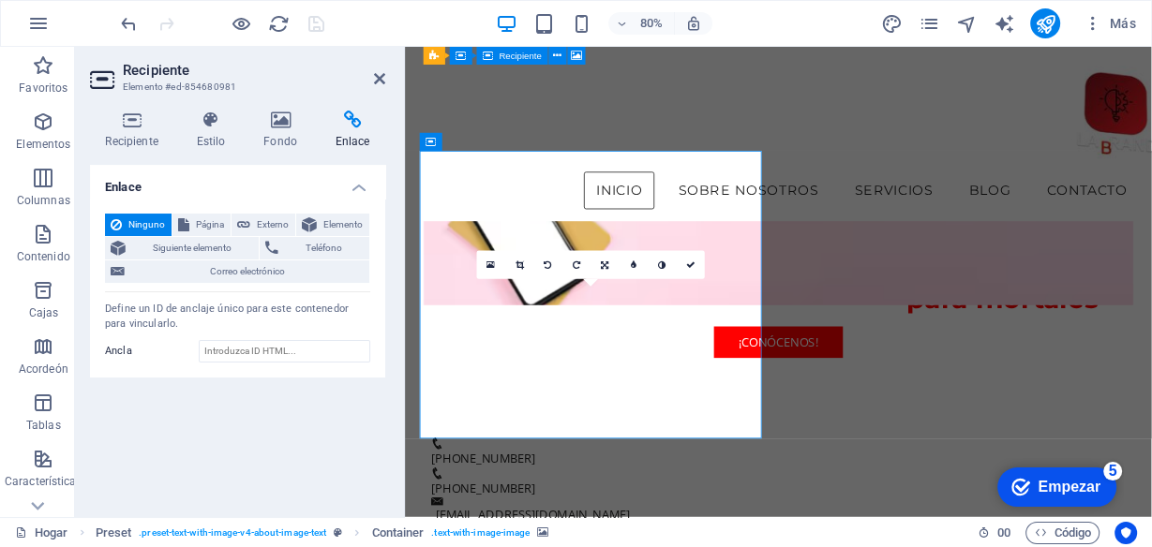
scroll to position [450, 0]
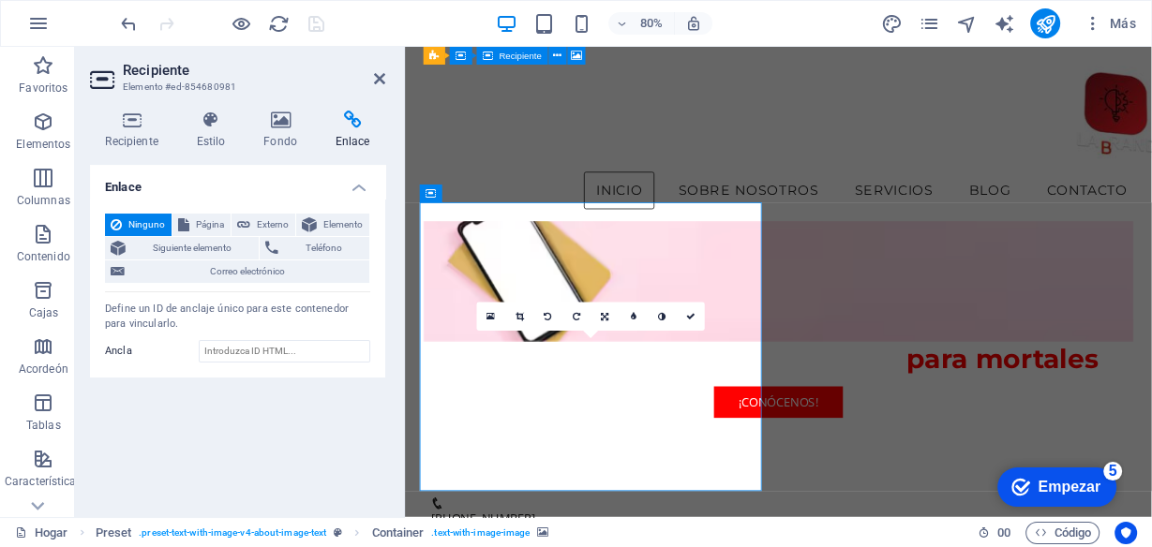
click at [354, 130] on h4 "Enlace" at bounding box center [353, 130] width 66 height 39
click at [378, 77] on icon at bounding box center [379, 78] width 11 height 15
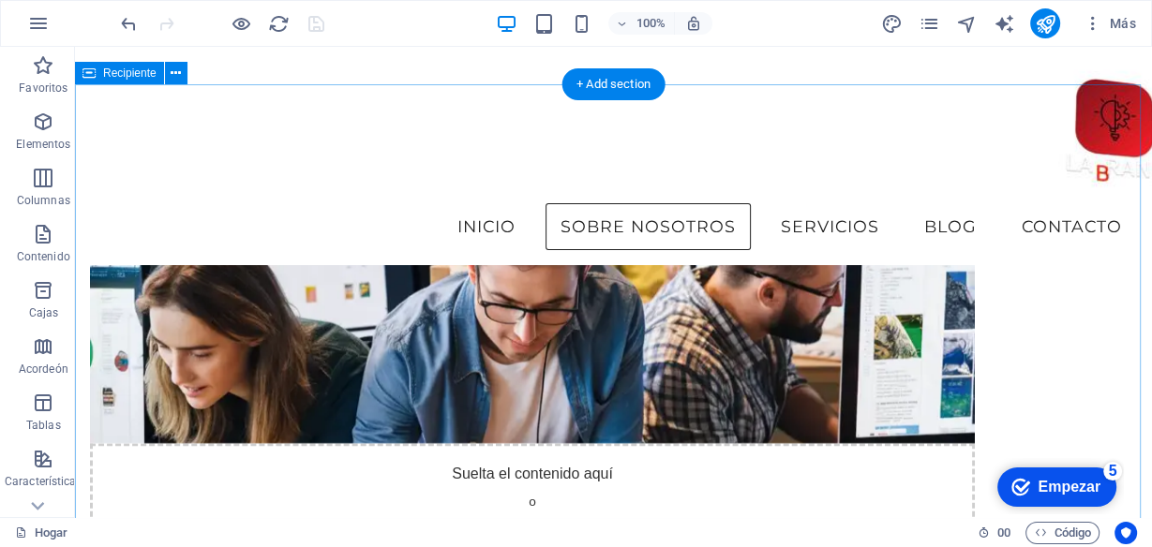
scroll to position [781, 0]
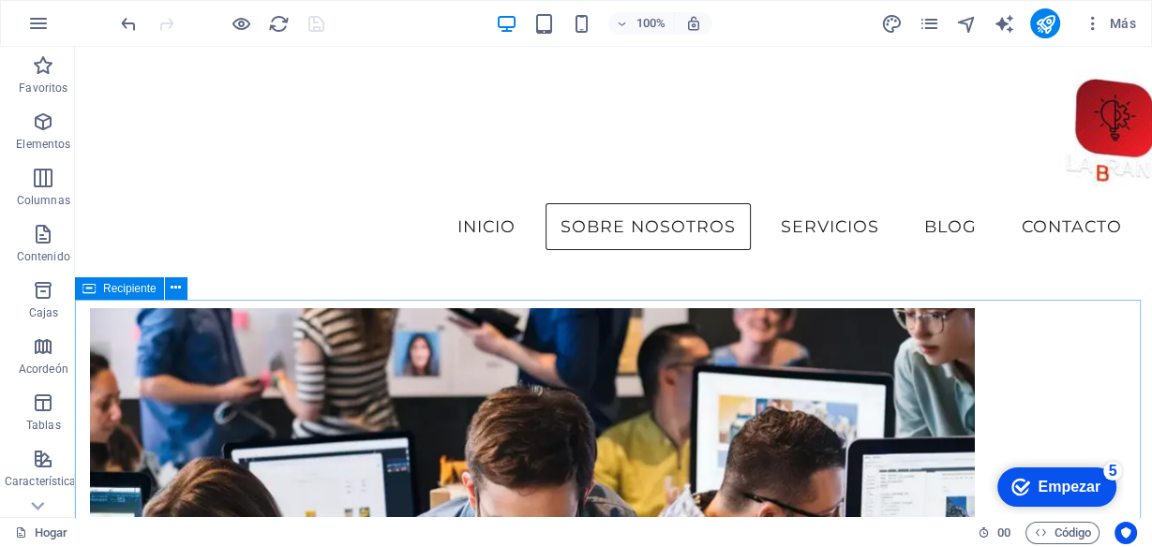
click at [131, 289] on font "Recipiente" at bounding box center [129, 288] width 53 height 13
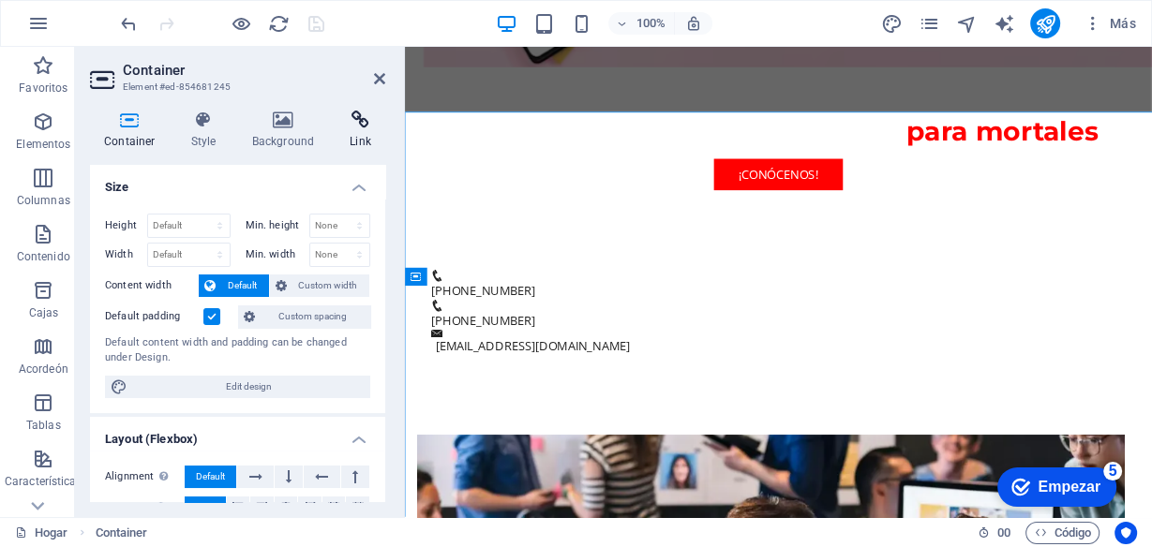
scroll to position [952, 0]
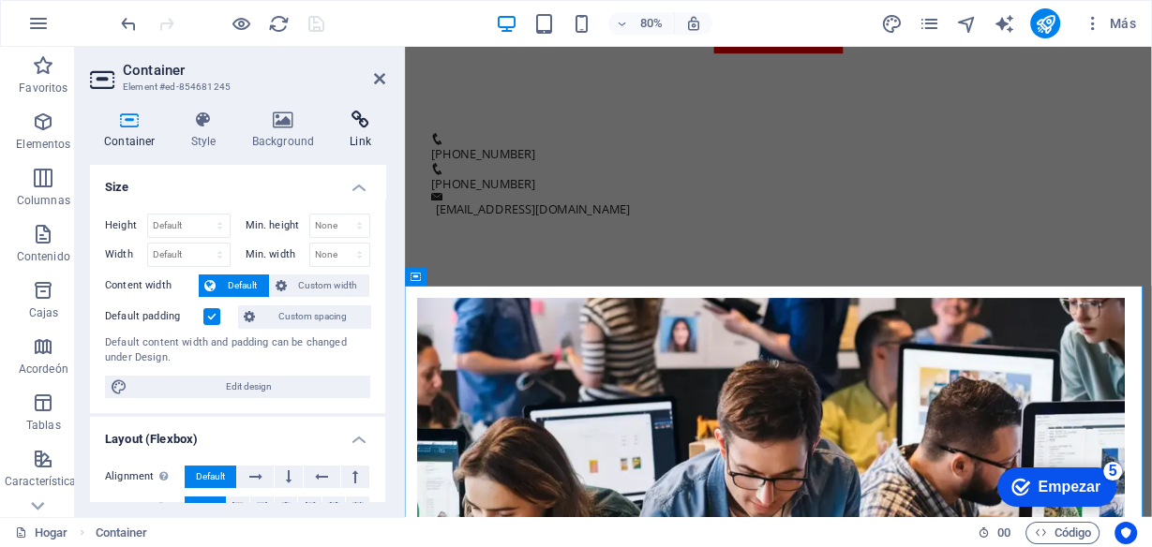
click at [350, 116] on icon at bounding box center [361, 120] width 50 height 19
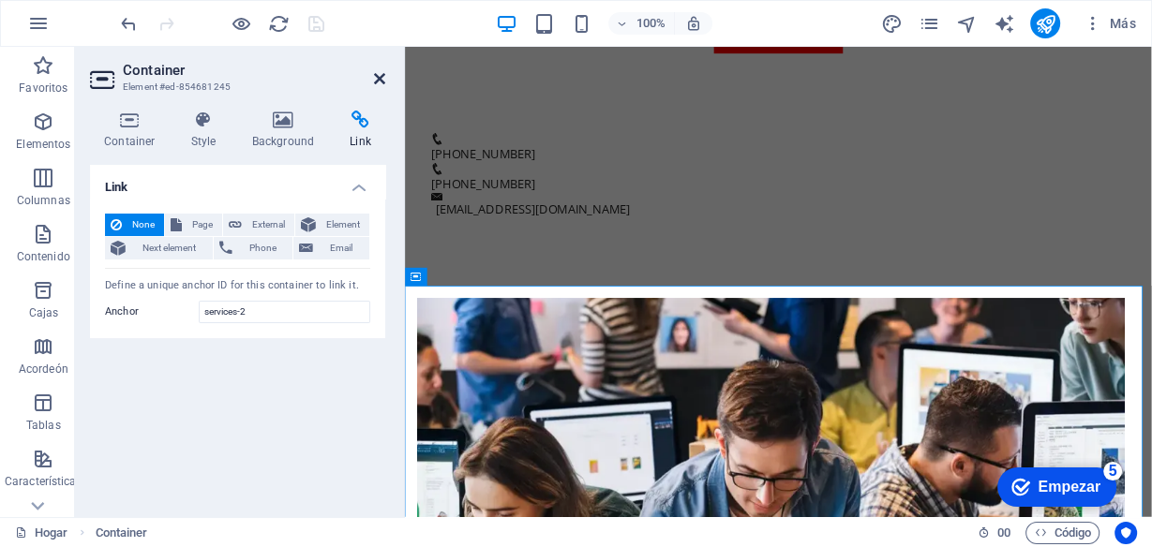
drag, startPoint x: 376, startPoint y: 79, endPoint x: 349, endPoint y: 71, distance: 28.2
click at [376, 79] on icon at bounding box center [379, 78] width 11 height 15
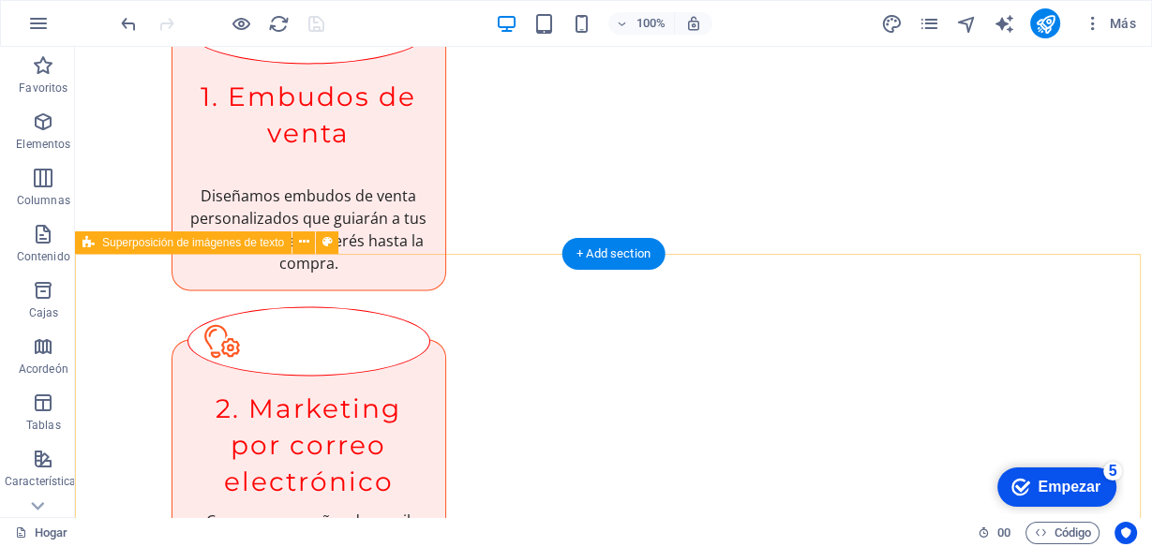
scroll to position [2527, 0]
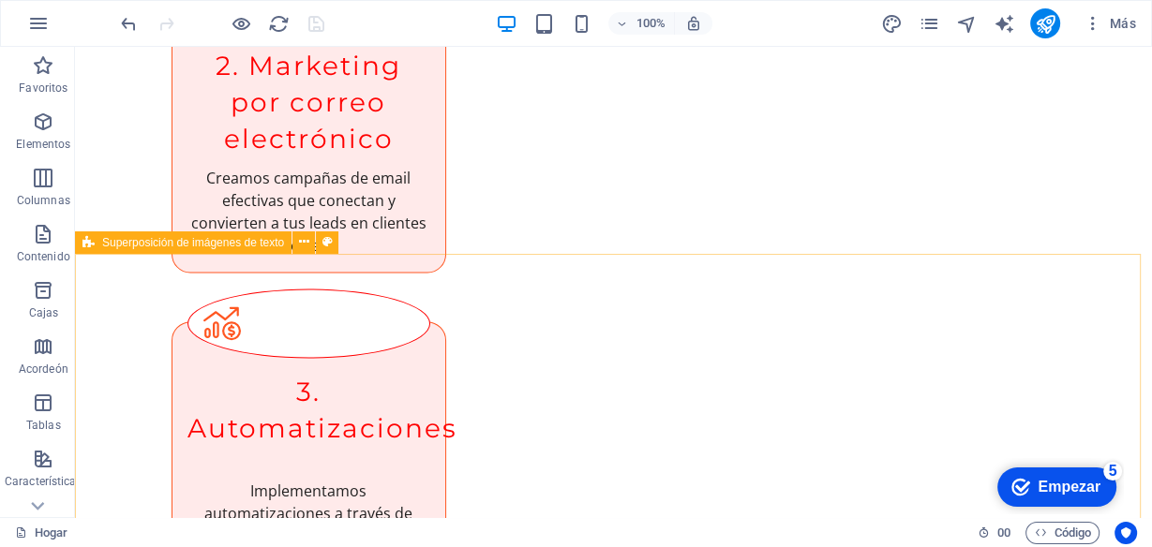
click at [127, 247] on font "Superposición de imágenes de texto" at bounding box center [193, 242] width 182 height 13
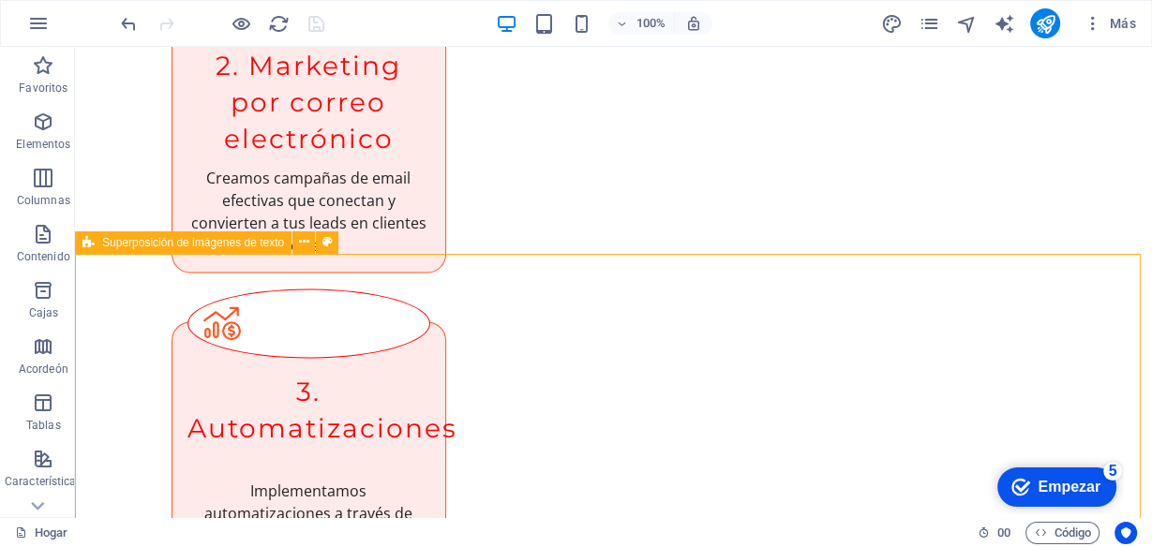
click at [127, 247] on font "Superposición de imágenes de texto" at bounding box center [193, 242] width 182 height 13
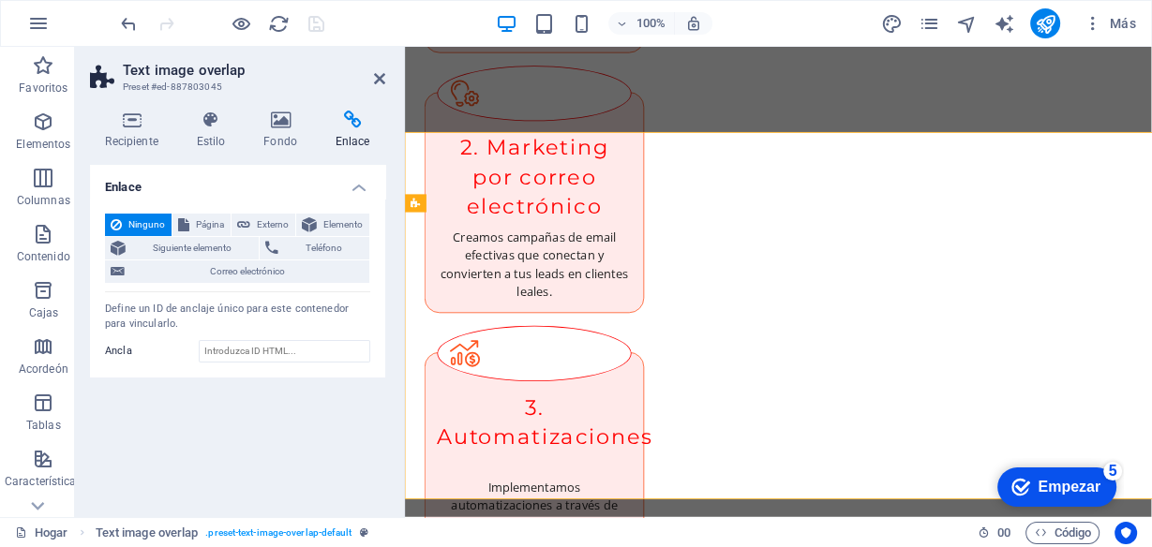
scroll to position [2627, 0]
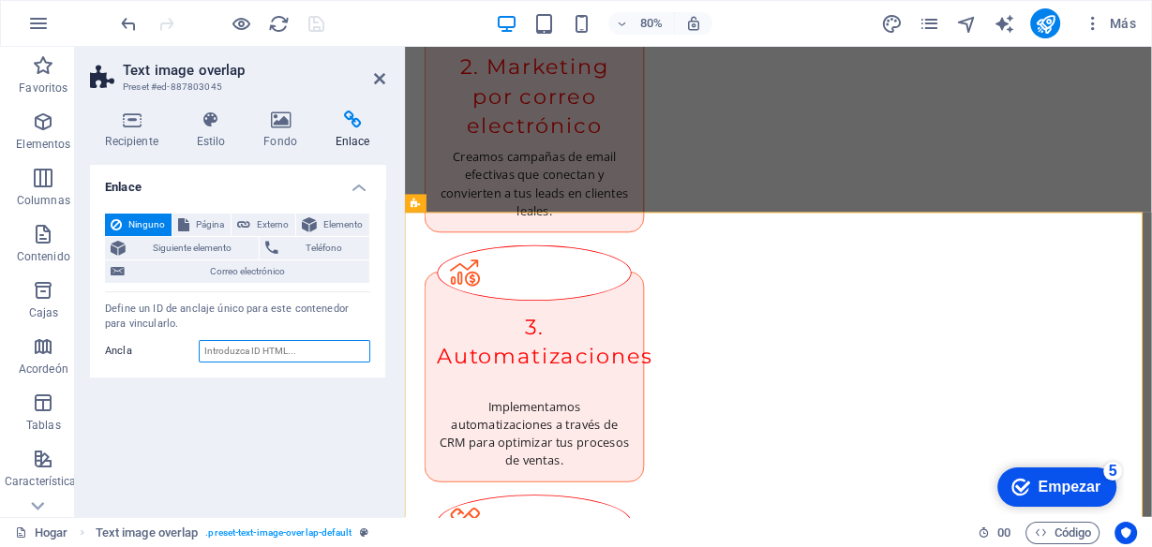
click at [277, 354] on input "Ancla" at bounding box center [285, 351] width 172 height 22
paste input "#blog-3"
drag, startPoint x: 206, startPoint y: 349, endPoint x: 193, endPoint y: 349, distance: 13.1
click at [193, 349] on div "Ancla #blog-3" at bounding box center [237, 351] width 265 height 22
type input "blog-3"
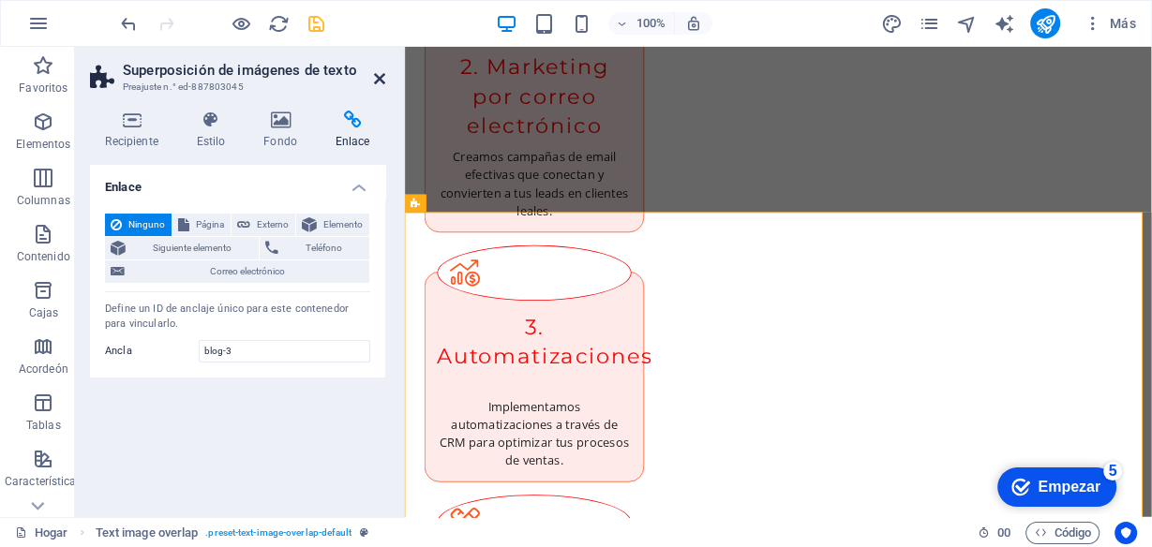
click at [381, 83] on icon at bounding box center [379, 78] width 11 height 15
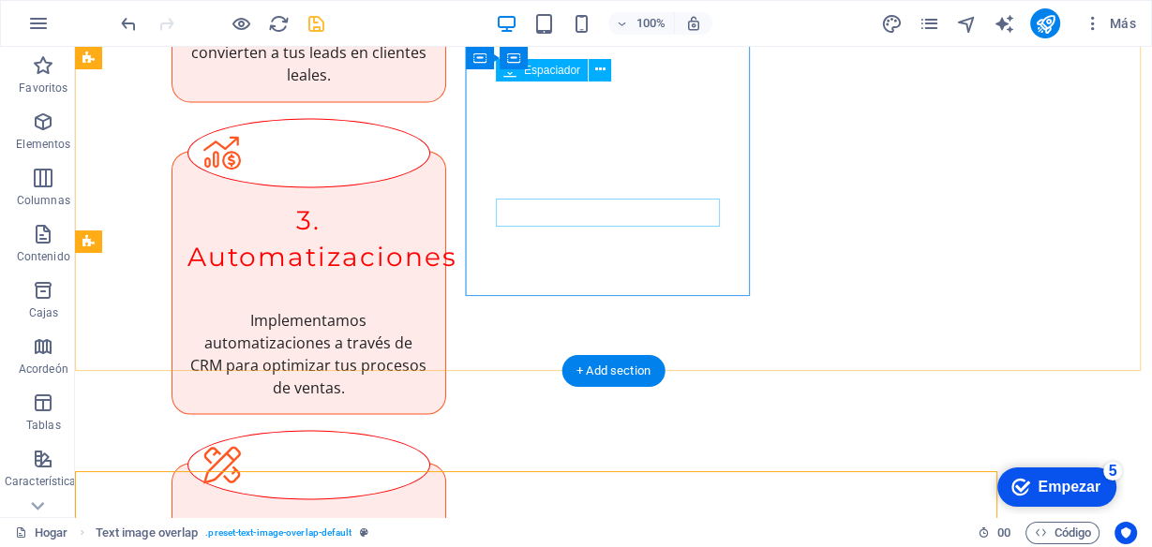
scroll to position [2527, 0]
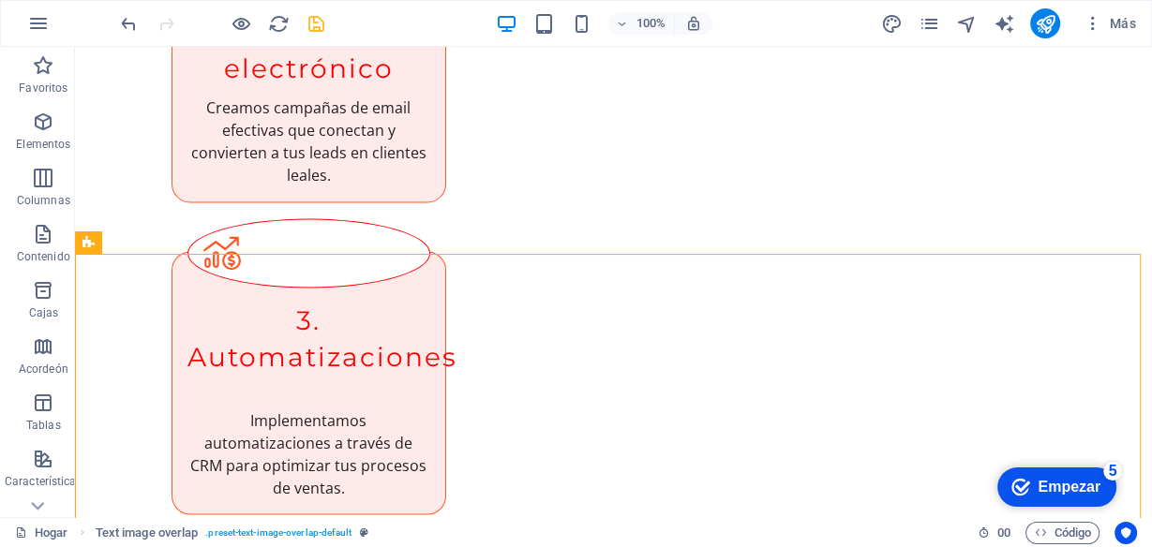
click at [323, 28] on icon "ahorrar" at bounding box center [317, 24] width 22 height 22
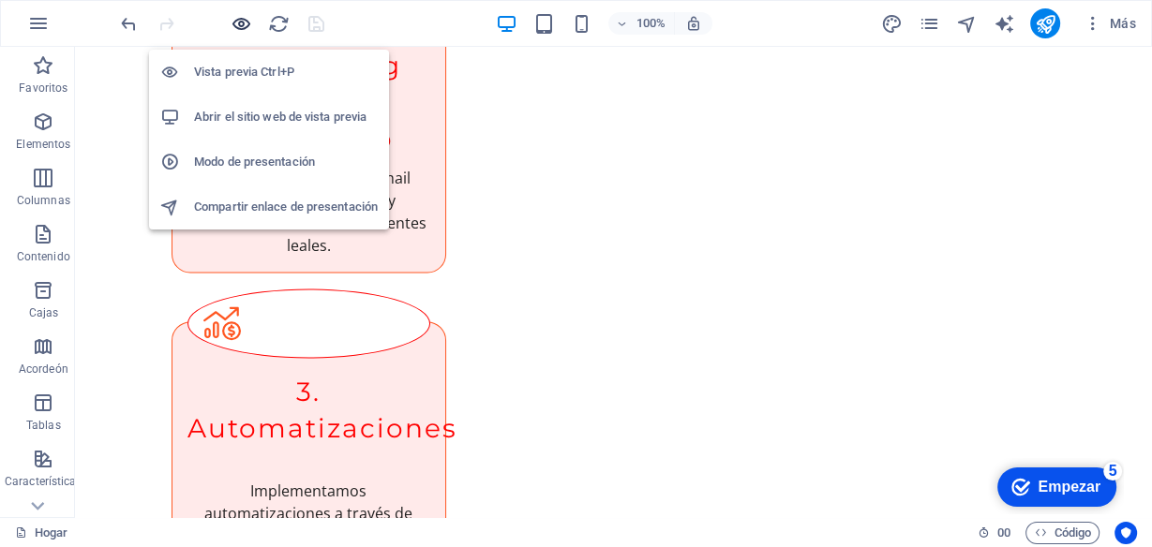
click at [244, 23] on icon "button" at bounding box center [242, 24] width 22 height 22
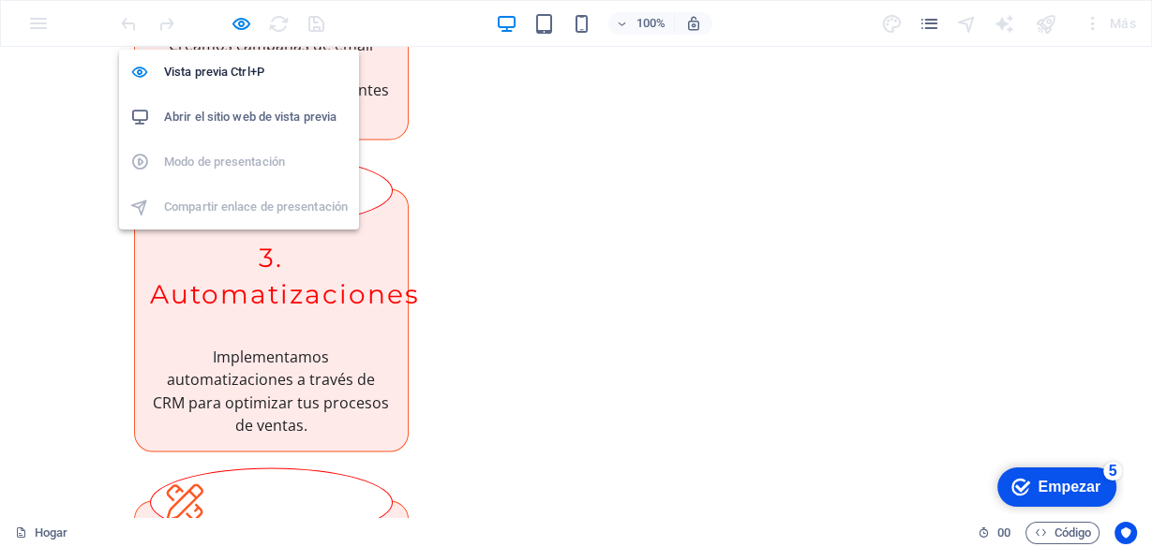
click at [256, 120] on font "Abrir el sitio web de vista previa" at bounding box center [250, 117] width 172 height 14
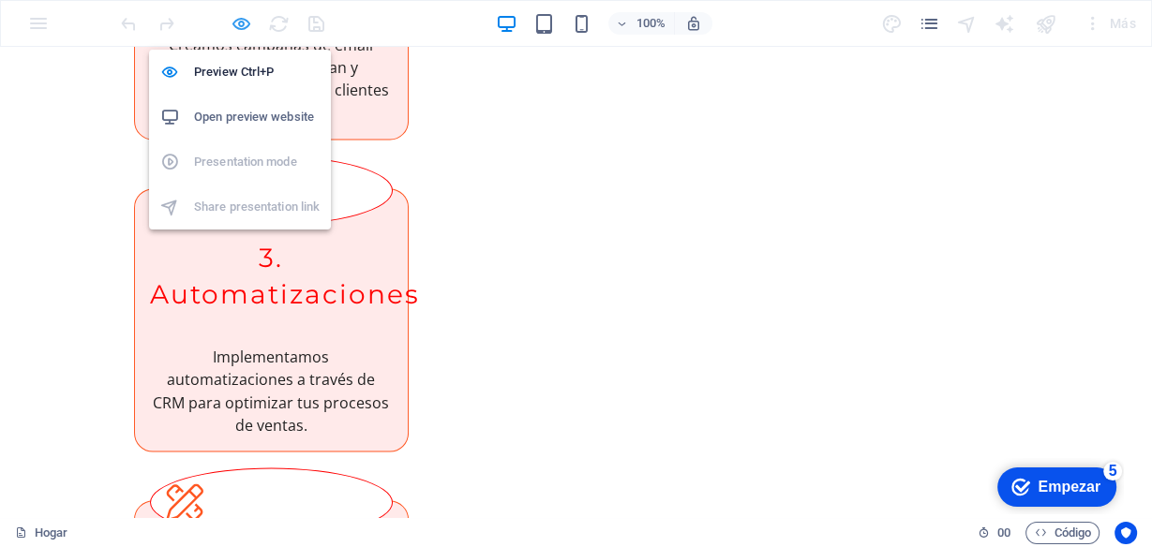
click at [245, 22] on icon "button" at bounding box center [242, 24] width 22 height 22
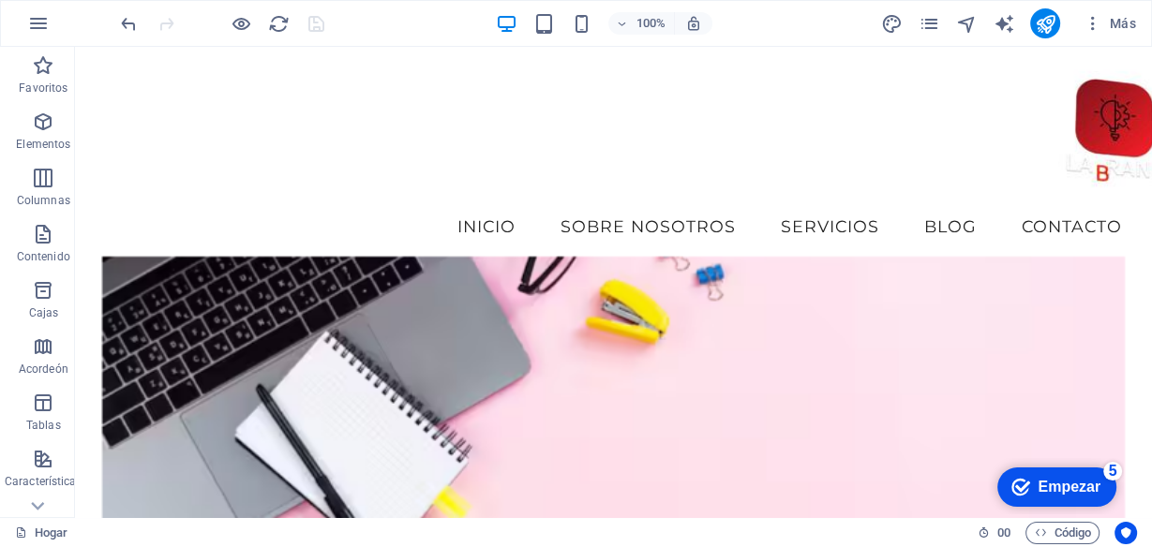
scroll to position [150, 0]
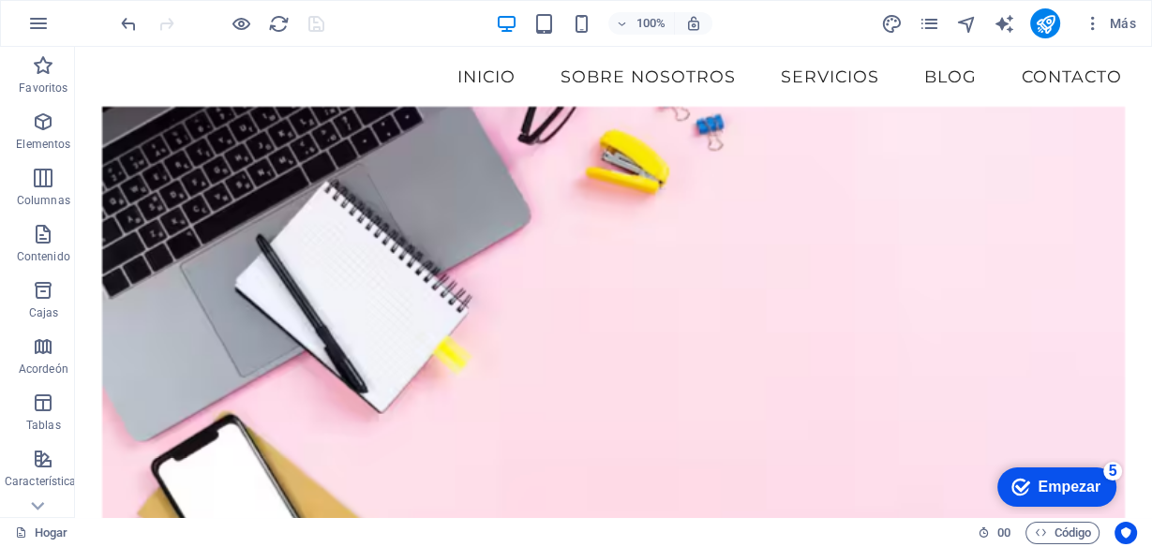
click at [555, 161] on figure at bounding box center [614, 320] width 1024 height 428
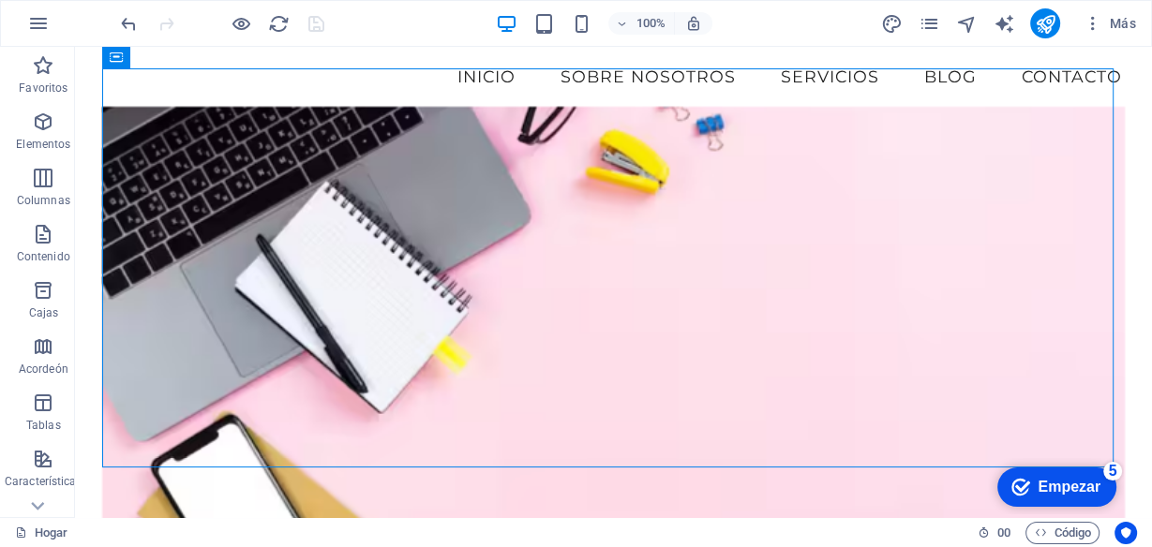
click at [555, 161] on figure at bounding box center [614, 320] width 1024 height 428
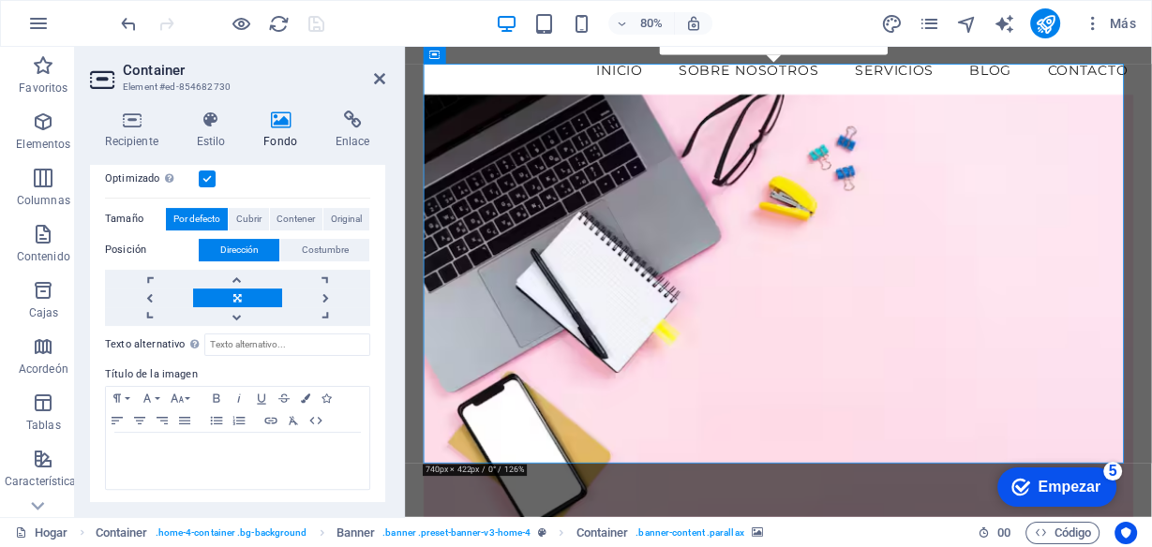
scroll to position [179, 0]
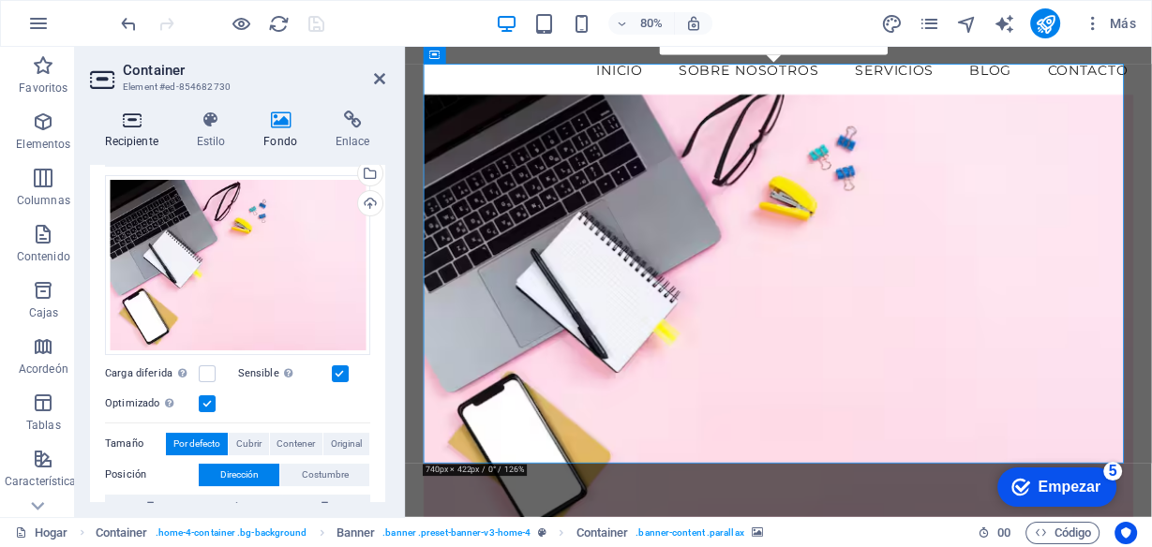
click at [116, 130] on h4 "Recipiente" at bounding box center [135, 130] width 91 height 39
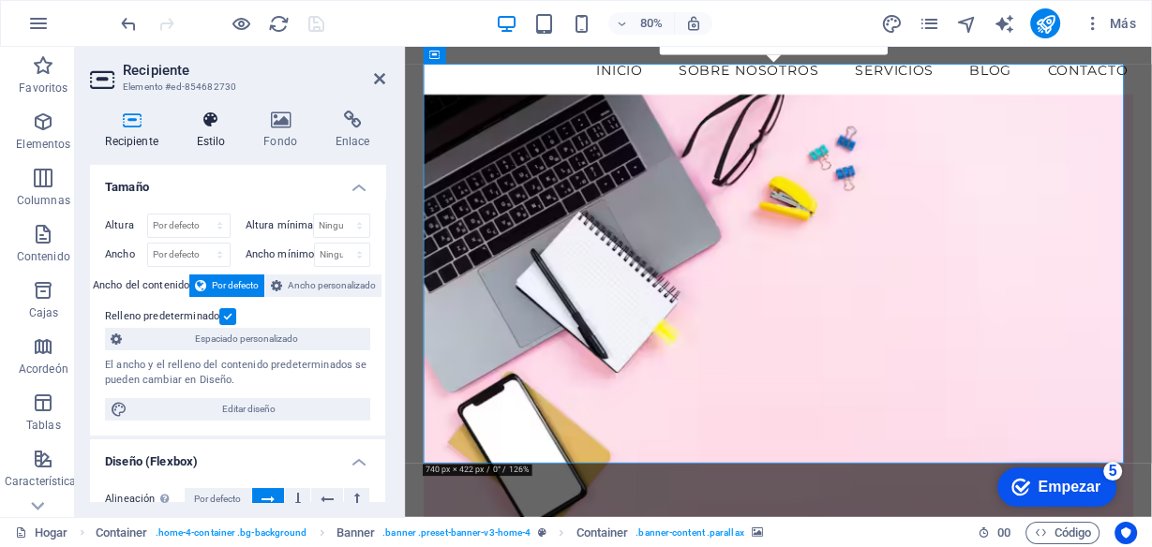
click at [189, 131] on h4 "Estilo" at bounding box center [214, 130] width 67 height 39
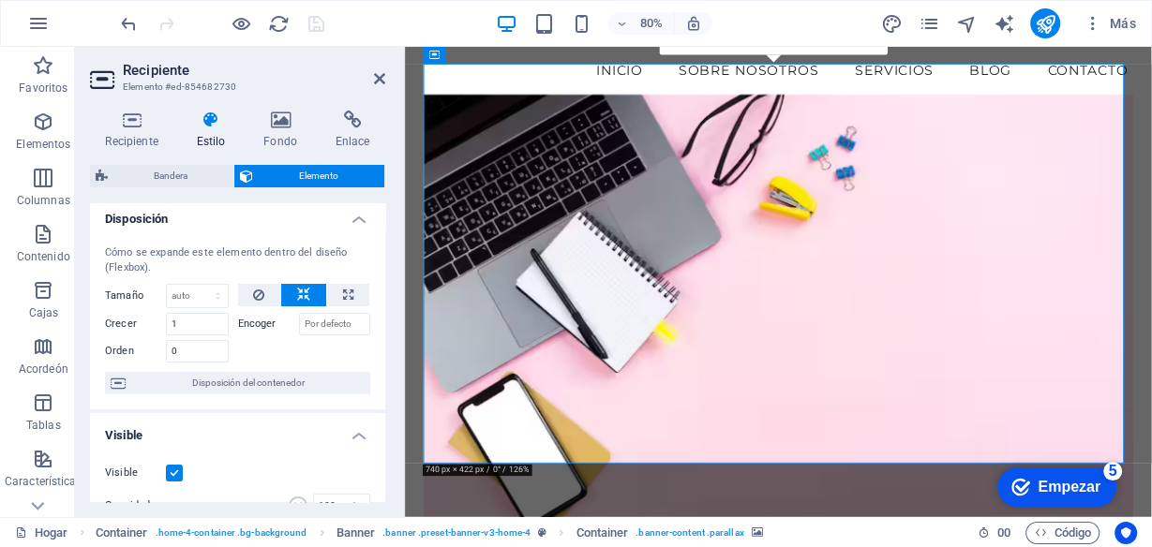
scroll to position [0, 0]
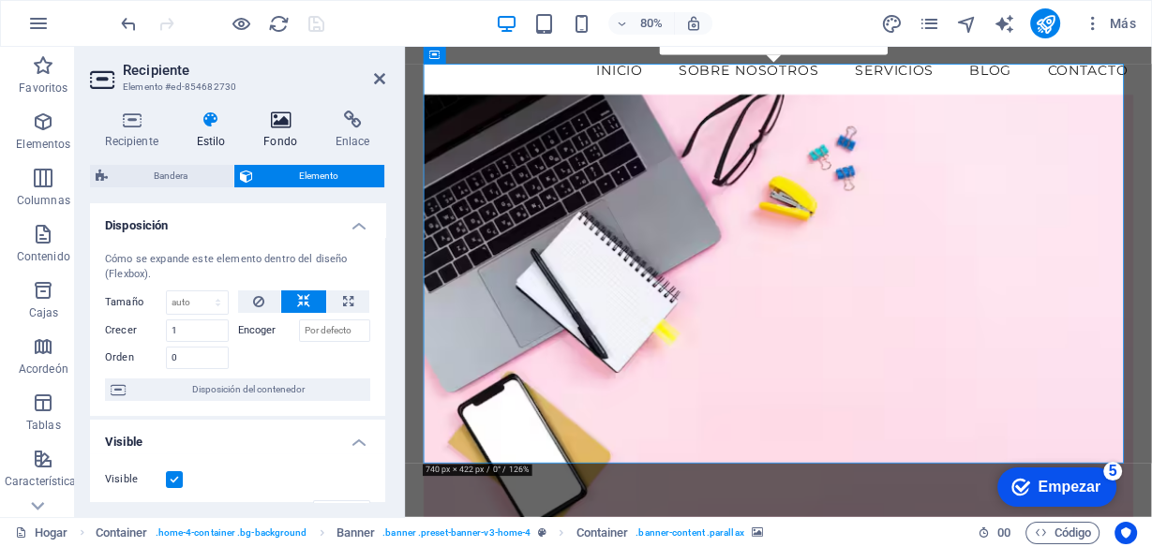
click at [281, 121] on icon at bounding box center [280, 120] width 65 height 19
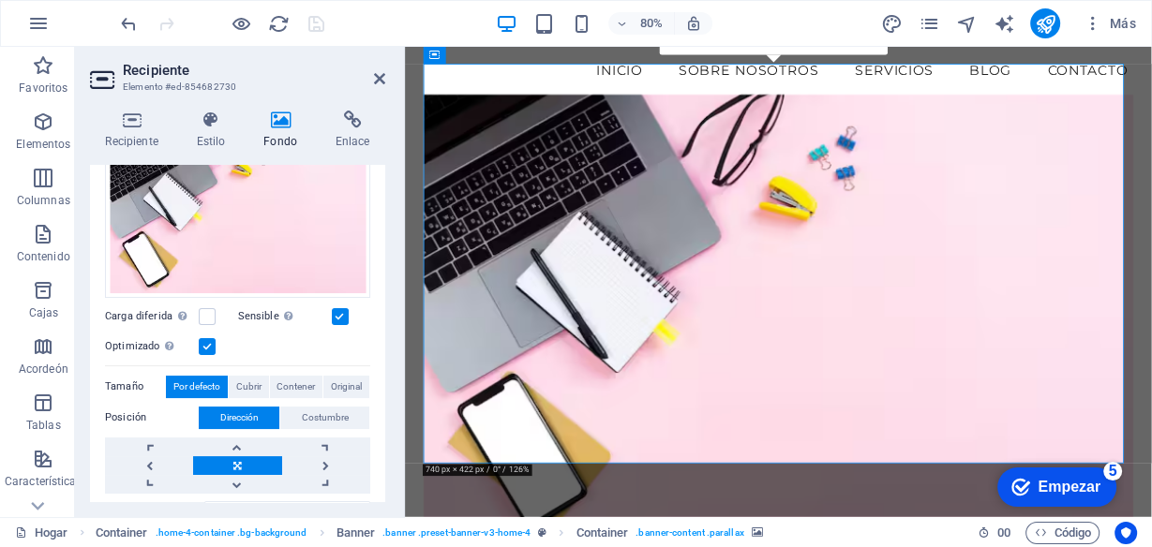
scroll to position [254, 0]
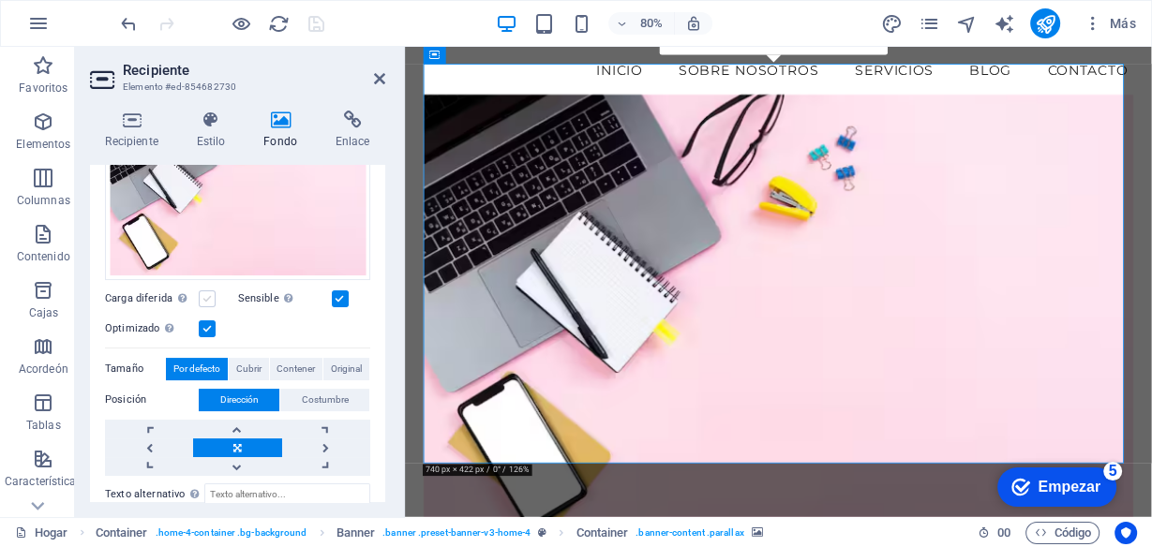
click at [202, 295] on label at bounding box center [207, 299] width 17 height 17
click at [0, 0] on input "Carga diferida Cargar imágenes después de que se cargue la página mejora la vel…" at bounding box center [0, 0] width 0 height 0
click at [202, 295] on label at bounding box center [207, 299] width 17 height 17
click at [0, 0] on input "Carga diferida Cargar imágenes después de que se cargue la página mejora la vel…" at bounding box center [0, 0] width 0 height 0
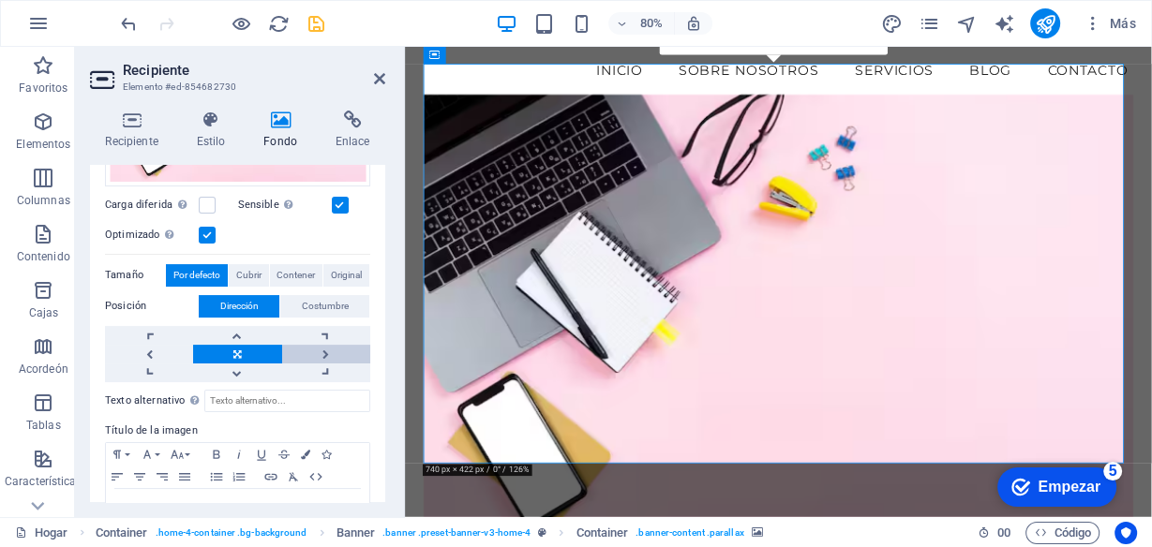
scroll to position [404, 0]
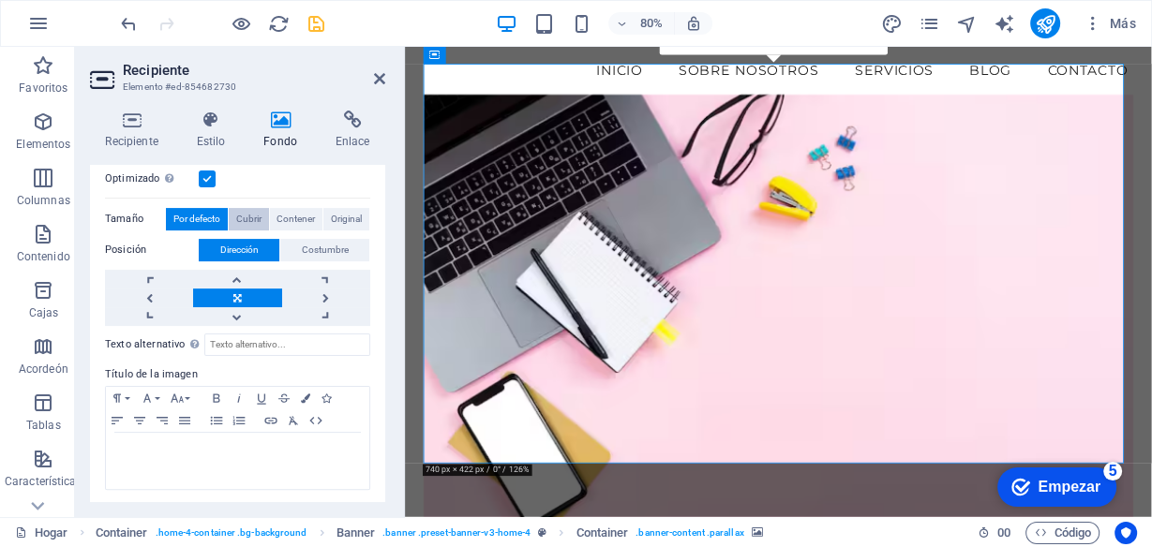
click at [249, 214] on font "Cubrir" at bounding box center [248, 219] width 25 height 10
click at [303, 217] on font "Contener" at bounding box center [296, 219] width 38 height 10
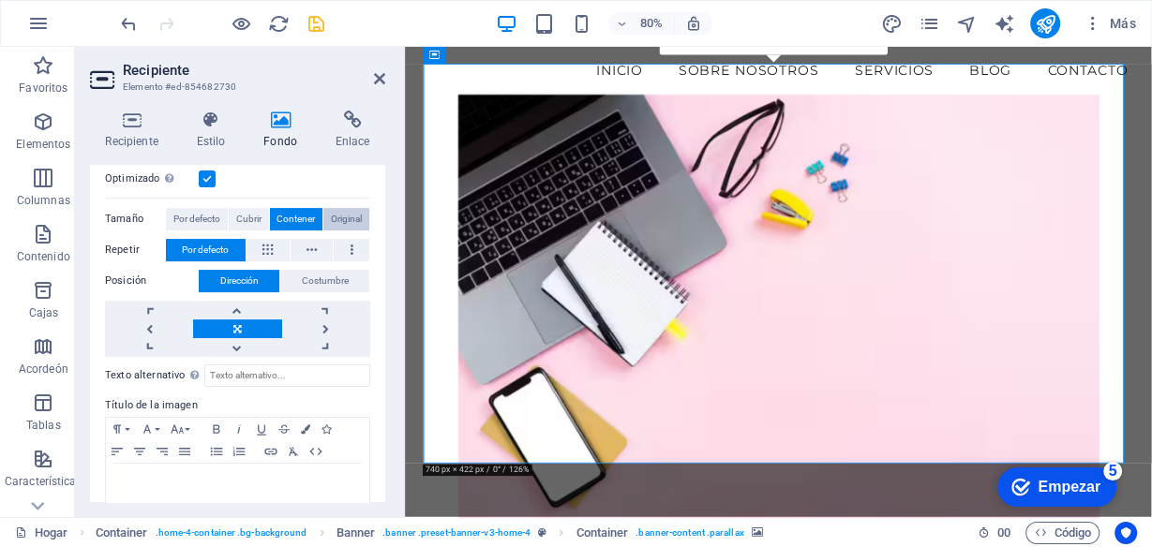
click at [335, 218] on font "Original" at bounding box center [346, 219] width 31 height 10
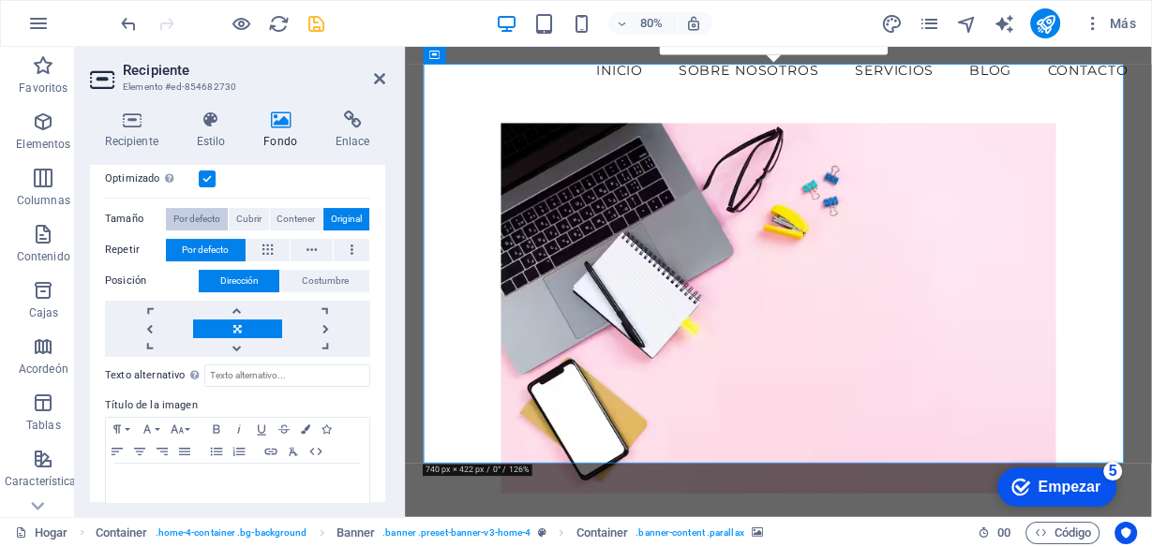
drag, startPoint x: 252, startPoint y: 220, endPoint x: 226, endPoint y: 214, distance: 27.1
click at [251, 219] on font "Cubrir" at bounding box center [248, 219] width 25 height 10
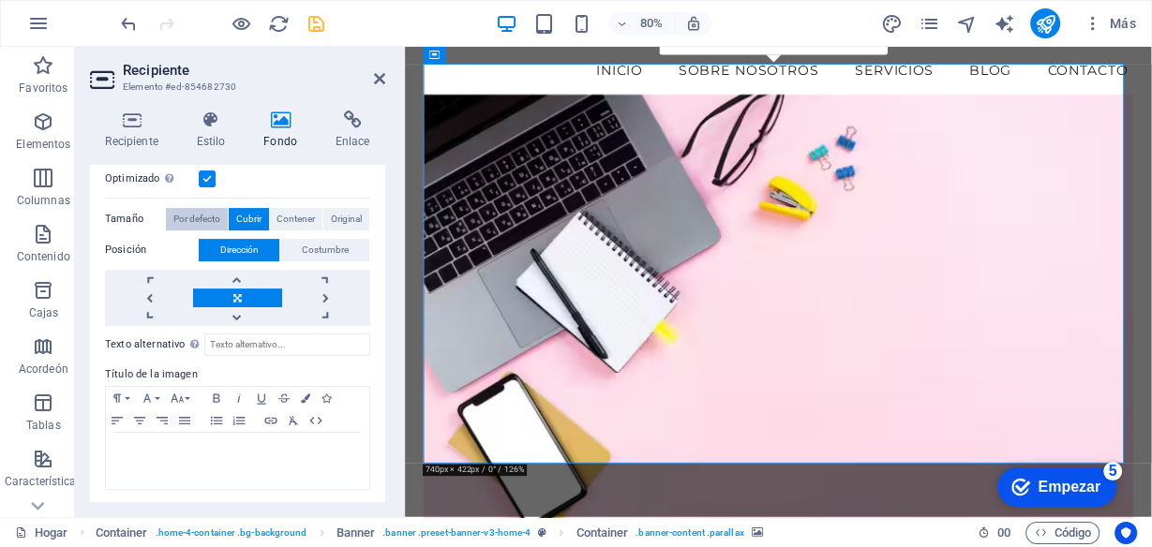
click at [185, 214] on font "Por defecto" at bounding box center [196, 219] width 47 height 10
click at [247, 214] on font "Cubrir" at bounding box center [248, 219] width 25 height 10
click at [211, 217] on font "Por defecto" at bounding box center [196, 219] width 47 height 10
drag, startPoint x: 377, startPoint y: 85, endPoint x: 318, endPoint y: 60, distance: 64.2
click at [377, 84] on icon at bounding box center [379, 78] width 11 height 15
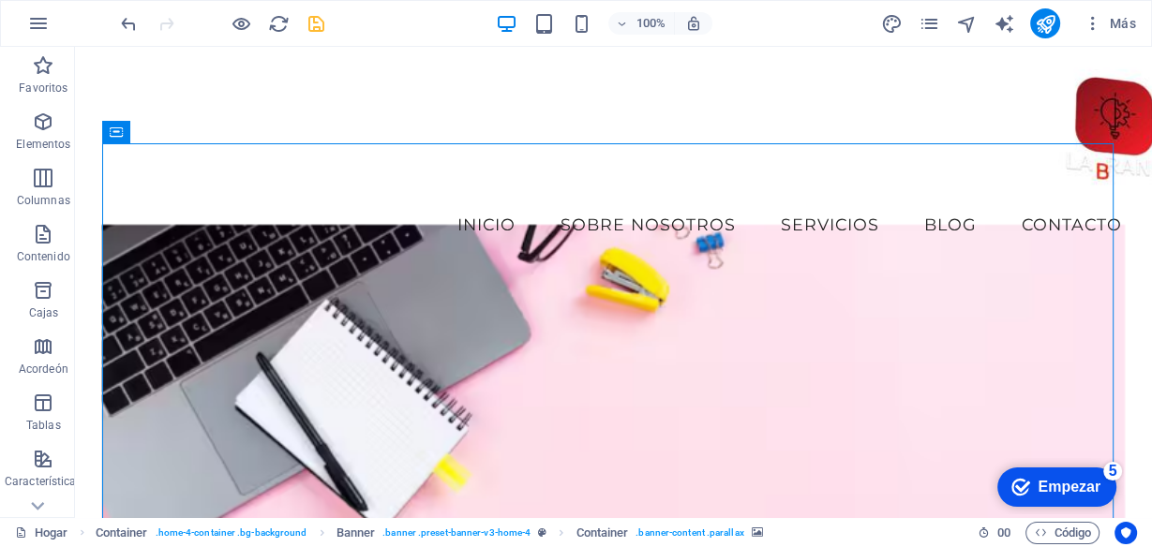
scroll to position [75, 0]
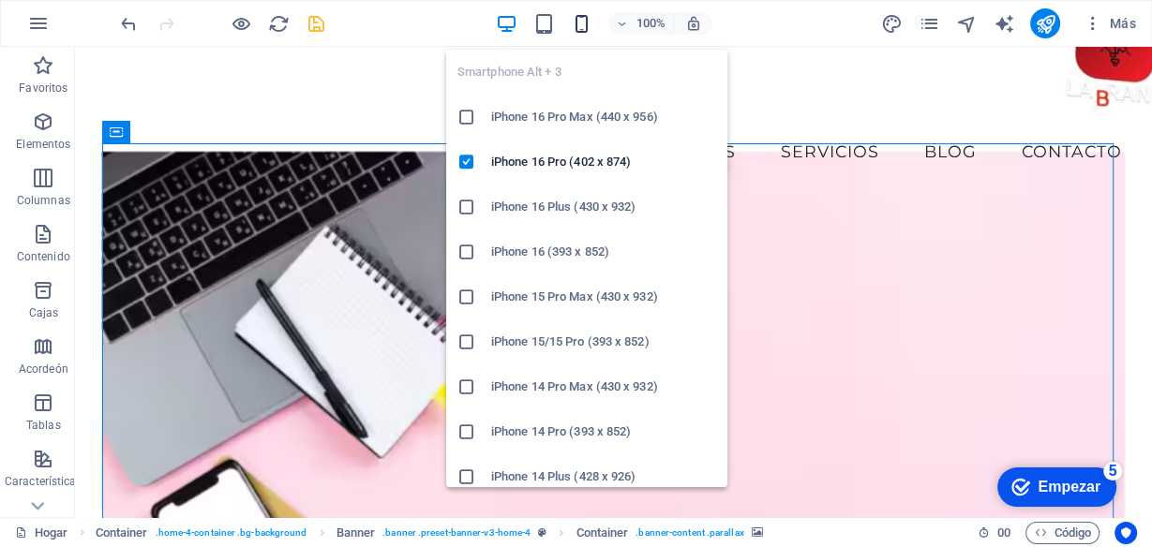
click at [579, 19] on icon "button" at bounding box center [582, 24] width 22 height 22
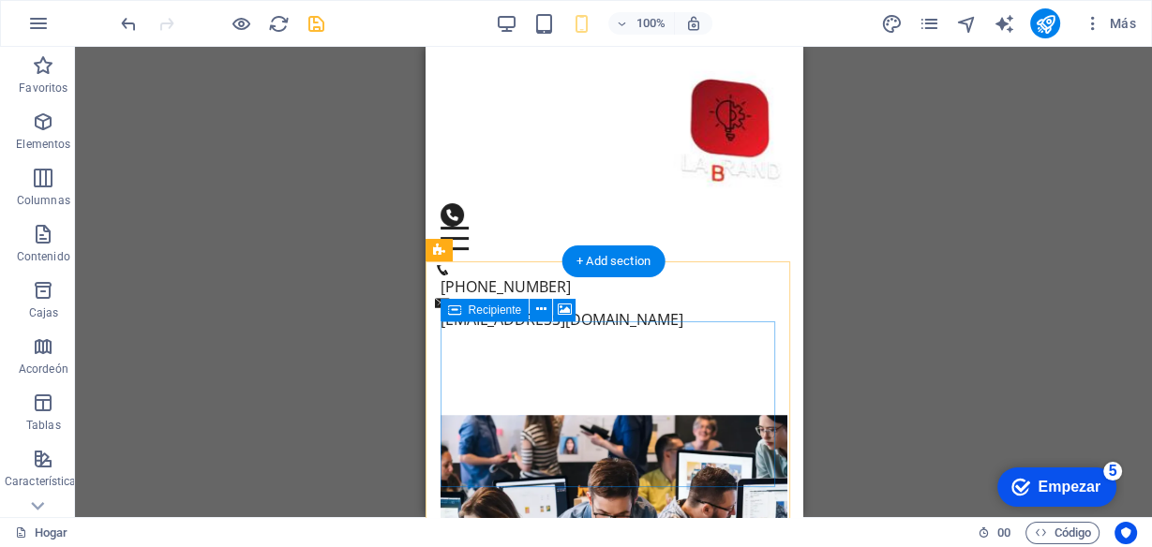
scroll to position [0, 0]
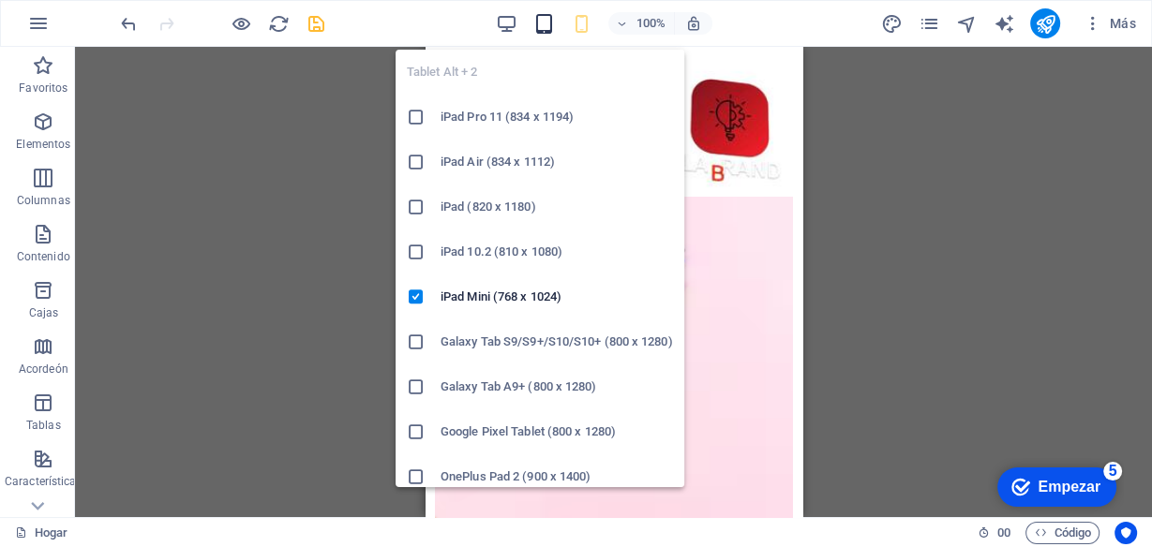
click at [543, 23] on icon "button" at bounding box center [544, 24] width 22 height 22
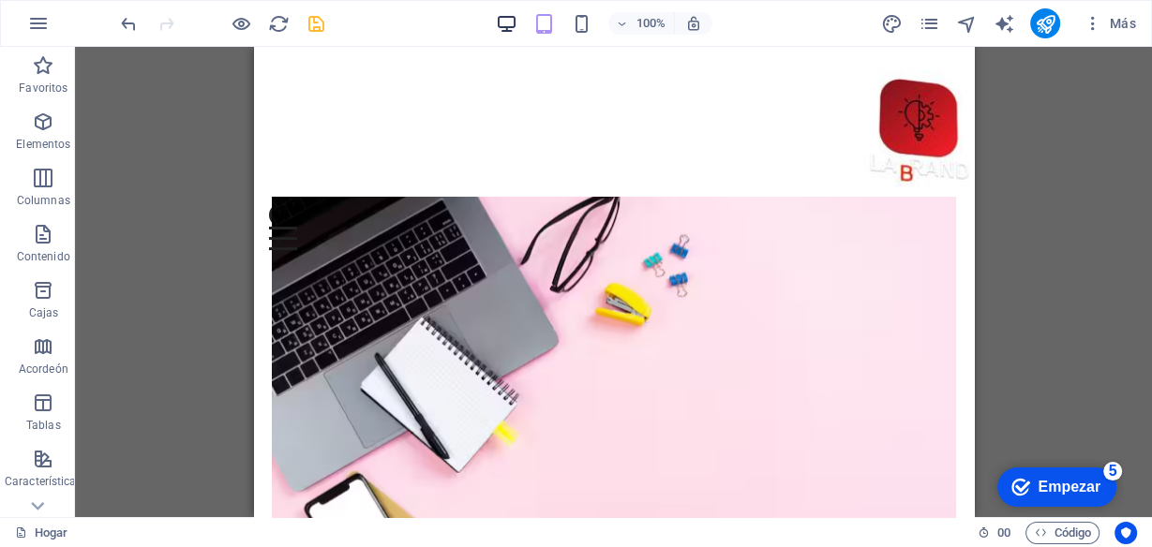
click at [508, 17] on icon "button" at bounding box center [507, 24] width 22 height 22
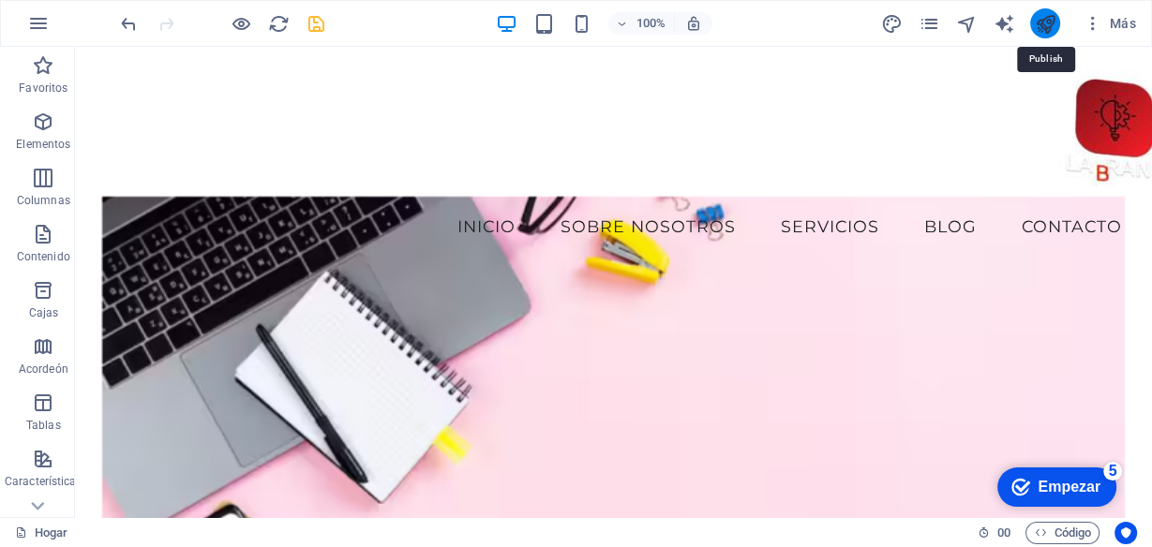
click at [1048, 22] on icon "publicar" at bounding box center [1046, 24] width 22 height 22
